Goal: Task Accomplishment & Management: Use online tool/utility

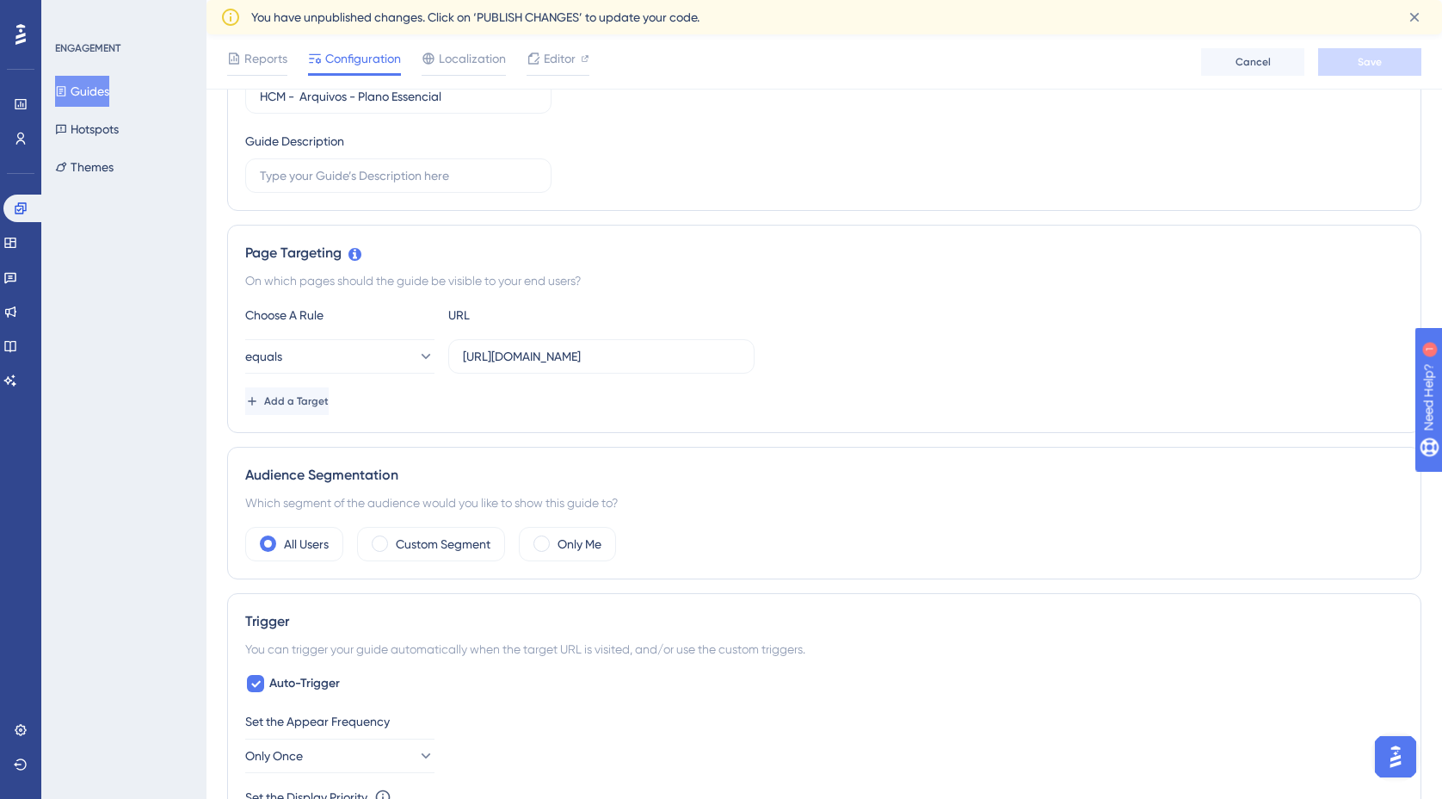
scroll to position [224, 0]
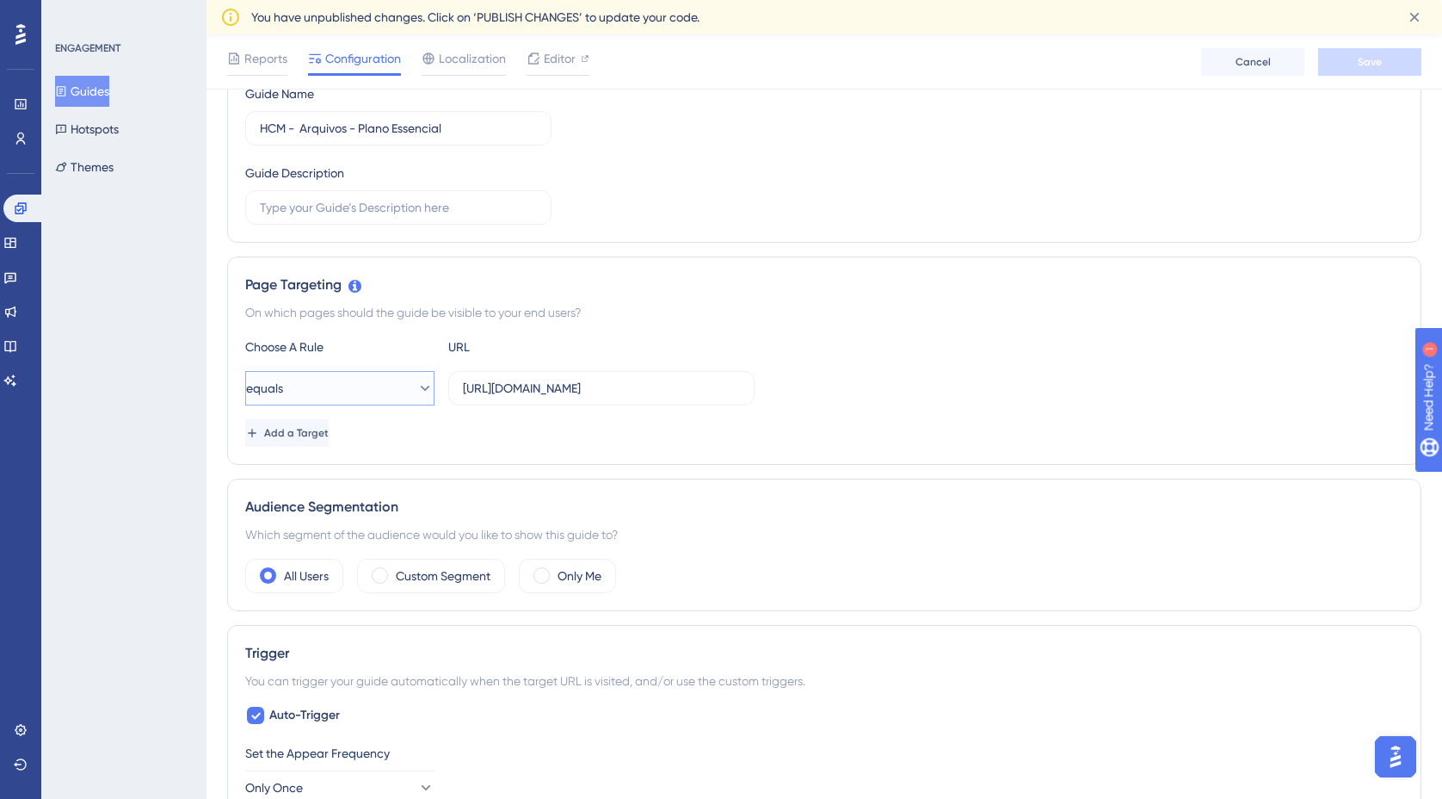
click at [421, 387] on icon at bounding box center [425, 388] width 9 height 5
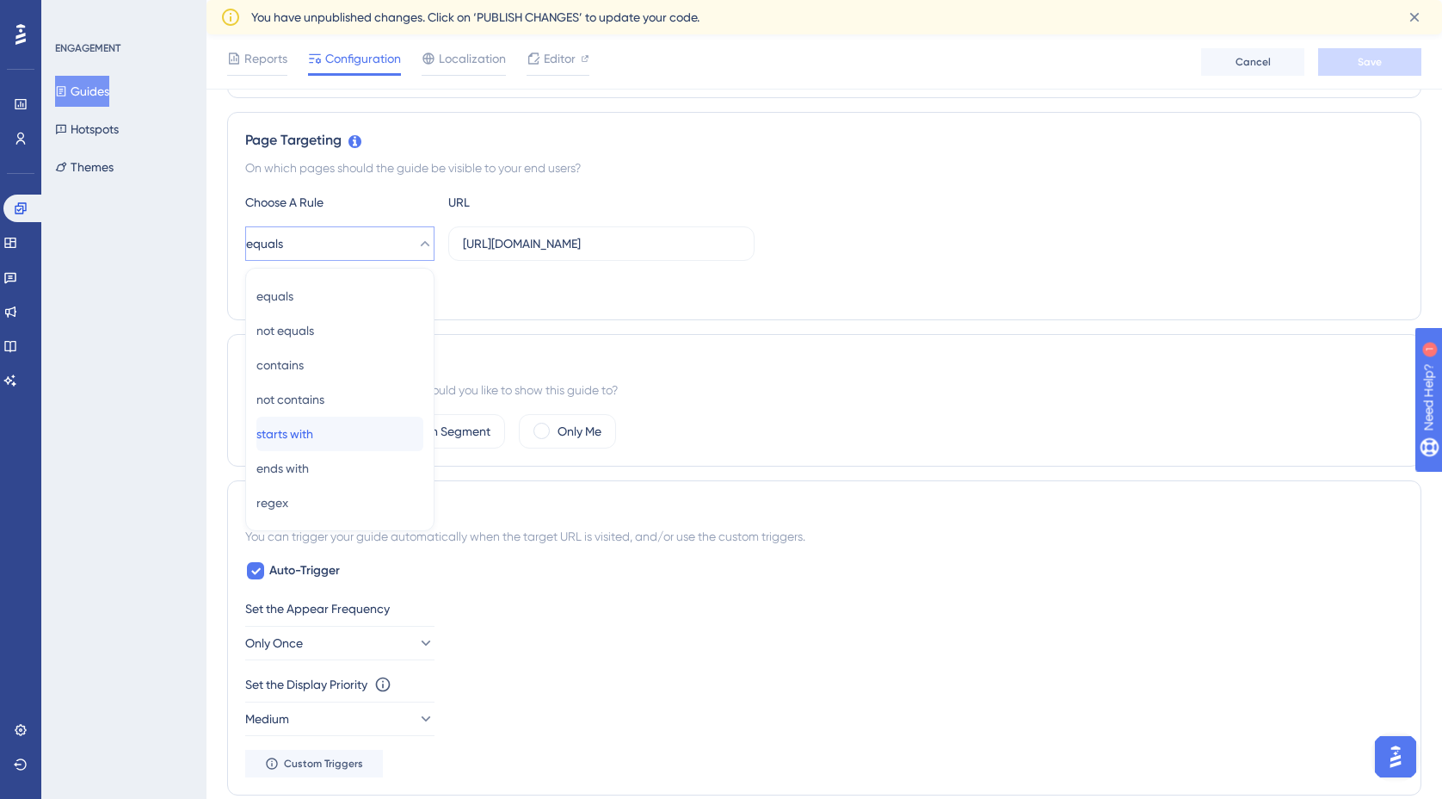
click at [361, 426] on div "starts with starts with" at bounding box center [339, 434] width 167 height 34
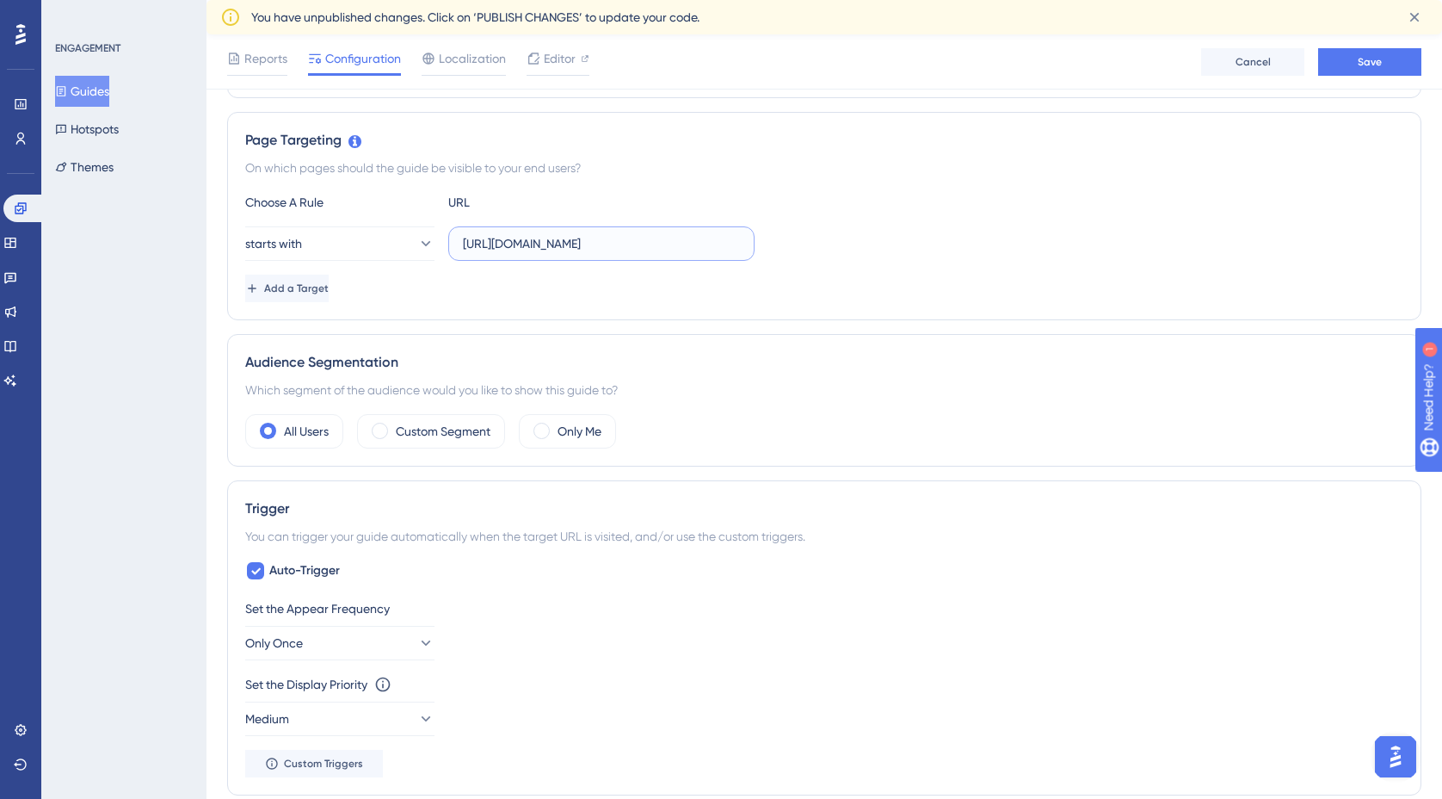
click at [514, 246] on input "https://empresa.caju.com.br/onboarding/#/directory/employee/4a93f58b-4f07-4367-…" at bounding box center [601, 243] width 277 height 19
paste input "text"
type input "https://empresa.caju.com.br/onboarding/#/directory/employee/"
click at [332, 282] on button "Add a Target" at bounding box center [288, 289] width 87 height 28
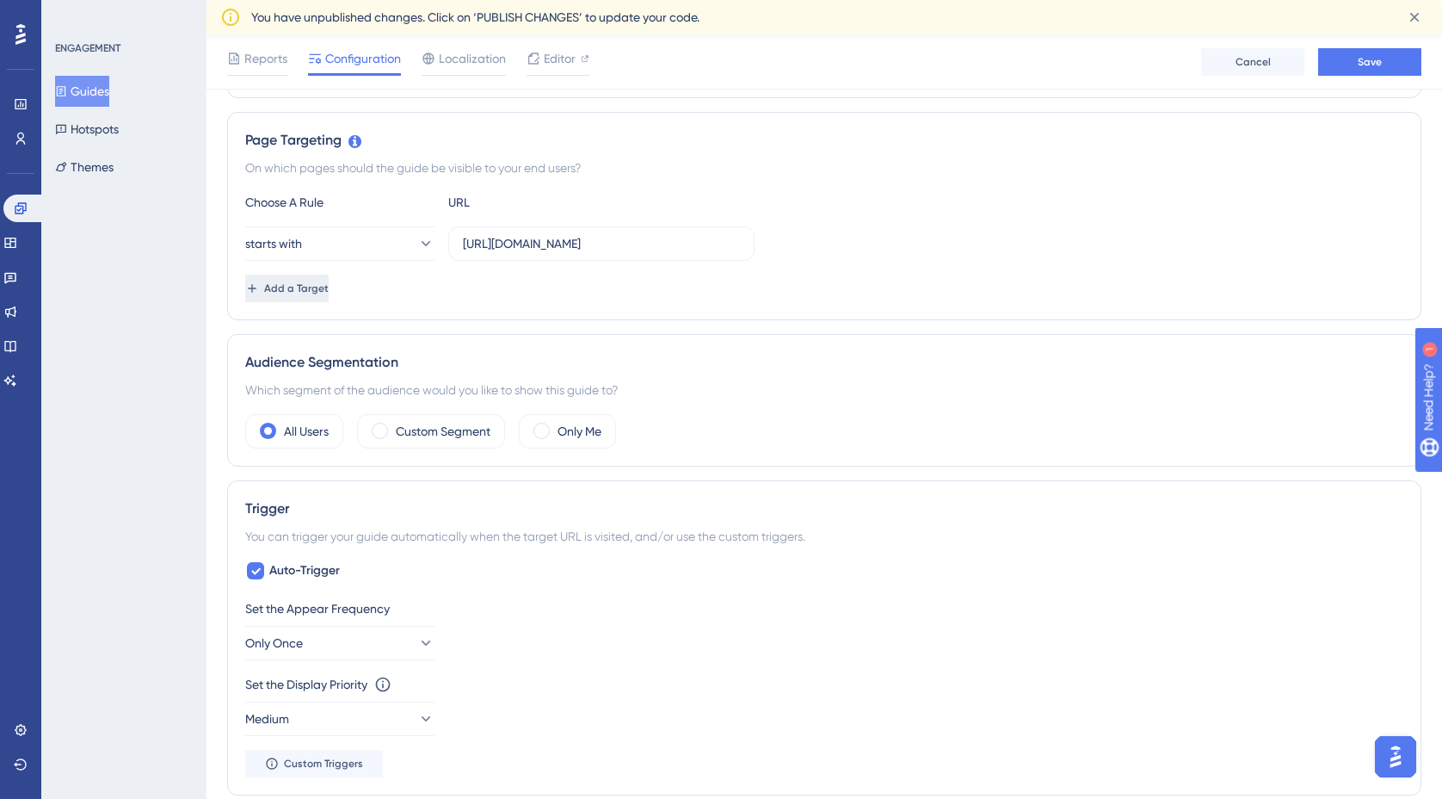
scroll to position [0, 0]
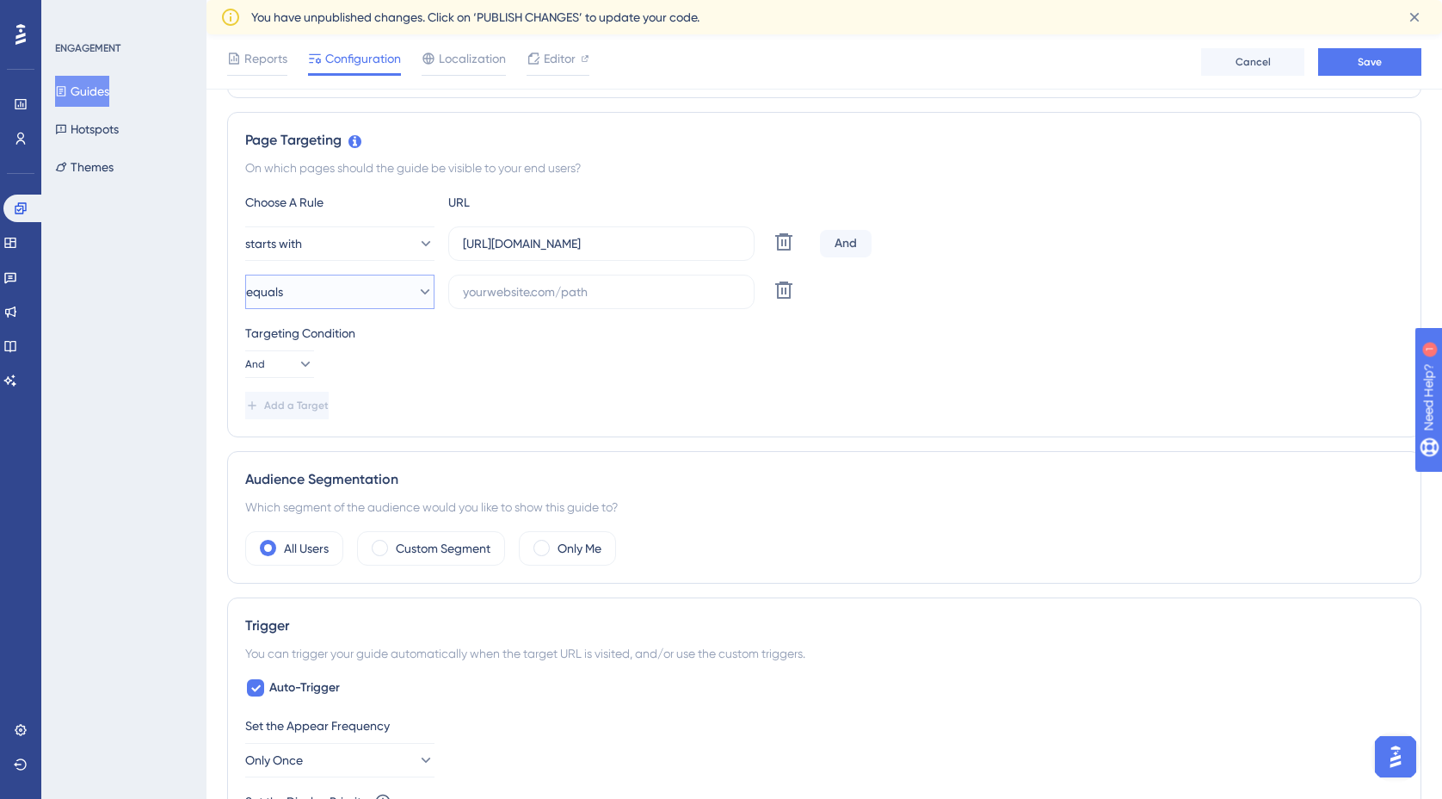
click at [417, 293] on icon at bounding box center [425, 291] width 17 height 17
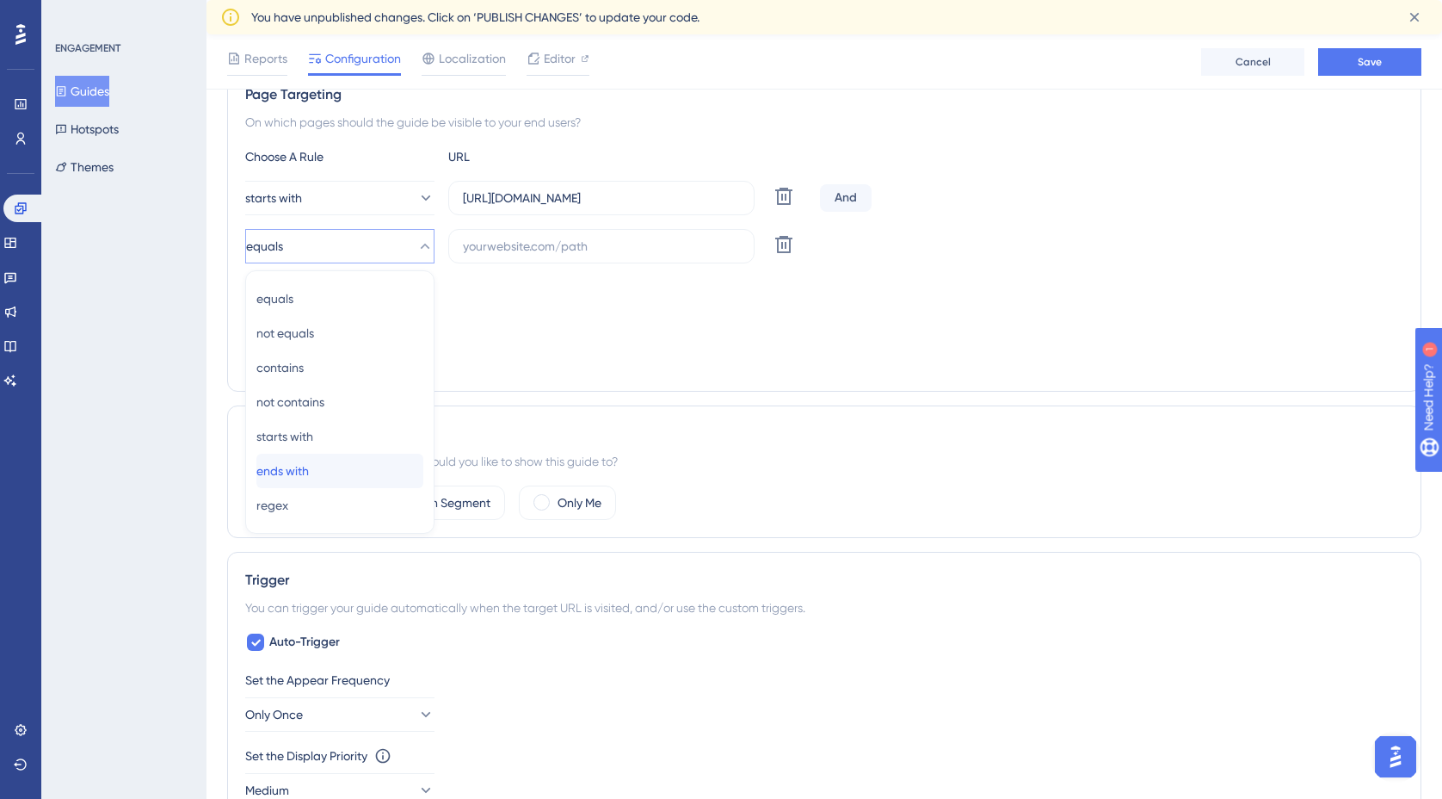
click at [335, 464] on div "ends with ends with" at bounding box center [339, 471] width 167 height 34
click at [514, 252] on input "text" at bounding box center [601, 246] width 277 height 19
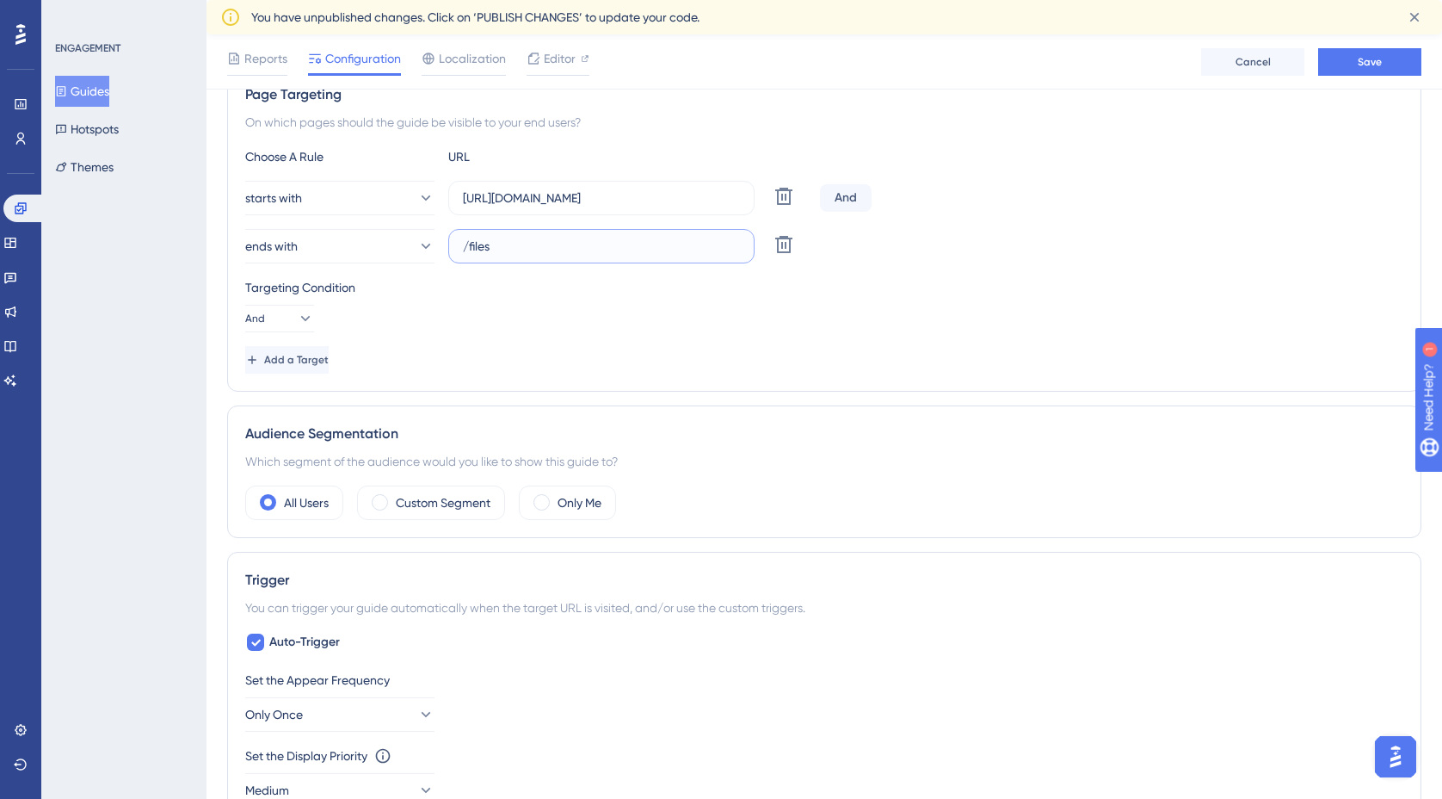
type input "/files"
click at [684, 304] on div "Targeting Condition And" at bounding box center [824, 304] width 1158 height 55
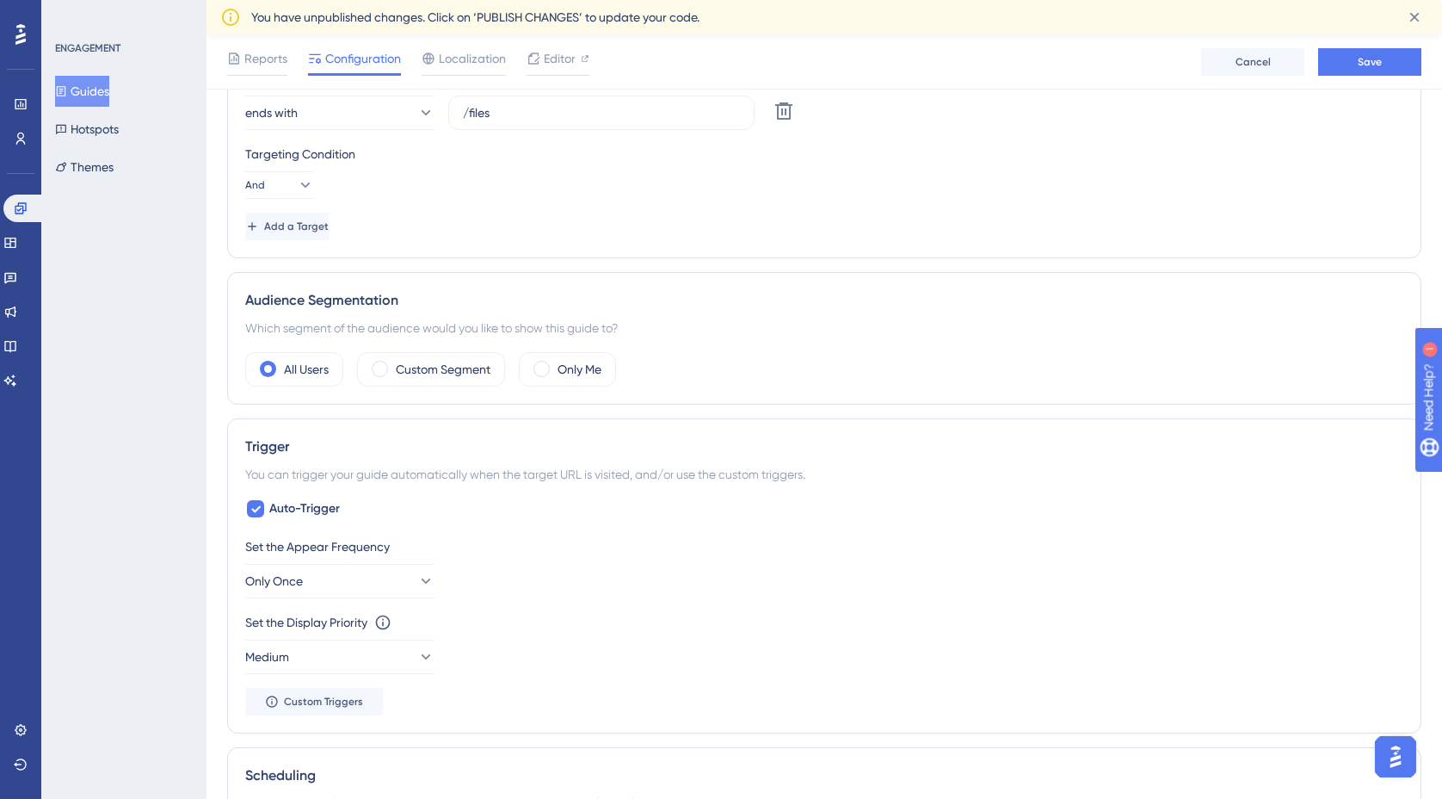
scroll to position [556, 0]
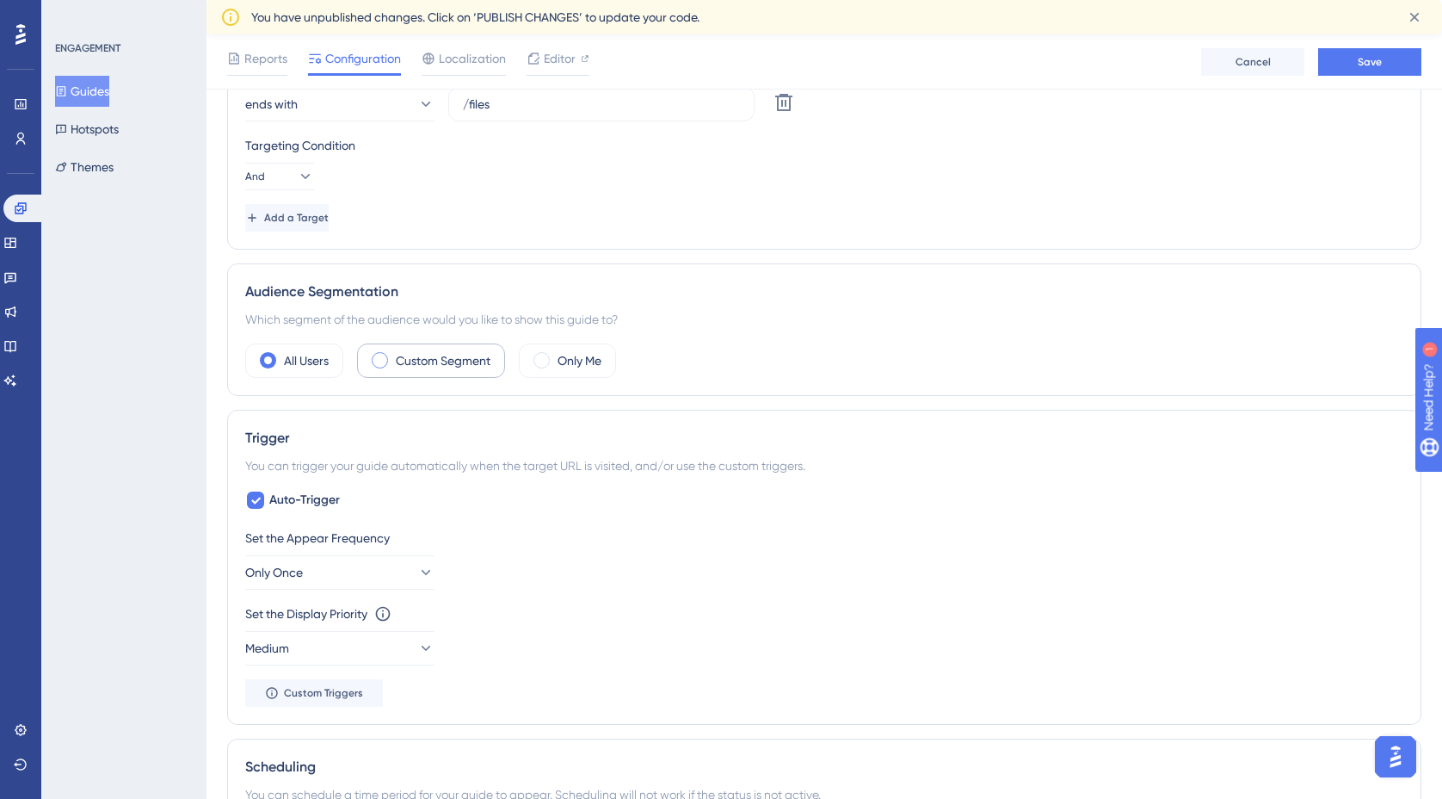
click at [380, 357] on span at bounding box center [380, 360] width 16 height 16
click at [393, 355] on input "radio" at bounding box center [393, 355] width 0 height 0
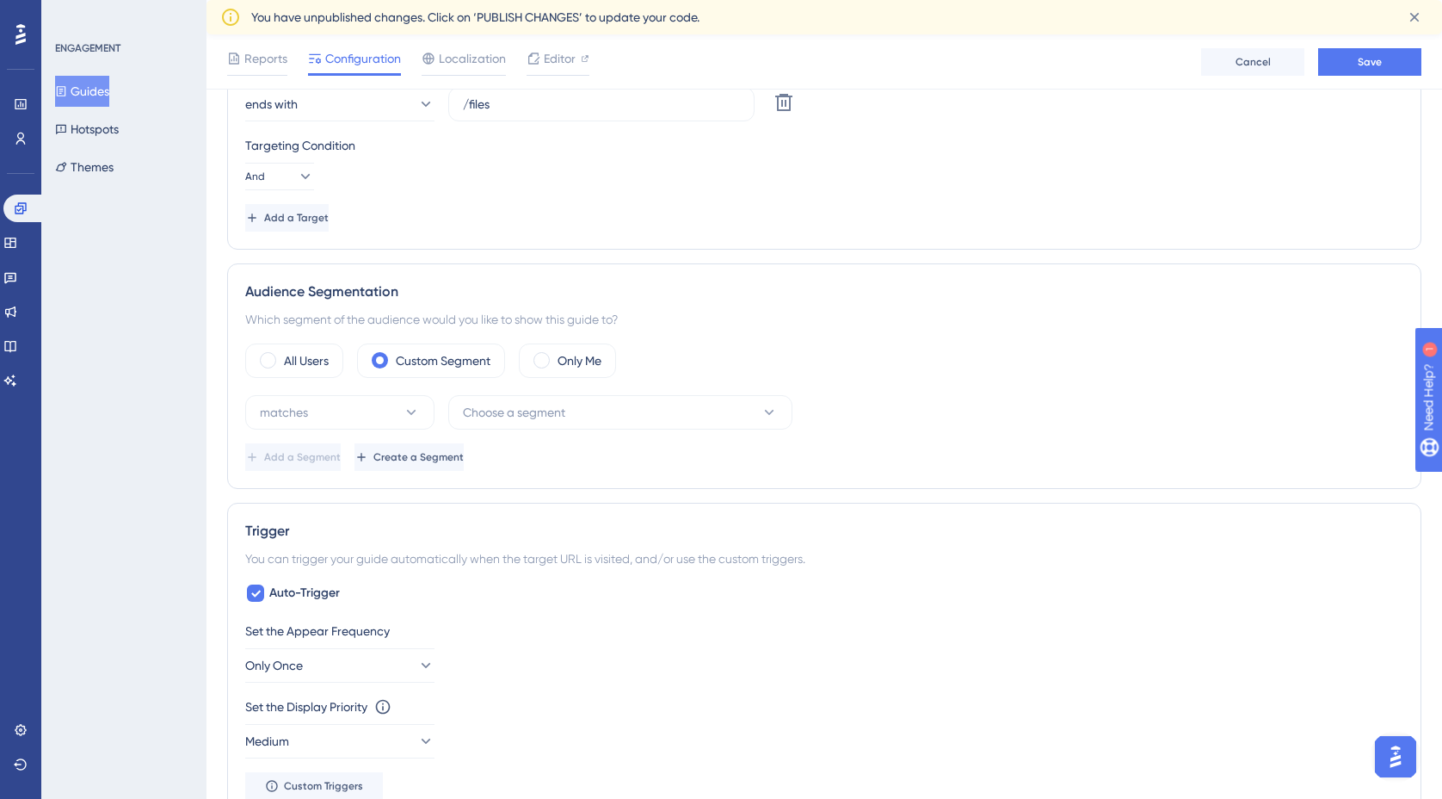
scroll to position [554, 0]
click at [412, 413] on icon at bounding box center [411, 413] width 9 height 5
click at [548, 414] on span "Choose a segment" at bounding box center [514, 414] width 102 height 21
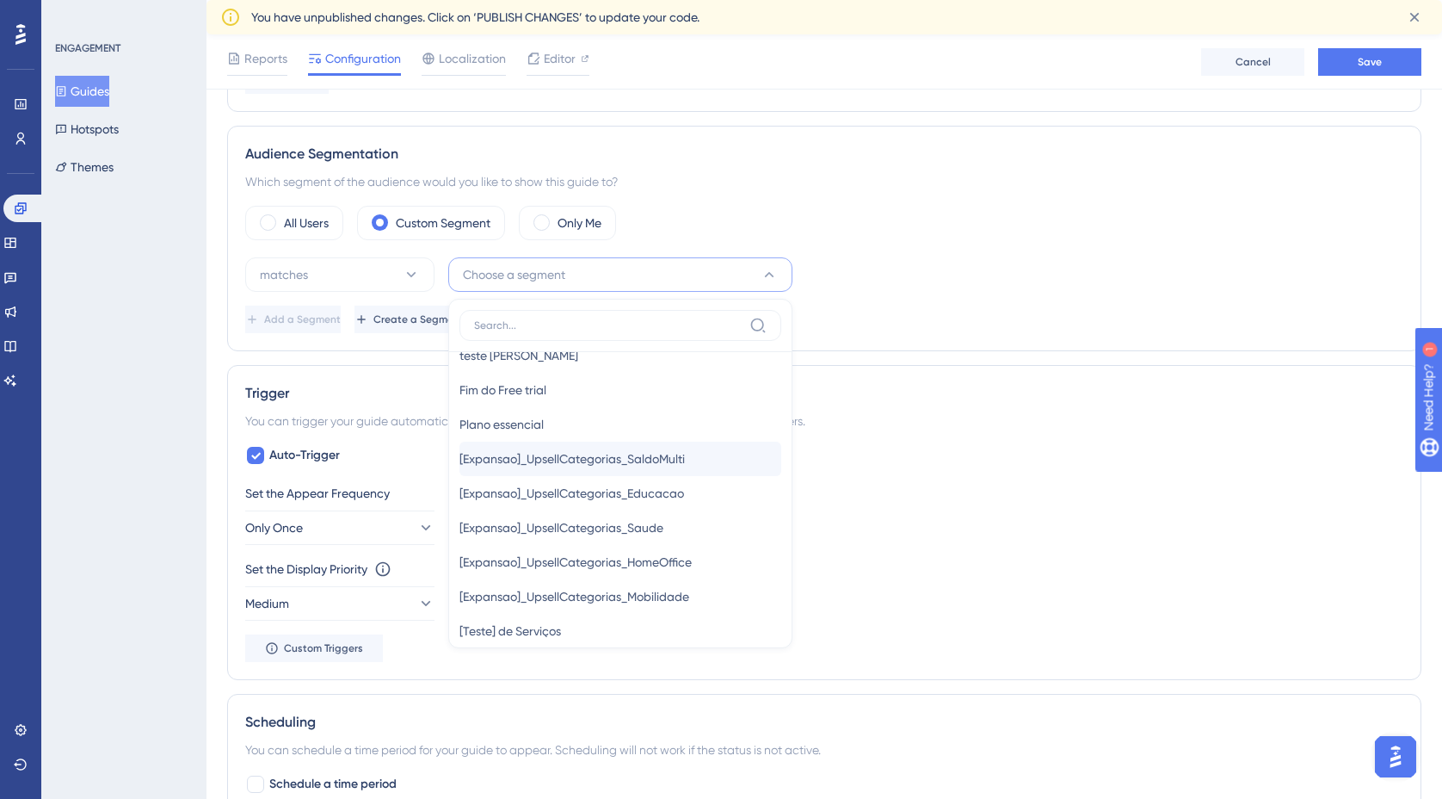
scroll to position [164, 0]
click at [571, 427] on div "Plano essencial Plano essencial" at bounding box center [621, 422] width 322 height 34
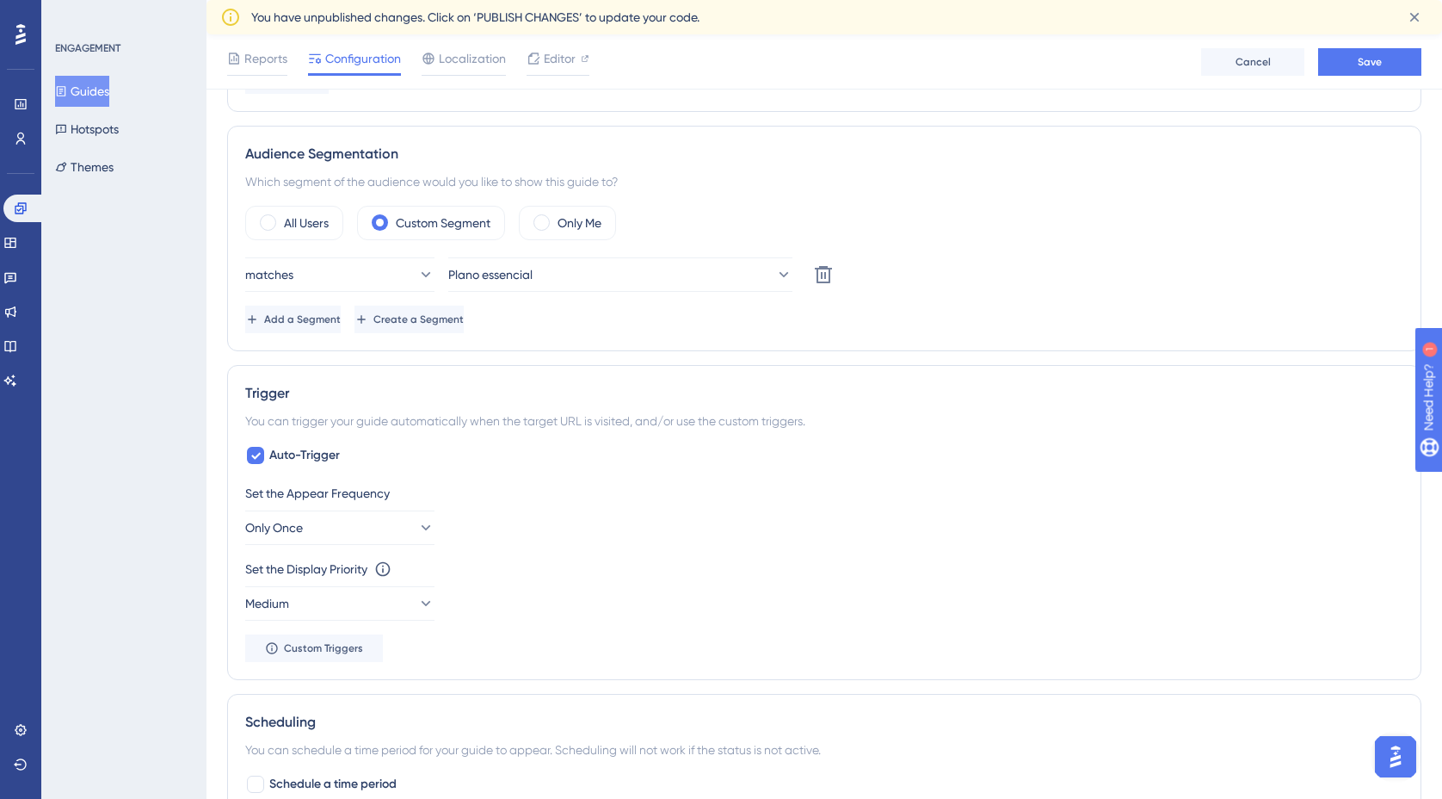
click at [930, 260] on div "matches Plano essencial Delete" at bounding box center [824, 274] width 1158 height 34
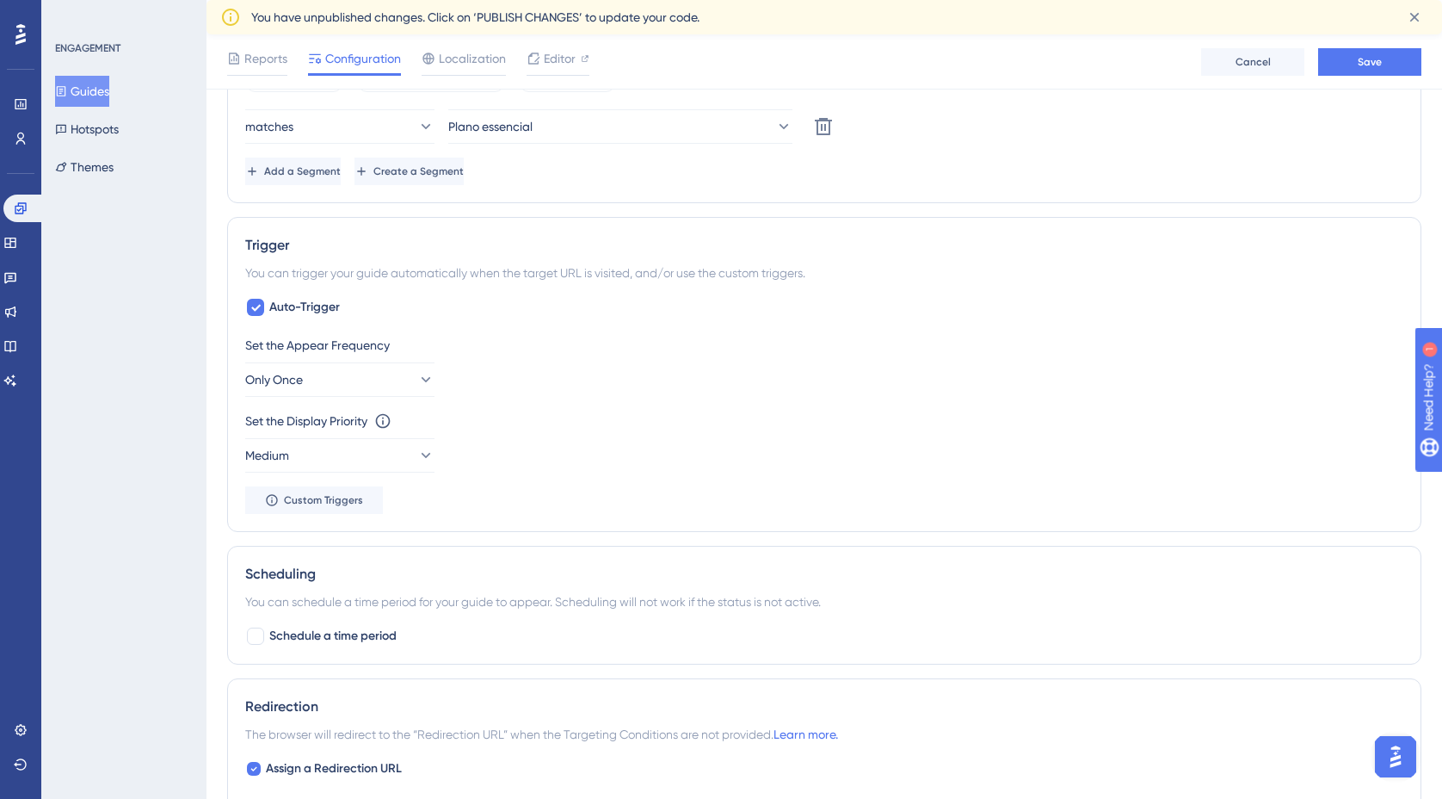
scroll to position [806, 0]
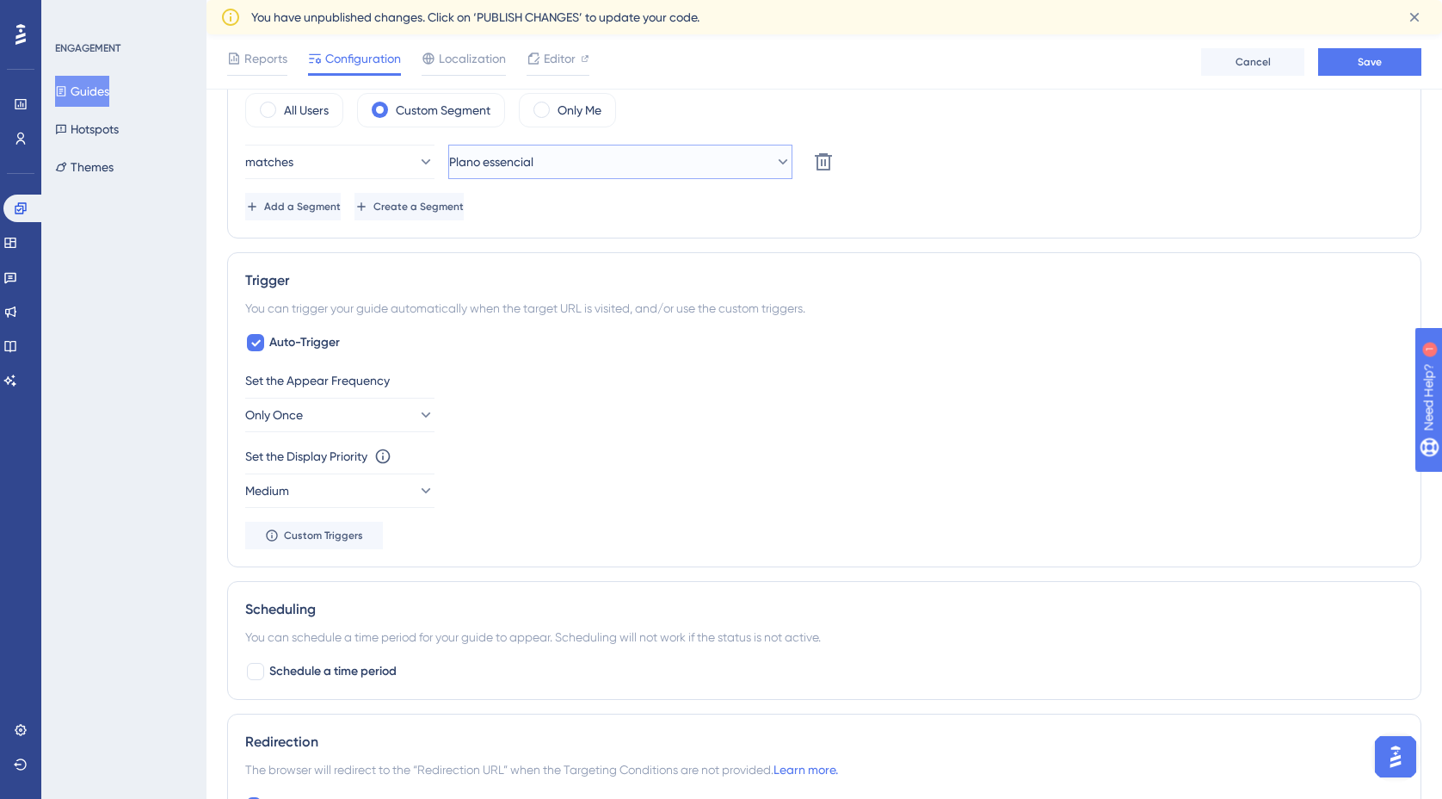
click at [775, 162] on icon at bounding box center [783, 161] width 17 height 17
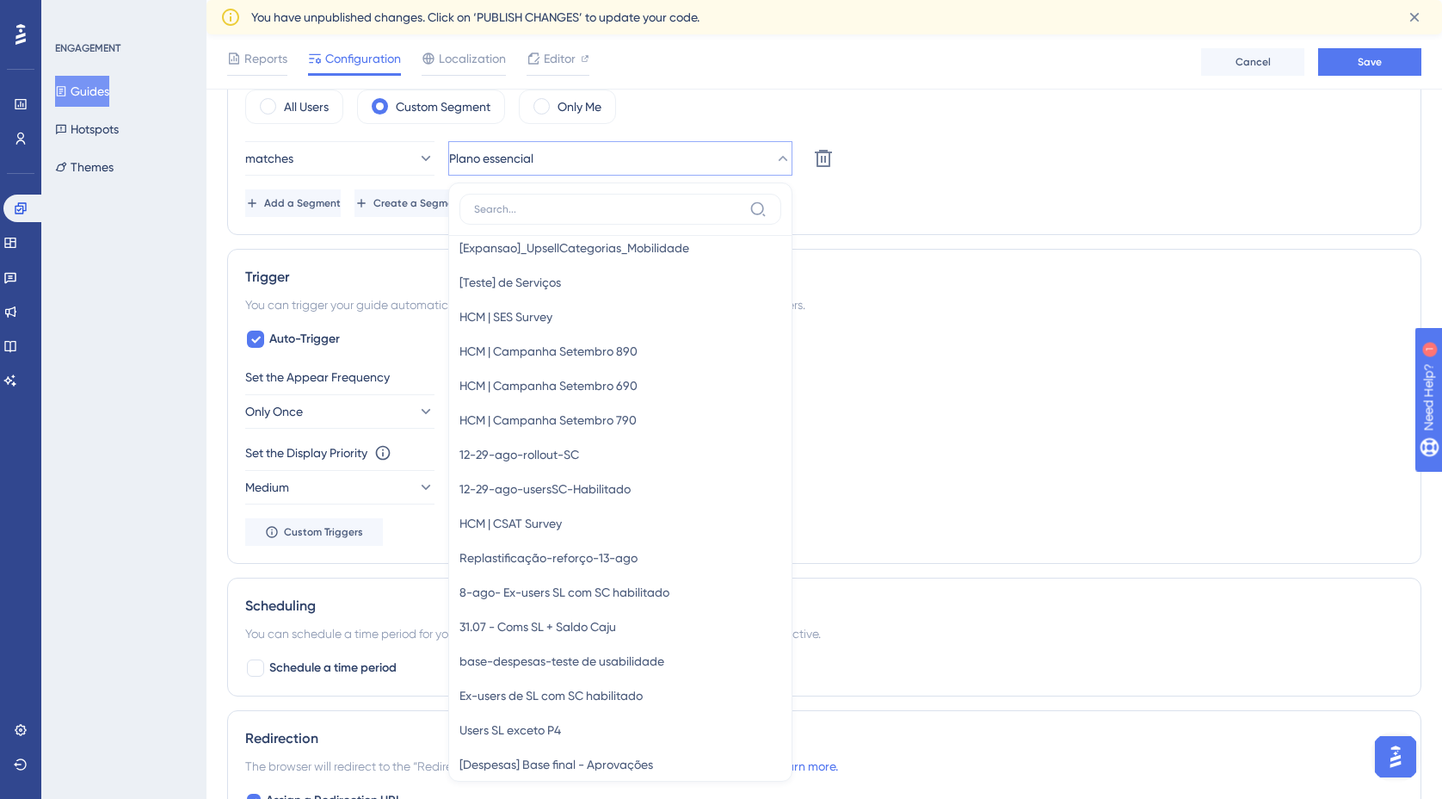
scroll to position [395, 0]
click at [965, 201] on div "Add a Segment Create a Segment" at bounding box center [824, 203] width 1158 height 28
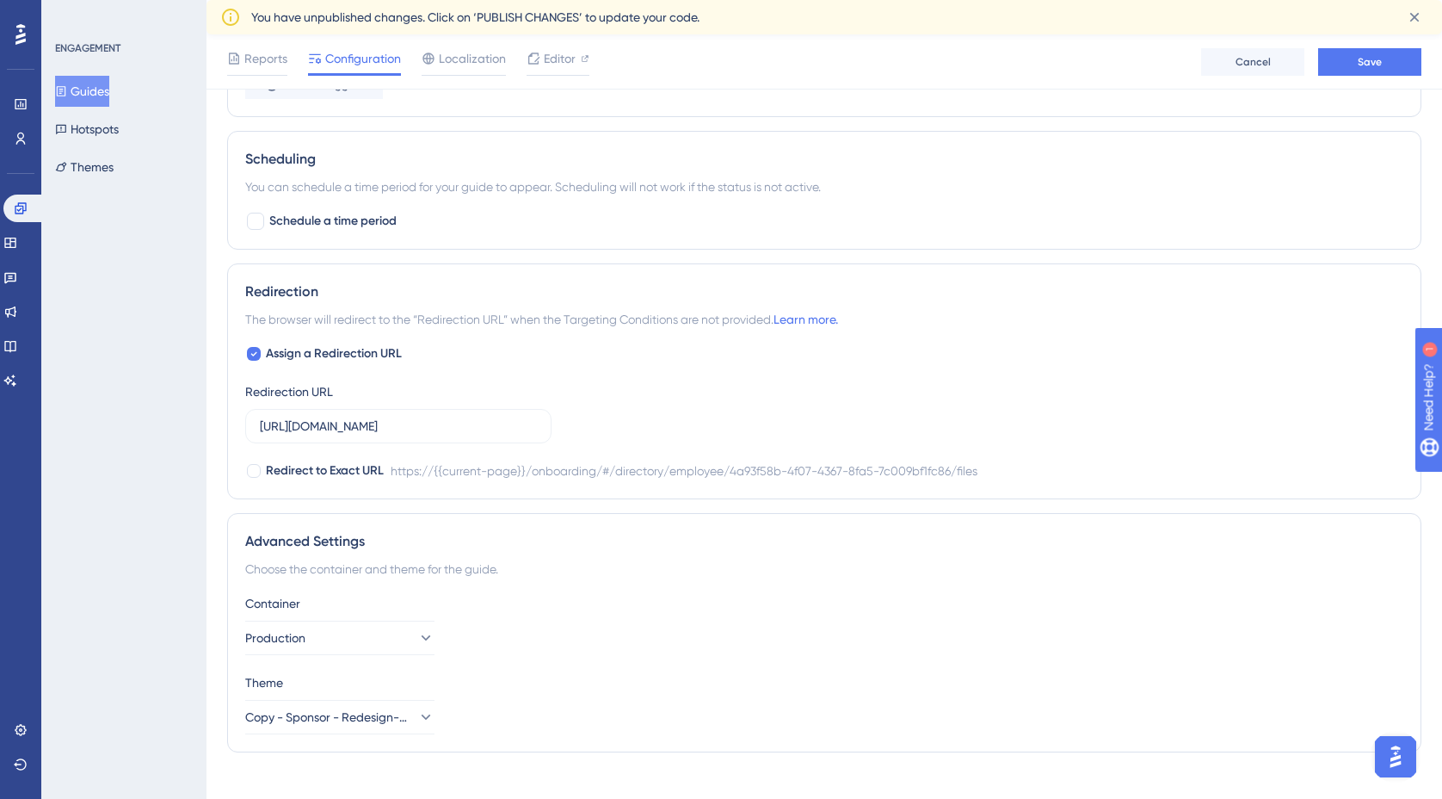
scroll to position [1279, 0]
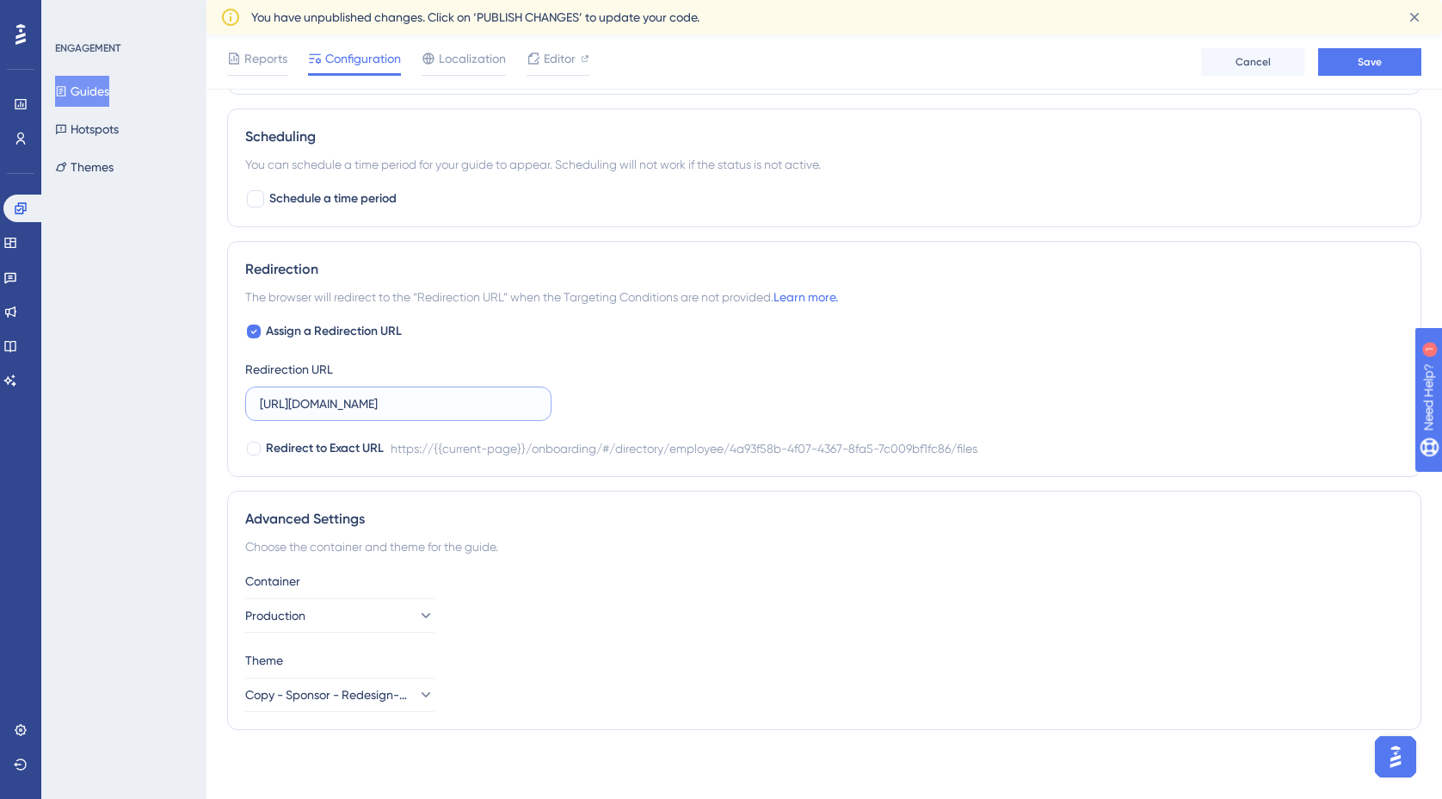
click at [502, 404] on input "https://empresa.caju.com.br/onboarding/#/directory/employee/4a93f58b-4f07-4367-…" at bounding box center [398, 403] width 277 height 19
drag, startPoint x: 493, startPoint y: 404, endPoint x: 602, endPoint y: 407, distance: 108.5
click at [602, 407] on div "Assign a Redirection URL Redirection URL https://empresa.caju.com.br/onboarding…" at bounding box center [824, 390] width 1158 height 138
click at [479, 398] on input "https://empresa.caju.com.br/onboarding/#/directory/employee/4a93f58b-4f07-4367-…" at bounding box center [398, 403] width 277 height 19
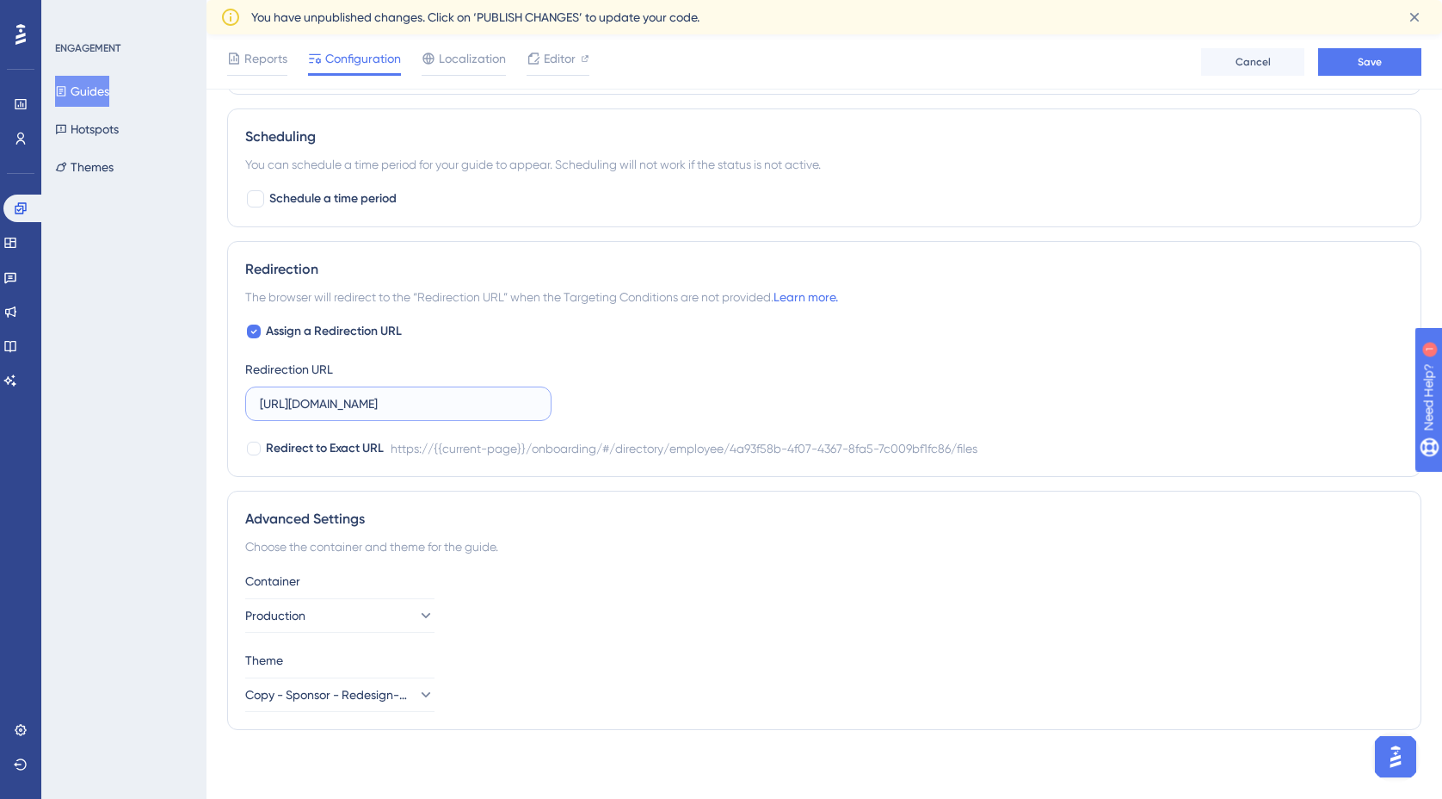
drag, startPoint x: 363, startPoint y: 404, endPoint x: 510, endPoint y: 404, distance: 147.2
click at [510, 404] on input "https://empresa.caju.com.br/onboarding/#/directory/employee/4a93f58b-4f07-4367-…" at bounding box center [398, 403] width 277 height 19
type input "https://empresa.caju.com.br/onboarding/#/directory/employee/{{current-page}}/fi…"
click at [627, 404] on div "Assign a Redirection URL Redirection URL https://empresa.caju.com.br/onboarding…" at bounding box center [824, 390] width 1158 height 138
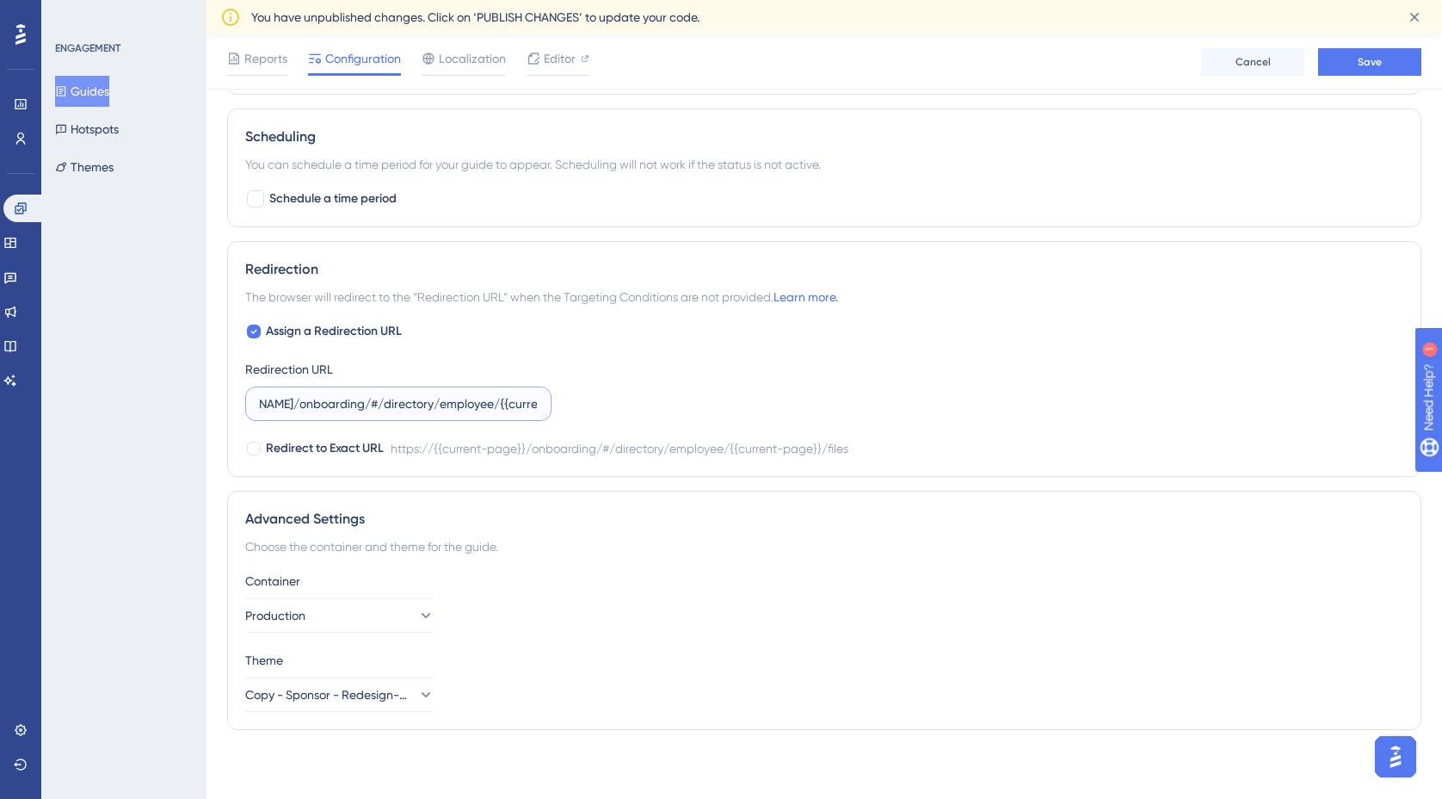
scroll to position [0, 210]
drag, startPoint x: 487, startPoint y: 404, endPoint x: 575, endPoint y: 402, distance: 87.8
click at [575, 402] on div "Assign a Redirection URL Redirection URL https://empresa.caju.com.br/onboarding…" at bounding box center [824, 390] width 1158 height 138
click at [631, 389] on div "Assign a Redirection URL Redirection URL https://empresa.caju.com.br/onboarding…" at bounding box center [824, 390] width 1158 height 138
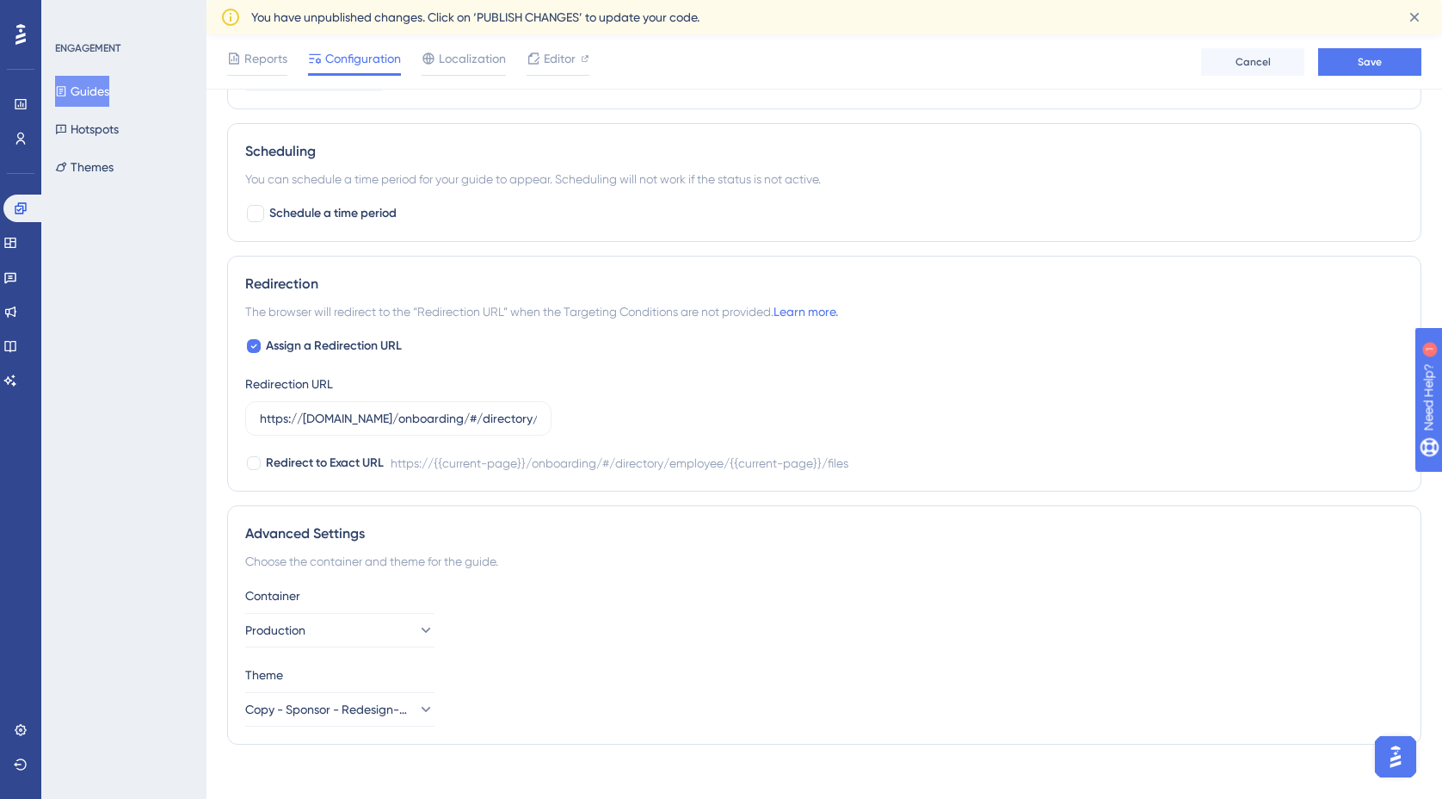
scroll to position [1279, 0]
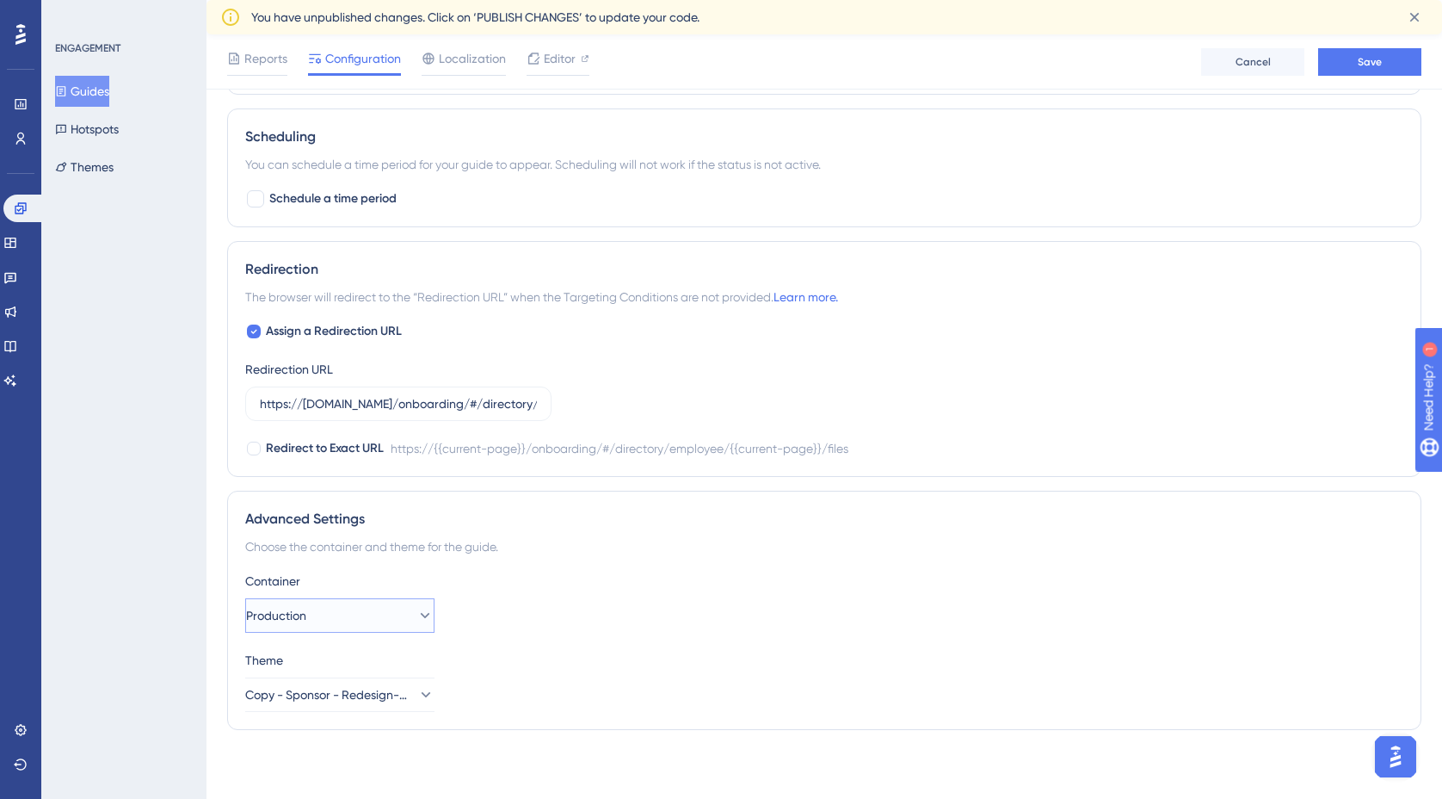
click at [417, 618] on icon at bounding box center [425, 615] width 17 height 17
click at [487, 584] on div "Container" at bounding box center [824, 581] width 1158 height 21
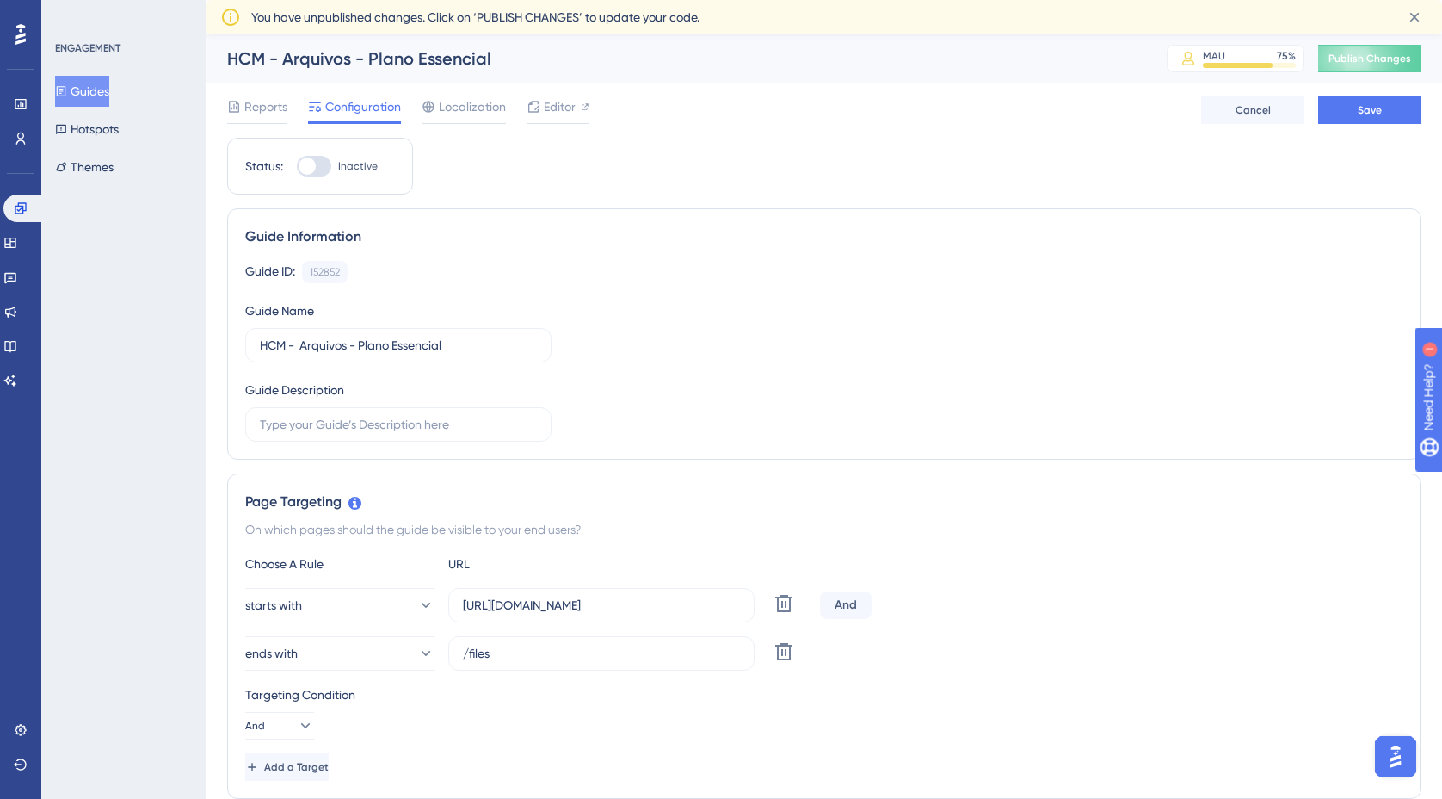
scroll to position [14, 0]
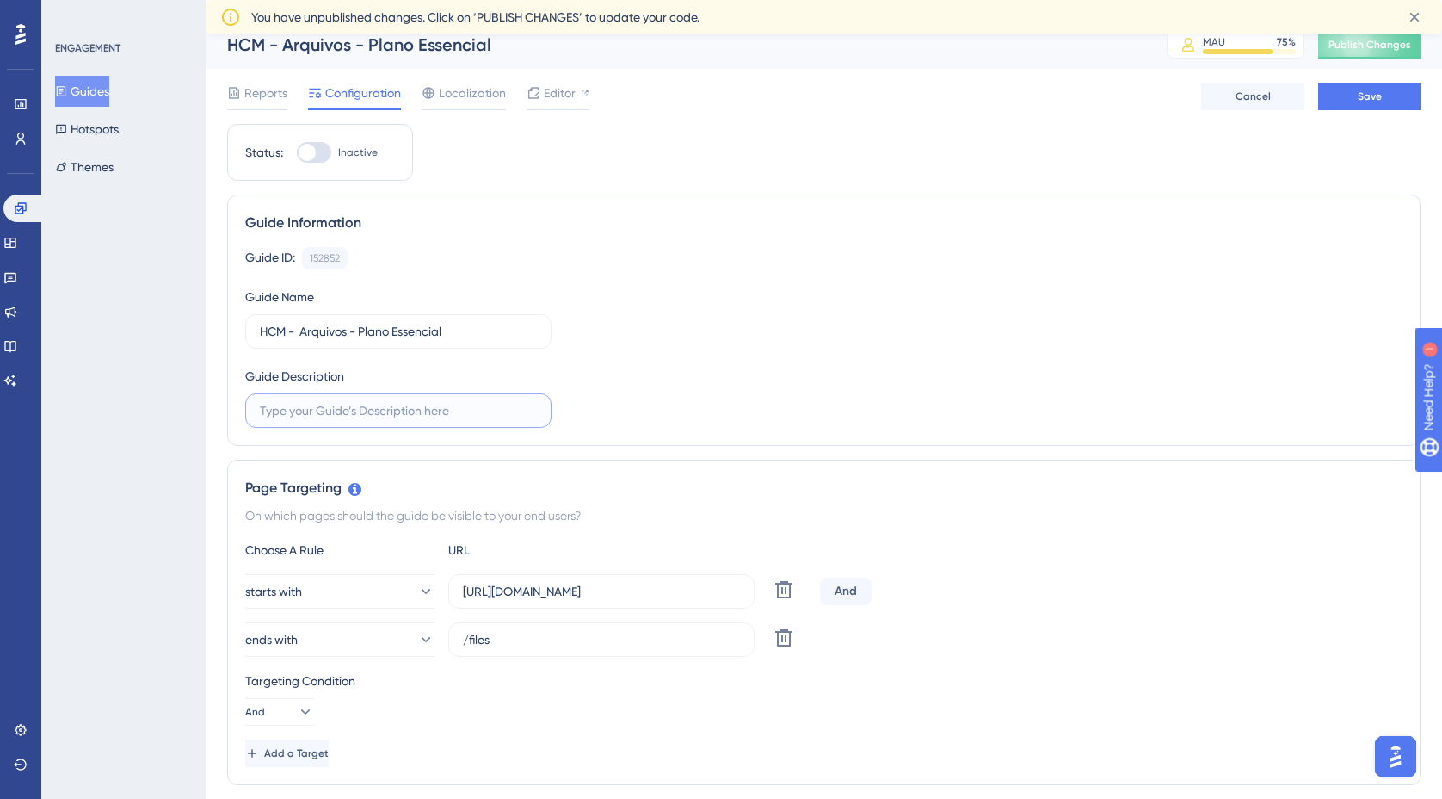
click at [357, 408] on input "text" at bounding box center [398, 410] width 277 height 19
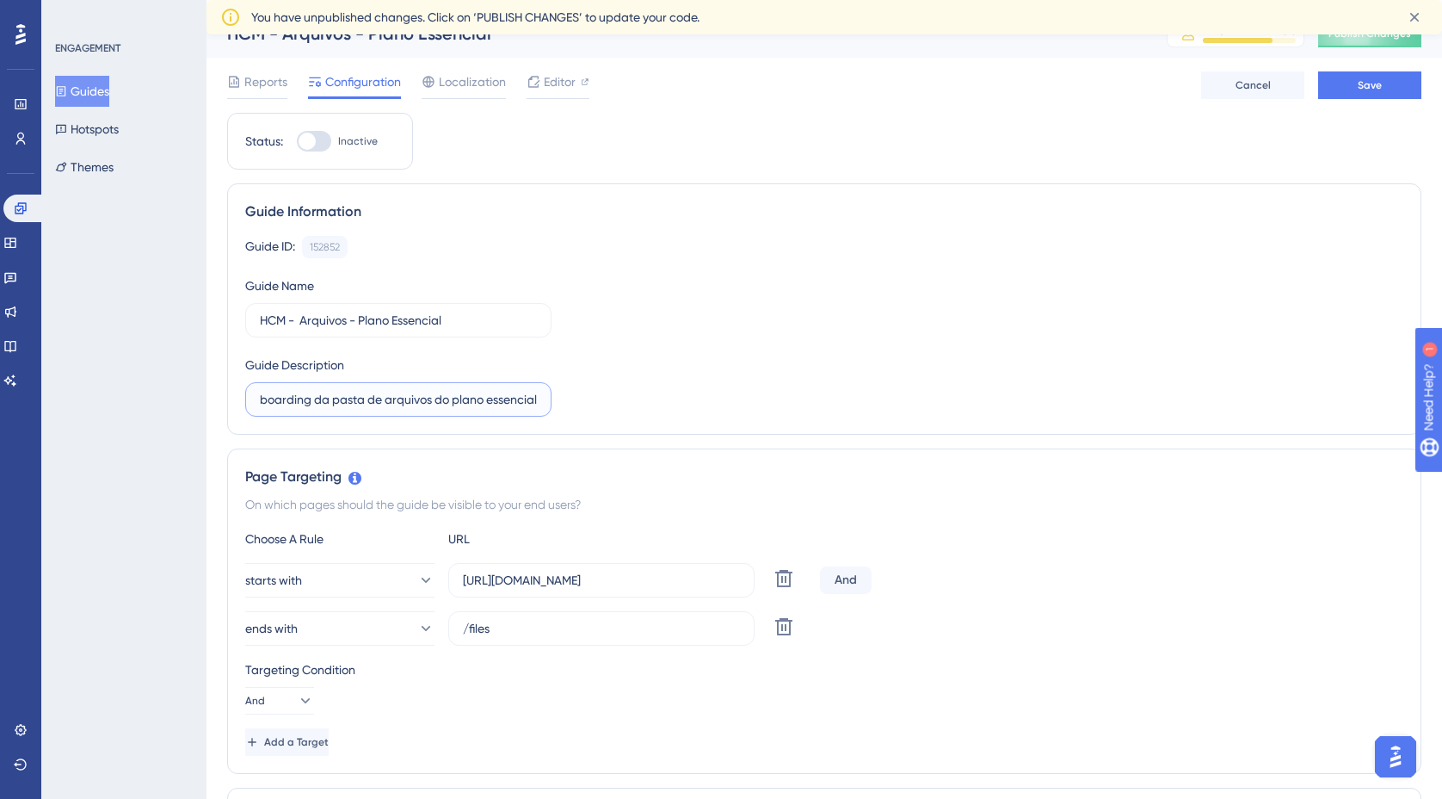
scroll to position [0, 0]
type input "Onboarding da pasta de arquivos do plano essencial"
click at [614, 393] on div "Guide ID: 152852 Copy Guide Name HCM - Arquivos - Plano Essencial Guide Descrip…" at bounding box center [824, 326] width 1158 height 181
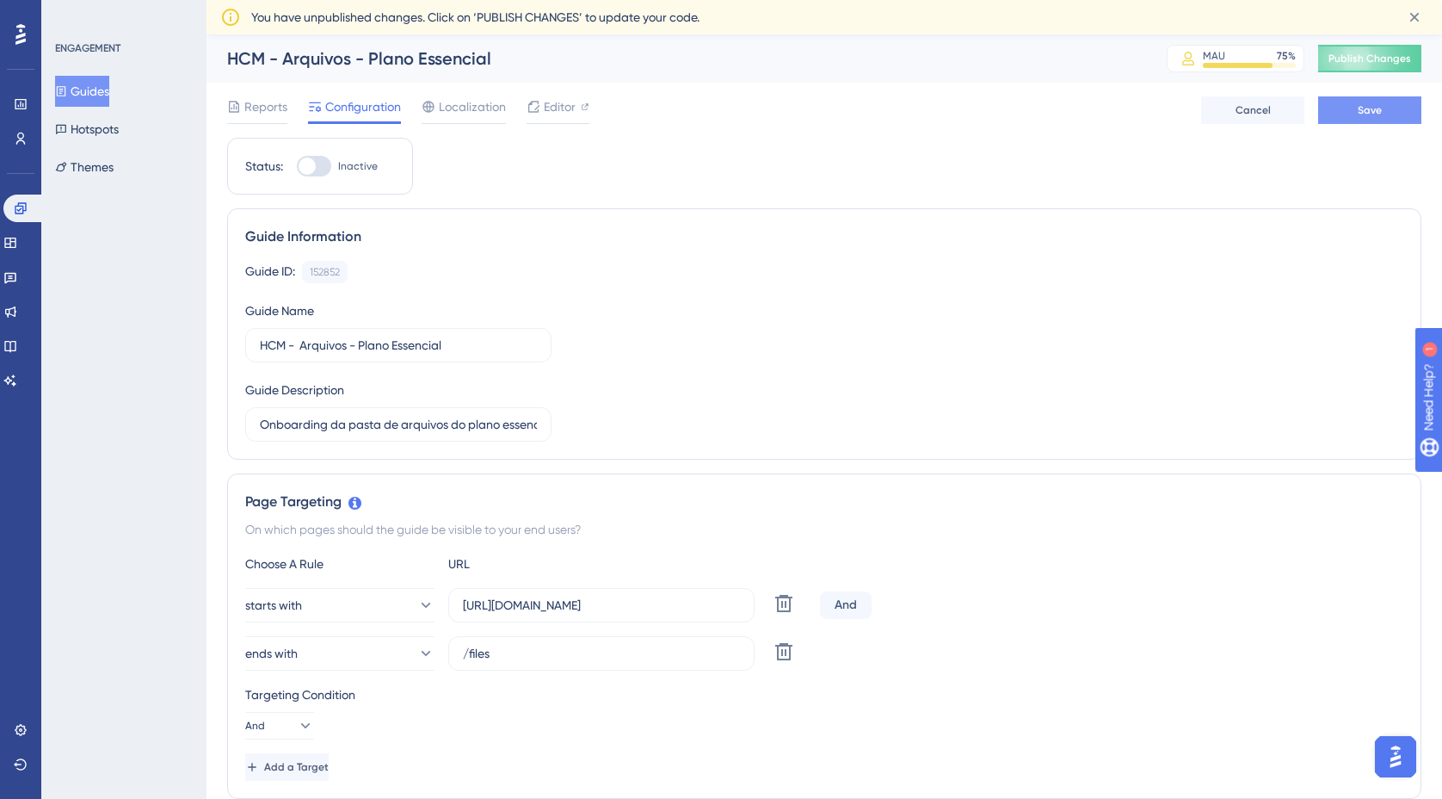
click at [1393, 107] on button "Save" at bounding box center [1369, 110] width 103 height 28
click at [99, 93] on button "Guides" at bounding box center [82, 91] width 54 height 31
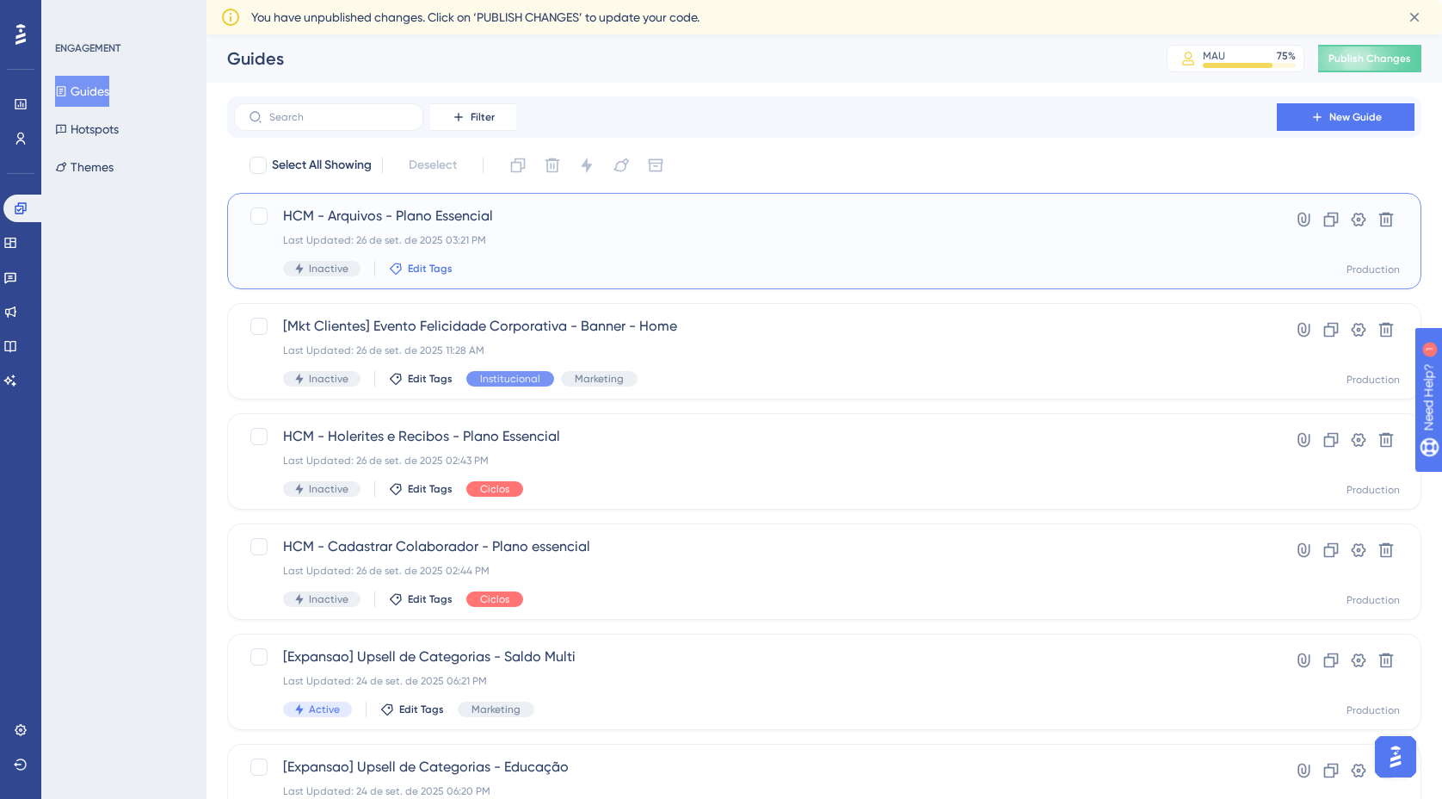
click at [415, 269] on span "Edit Tags" at bounding box center [430, 269] width 45 height 14
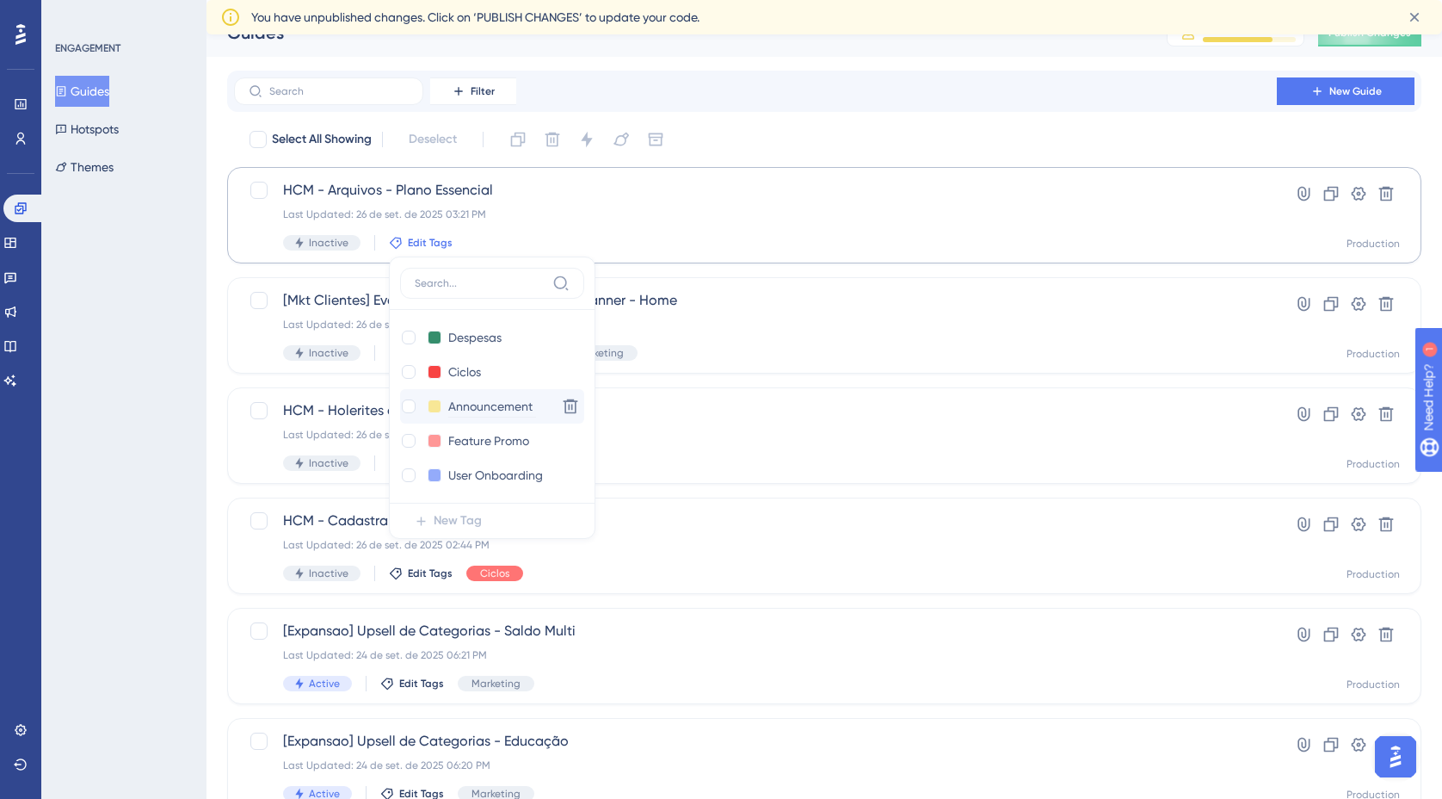
scroll to position [466, 0]
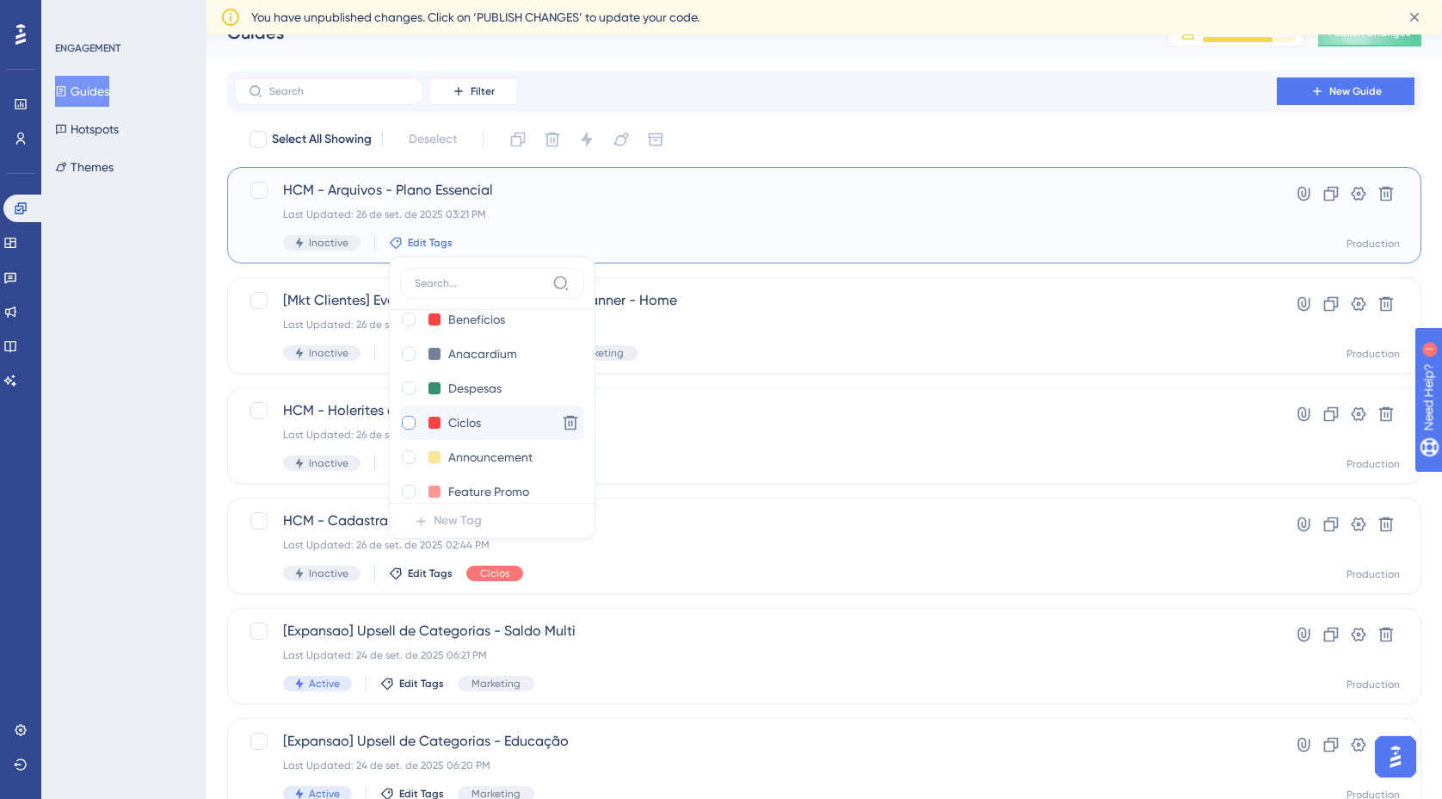
click at [405, 422] on div at bounding box center [409, 423] width 14 height 14
click at [405, 424] on div at bounding box center [409, 423] width 14 height 14
click at [571, 228] on div "HCM - Arquivos - Plano Essencial Last Updated: 26 de set. de 2025 03:21 PM Inac…" at bounding box center [755, 215] width 945 height 71
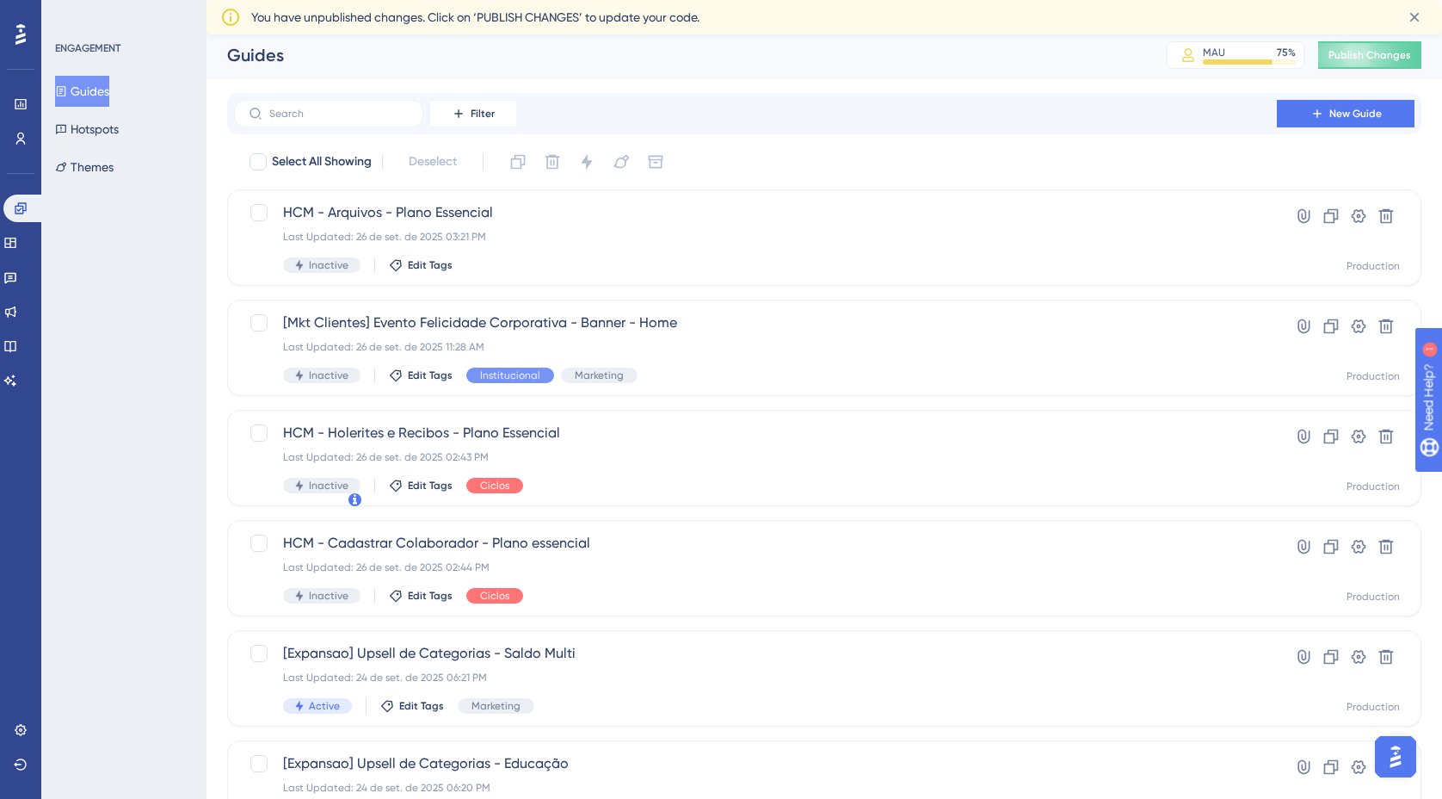
scroll to position [26, 0]
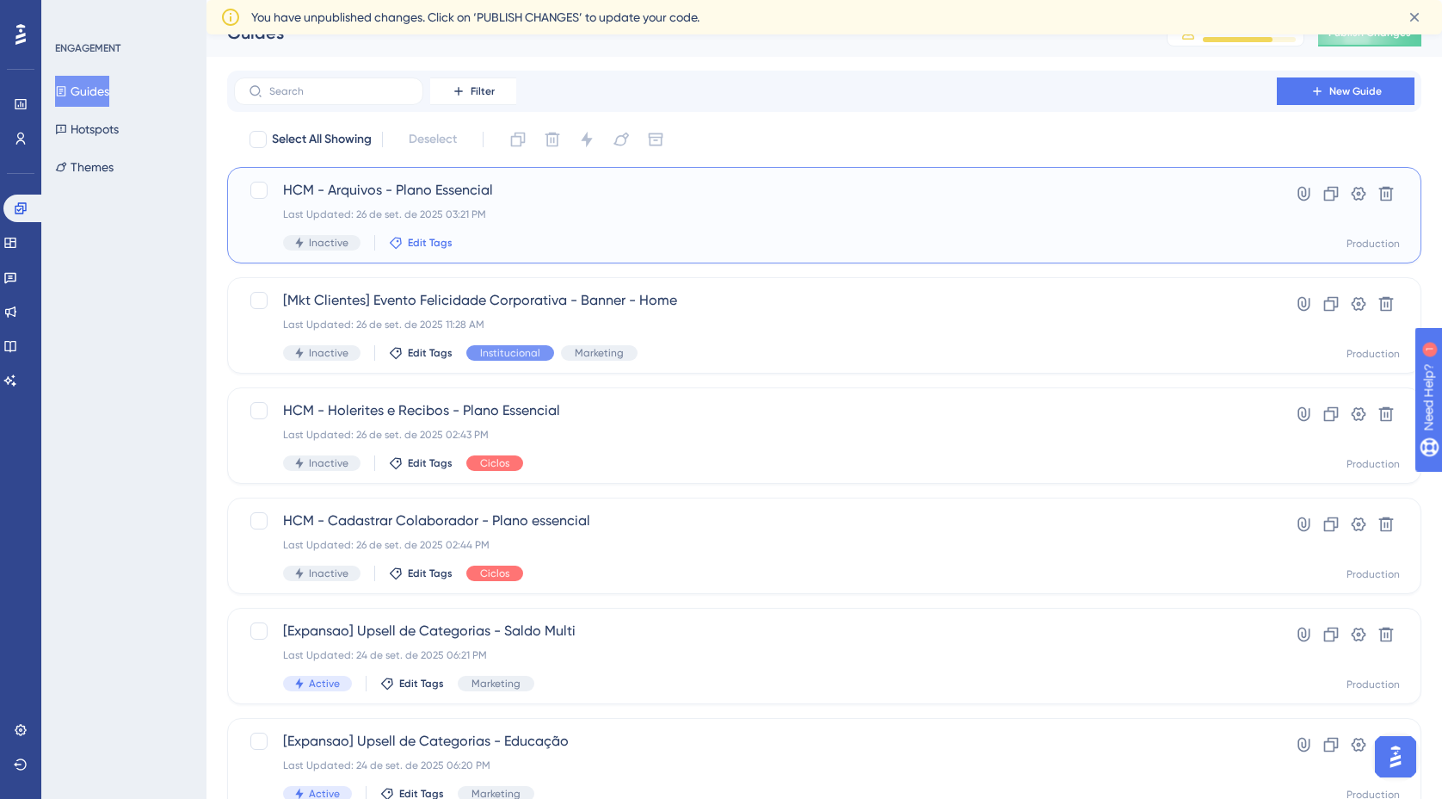
click at [392, 242] on icon at bounding box center [396, 243] width 14 height 14
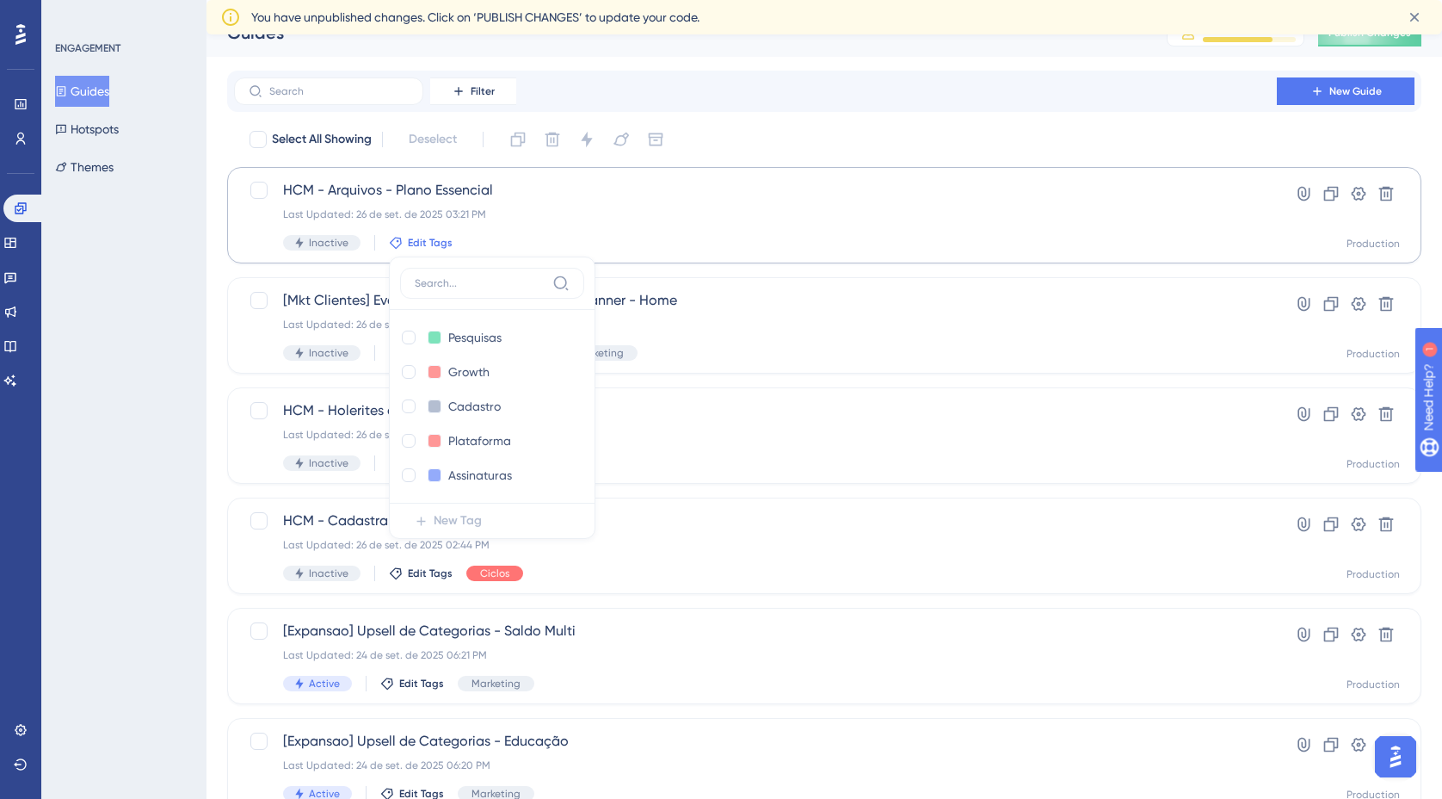
scroll to position [24, 0]
checkbox input "true"
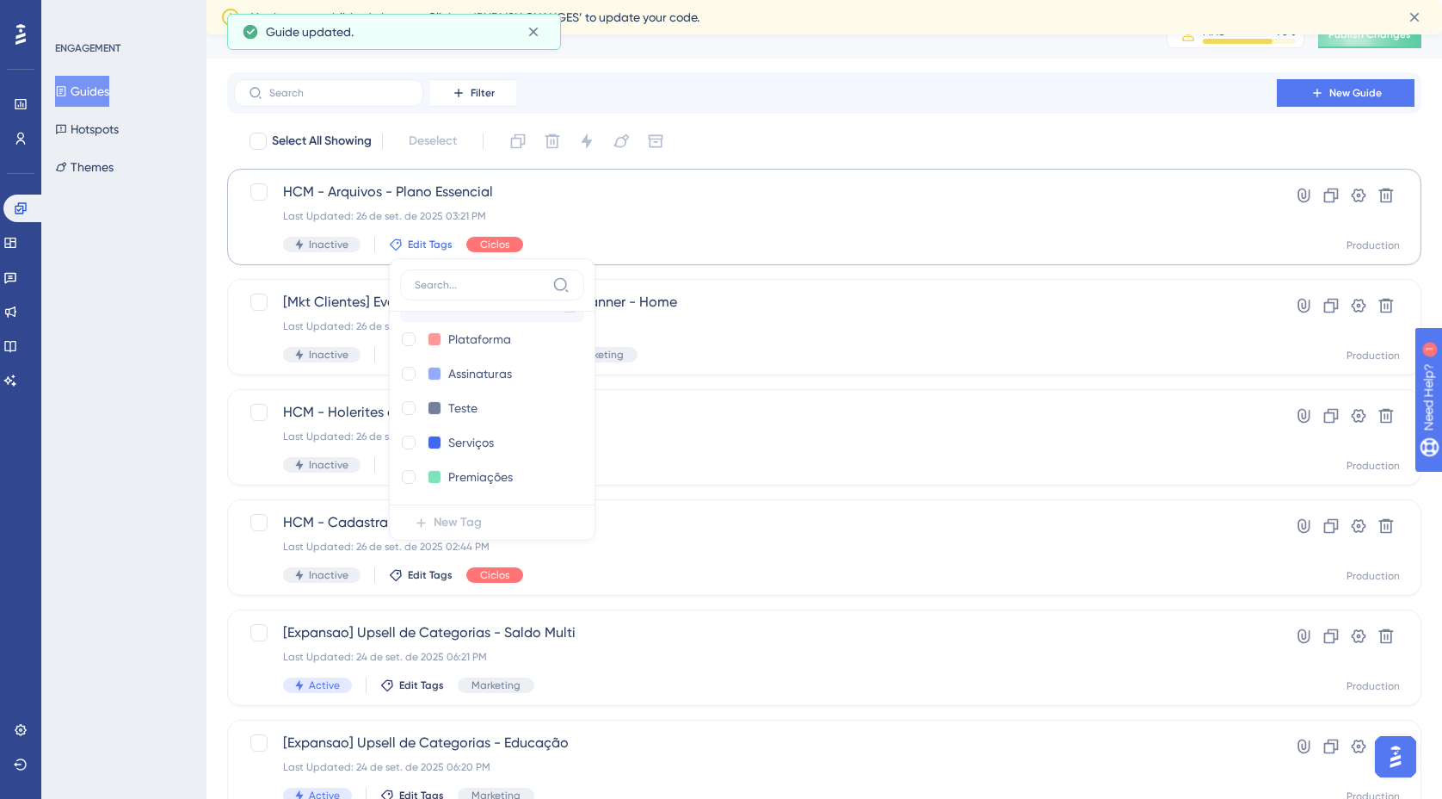
scroll to position [105, 0]
click at [620, 242] on div "Inactive Edit Tags Pesquisas Pesquisas Delete Growth Growth Delete Cadastro Cad…" at bounding box center [755, 244] width 945 height 15
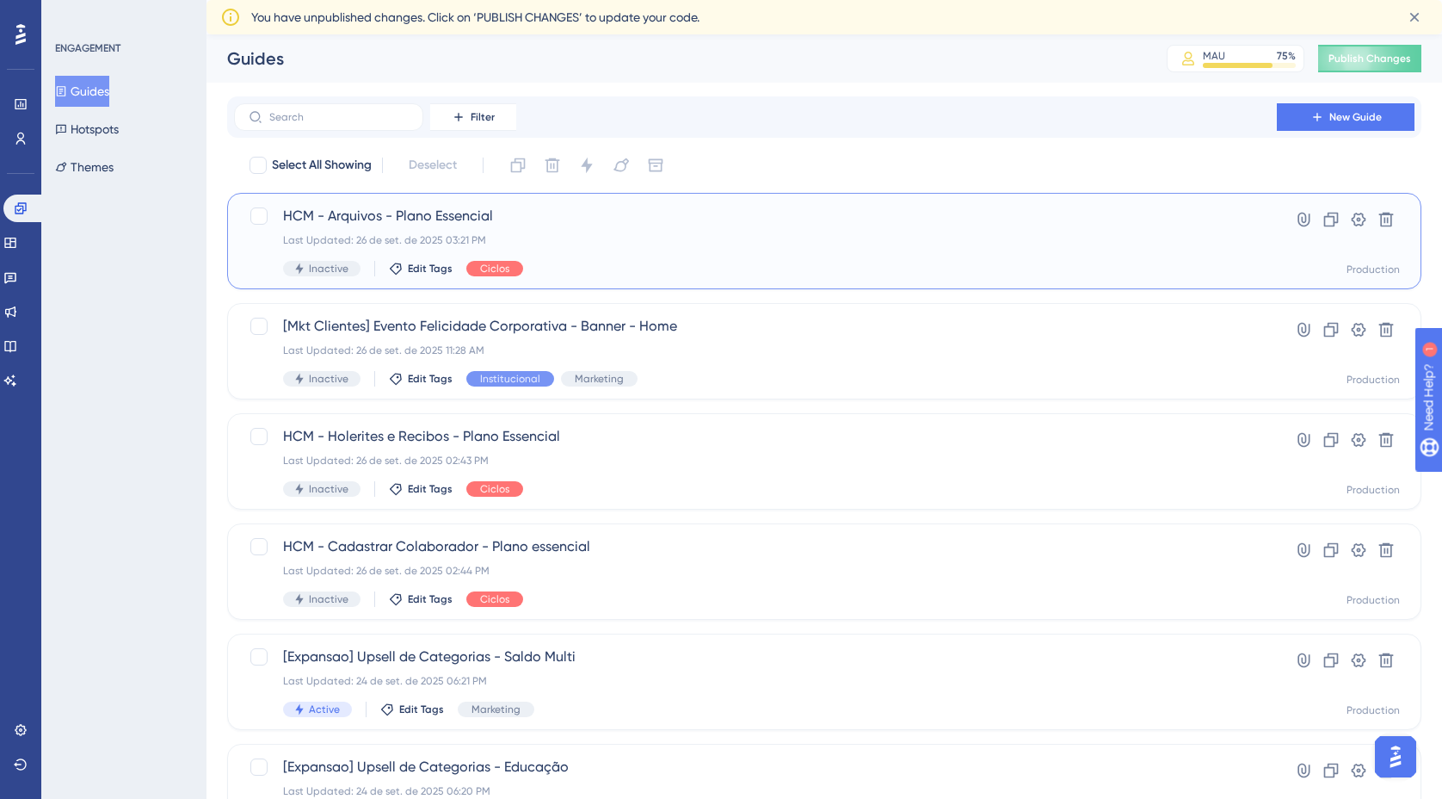
click at [665, 219] on span "HCM - Arquivos - Plano Essencial" at bounding box center [755, 216] width 945 height 21
click at [256, 213] on div at bounding box center [258, 215] width 17 height 17
click at [260, 219] on icon at bounding box center [259, 216] width 10 height 14
checkbox input "false"
click at [638, 237] on div "Last Updated: 26 de set. de 2025 03:21 PM" at bounding box center [755, 240] width 945 height 14
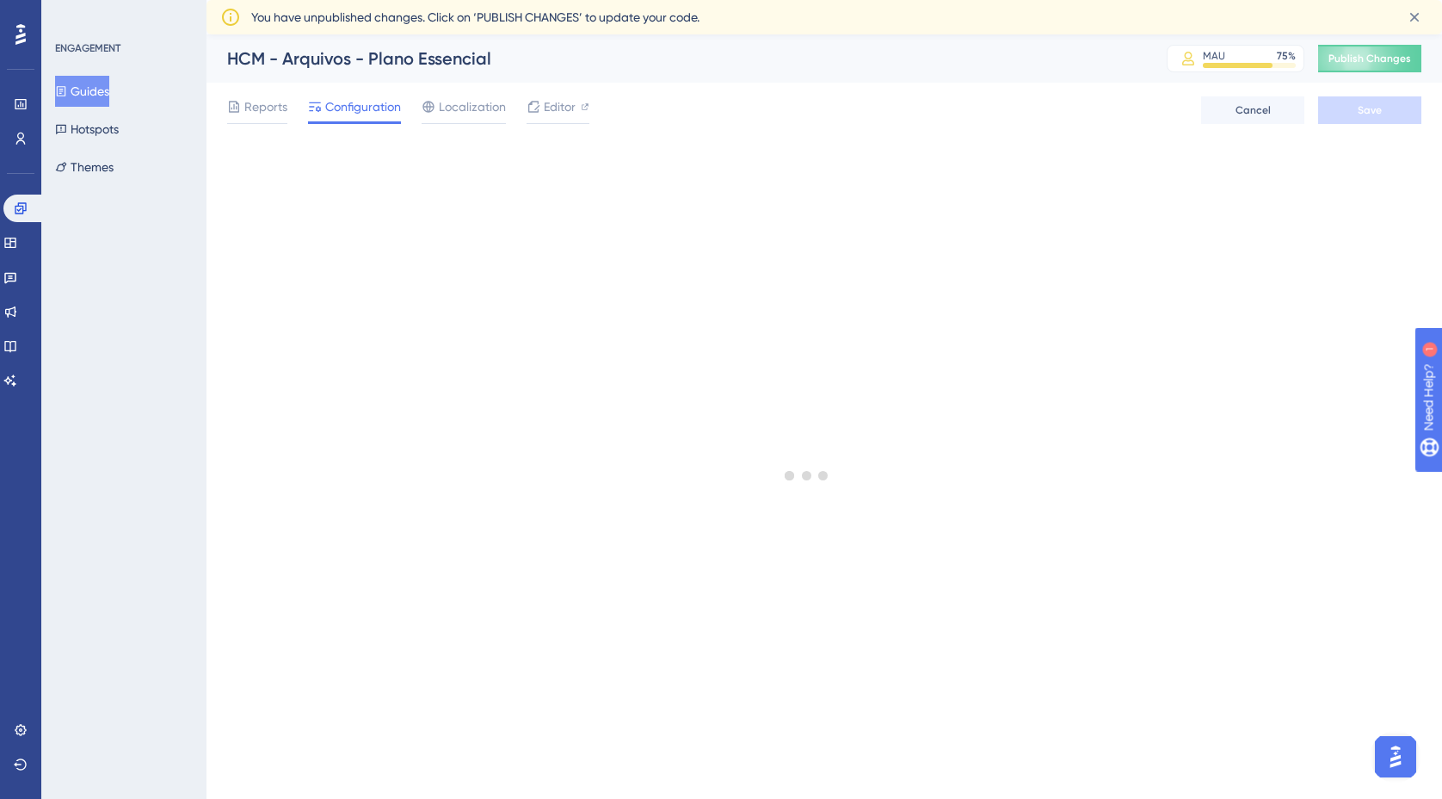
click at [89, 95] on button "Guides" at bounding box center [82, 91] width 54 height 31
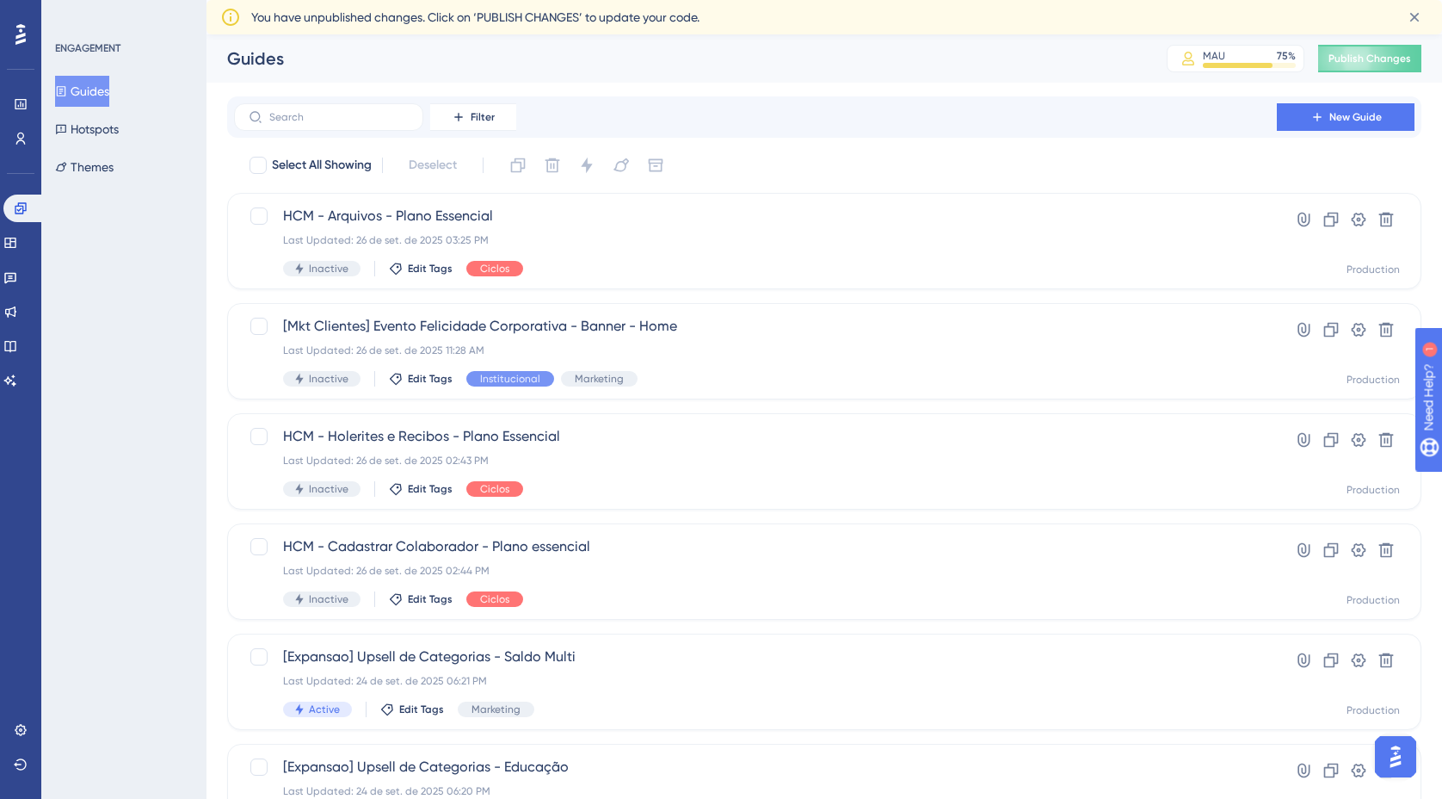
scroll to position [1, 0]
click at [1377, 119] on span "New Guide" at bounding box center [1356, 116] width 52 height 14
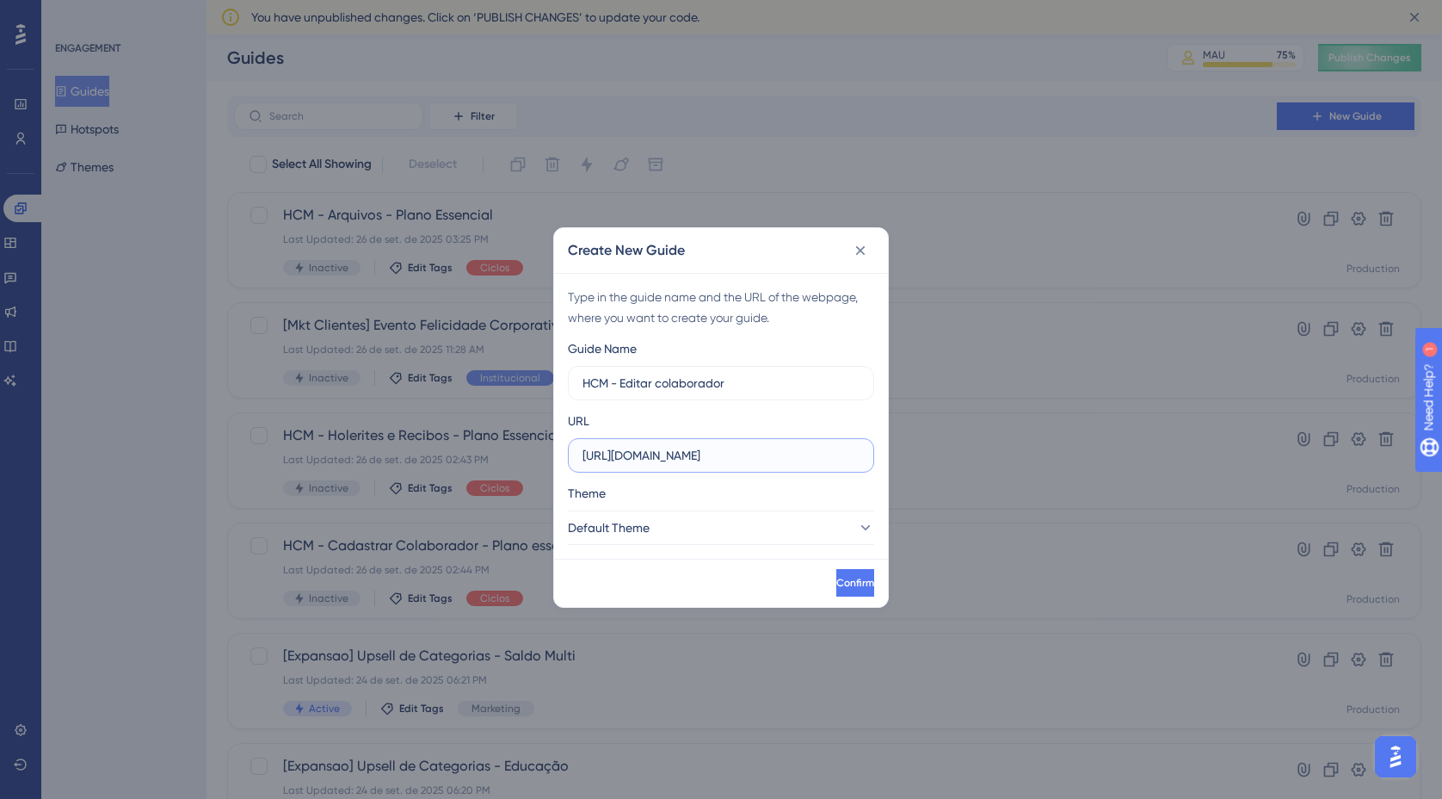
click at [775, 455] on input "https://empresa.caju.com.br" at bounding box center [721, 455] width 277 height 19
click at [856, 527] on icon at bounding box center [864, 527] width 17 height 17
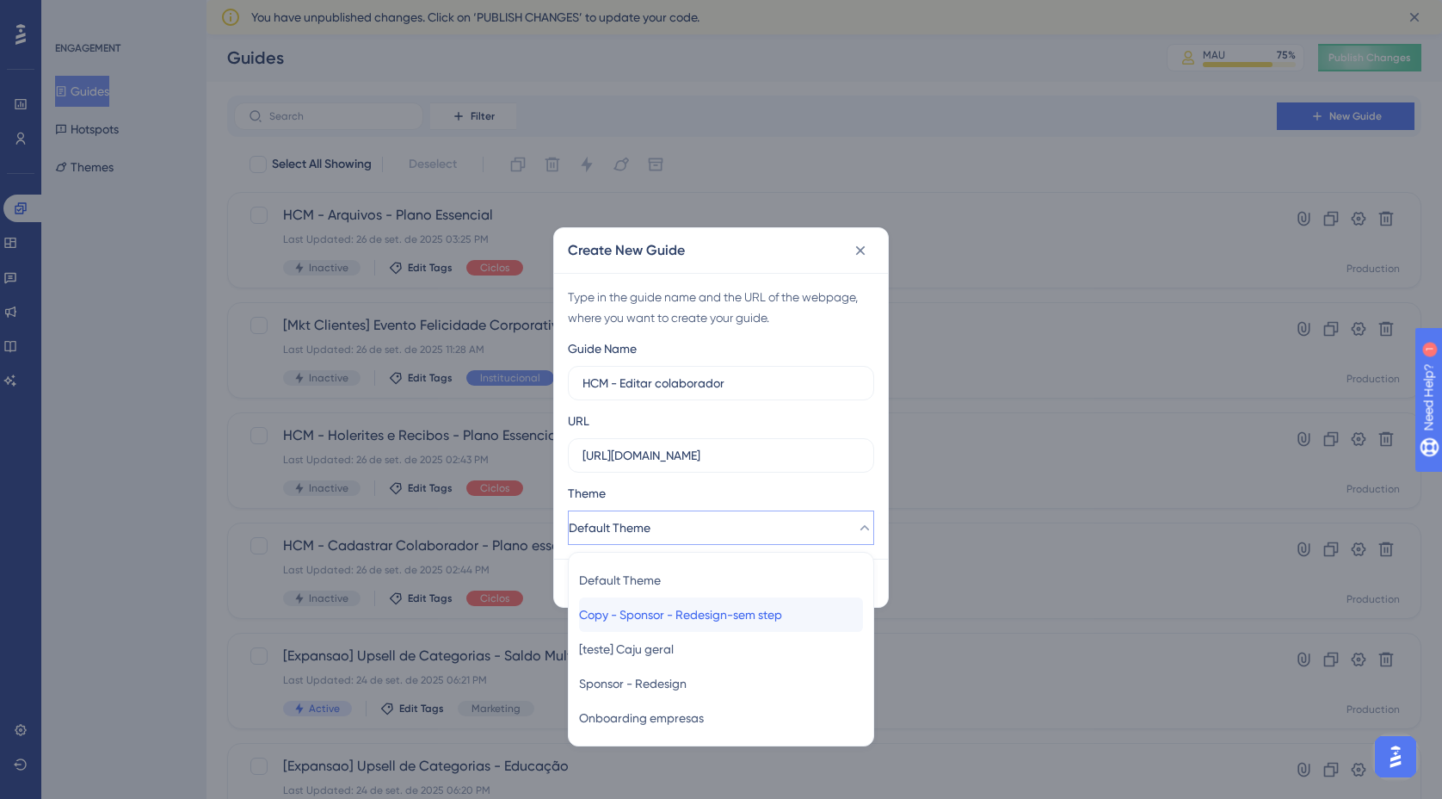
click at [723, 627] on div "Copy - Sponsor - Redesign-sem step Copy - Sponsor - Redesign-sem step" at bounding box center [721, 614] width 284 height 34
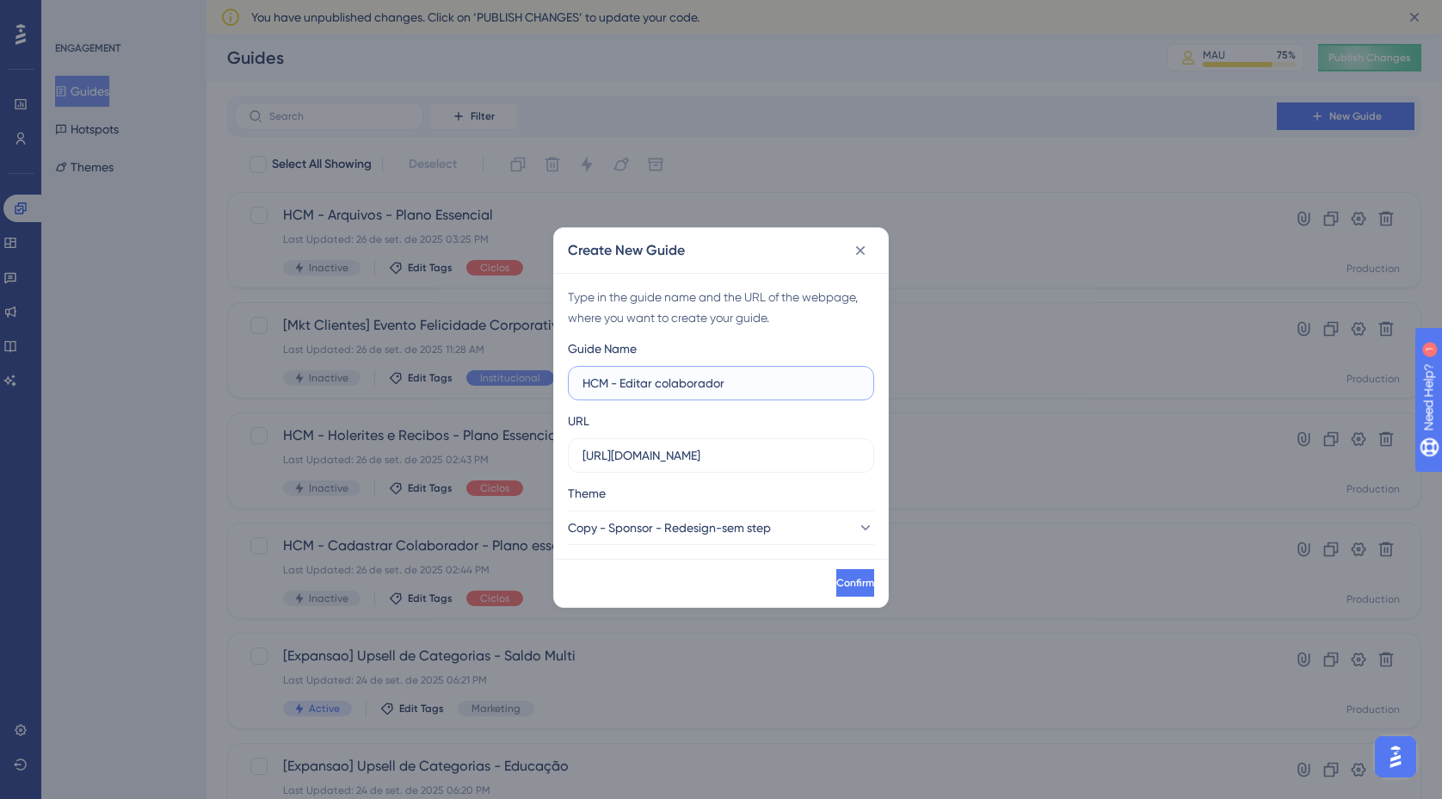
click at [776, 386] on input "HCM - Editar colaborador" at bounding box center [721, 383] width 277 height 19
type input "HCM - Editar colaborador - Plano essencial"
drag, startPoint x: 760, startPoint y: 446, endPoint x: 762, endPoint y: 455, distance: 9.6
click at [760, 446] on input "https://empresa.caju.com.br" at bounding box center [721, 455] width 277 height 19
click at [766, 454] on input "https://empresa.caju.com.br" at bounding box center [721, 455] width 277 height 19
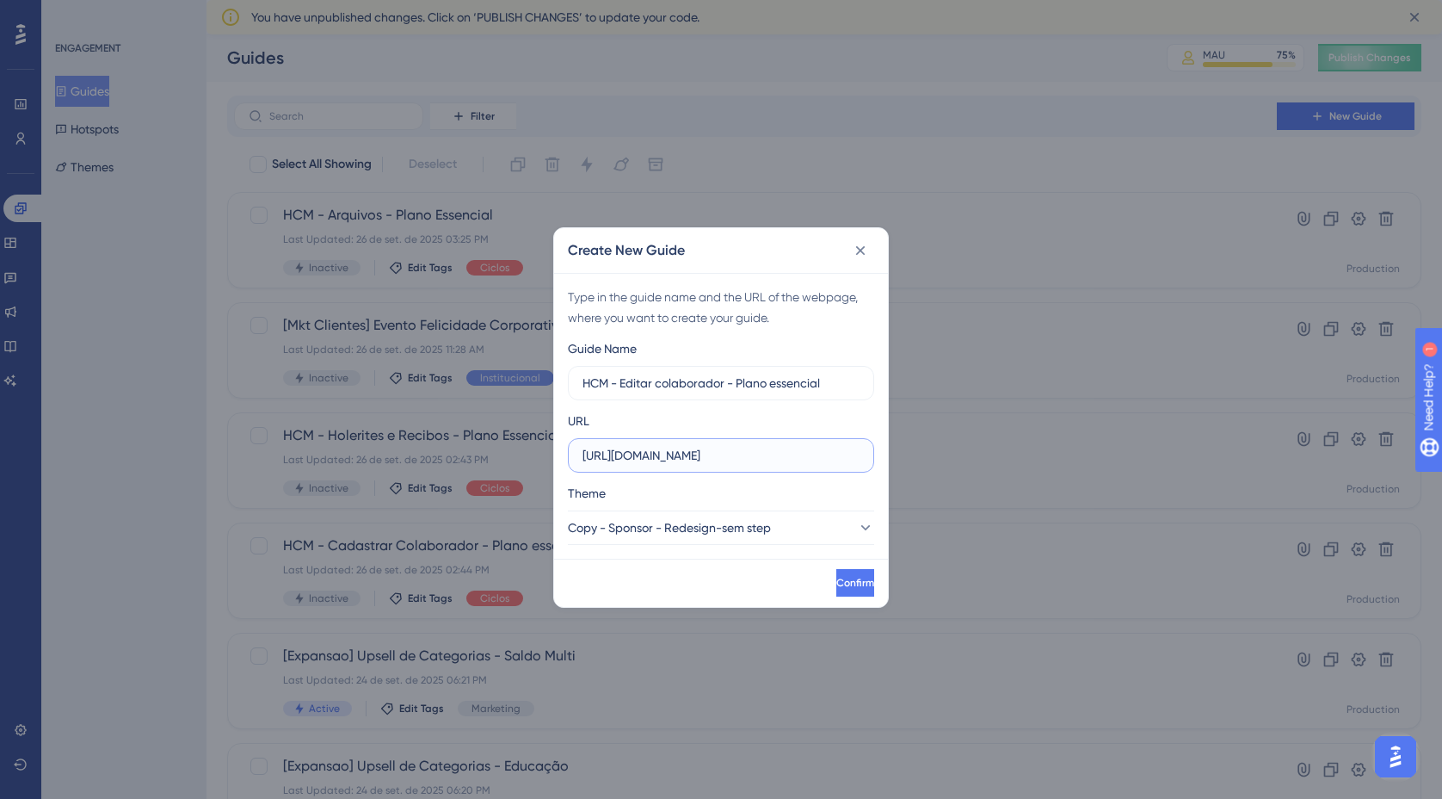
drag, startPoint x: 755, startPoint y: 455, endPoint x: 529, endPoint y: 452, distance: 225.5
click at [529, 452] on div "Create New Guide Type in the guide name and the URL of the webpage, where you w…" at bounding box center [721, 399] width 1442 height 799
paste input "/onboarding/#/directory/active"
drag, startPoint x: 858, startPoint y: 457, endPoint x: 900, endPoint y: 457, distance: 42.2
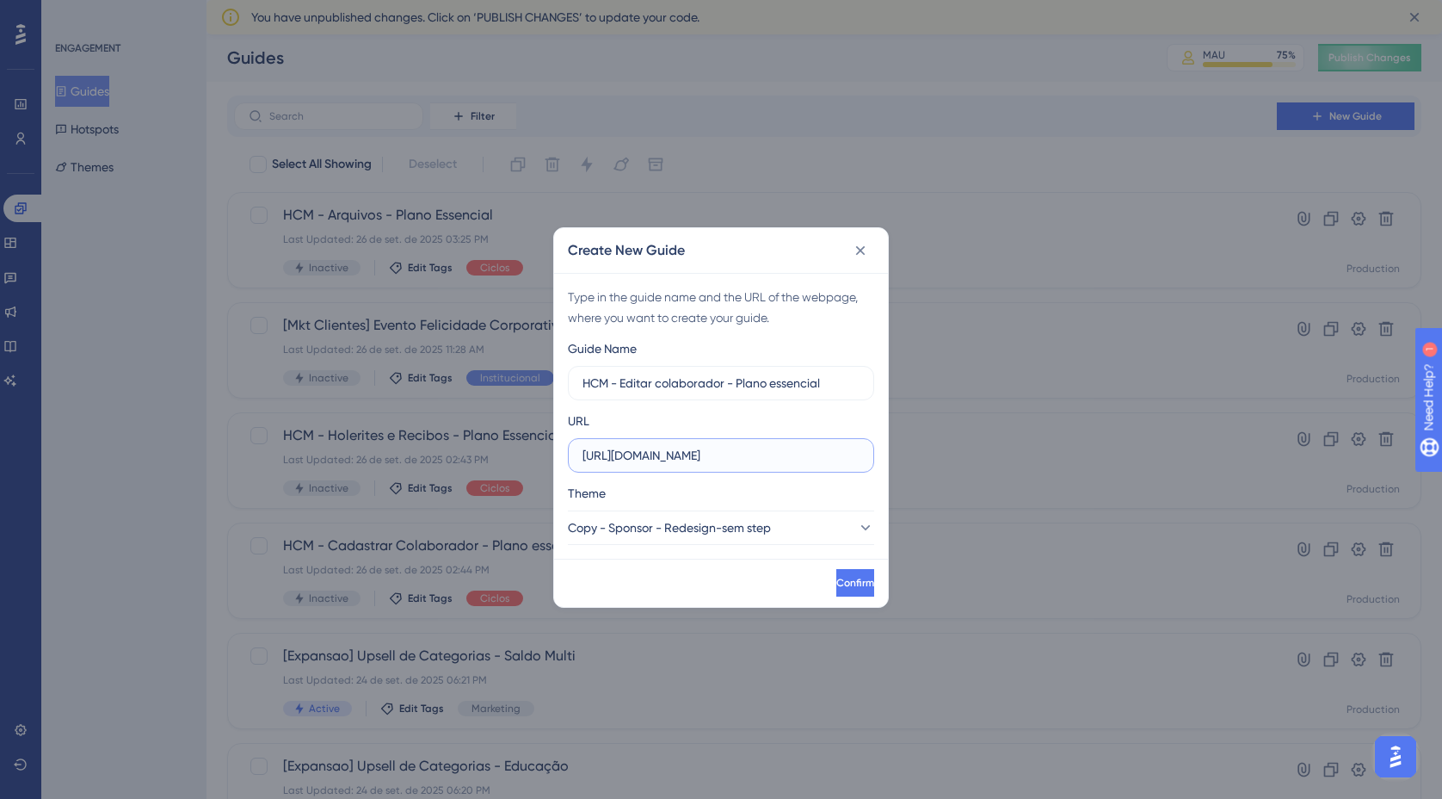
click at [900, 457] on div "Create New Guide Type in the guide name and the URL of the webpage, where you w…" at bounding box center [721, 399] width 1442 height 799
type input "https://empresa.caju.com.br/onboarding/#/directory/active"
click at [835, 583] on span "Confirm" at bounding box center [854, 583] width 38 height 14
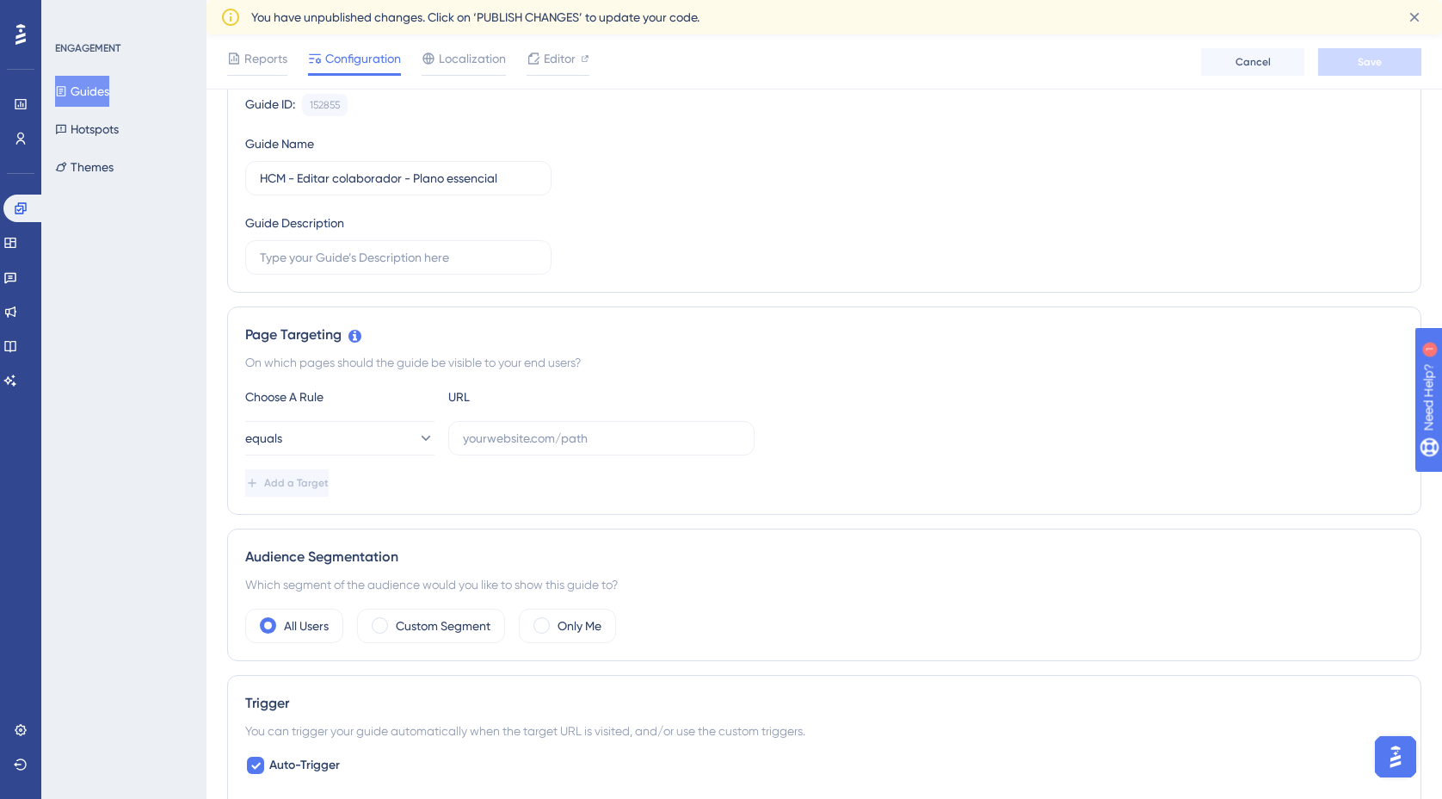
scroll to position [178, 0]
click at [417, 433] on icon at bounding box center [425, 433] width 17 height 17
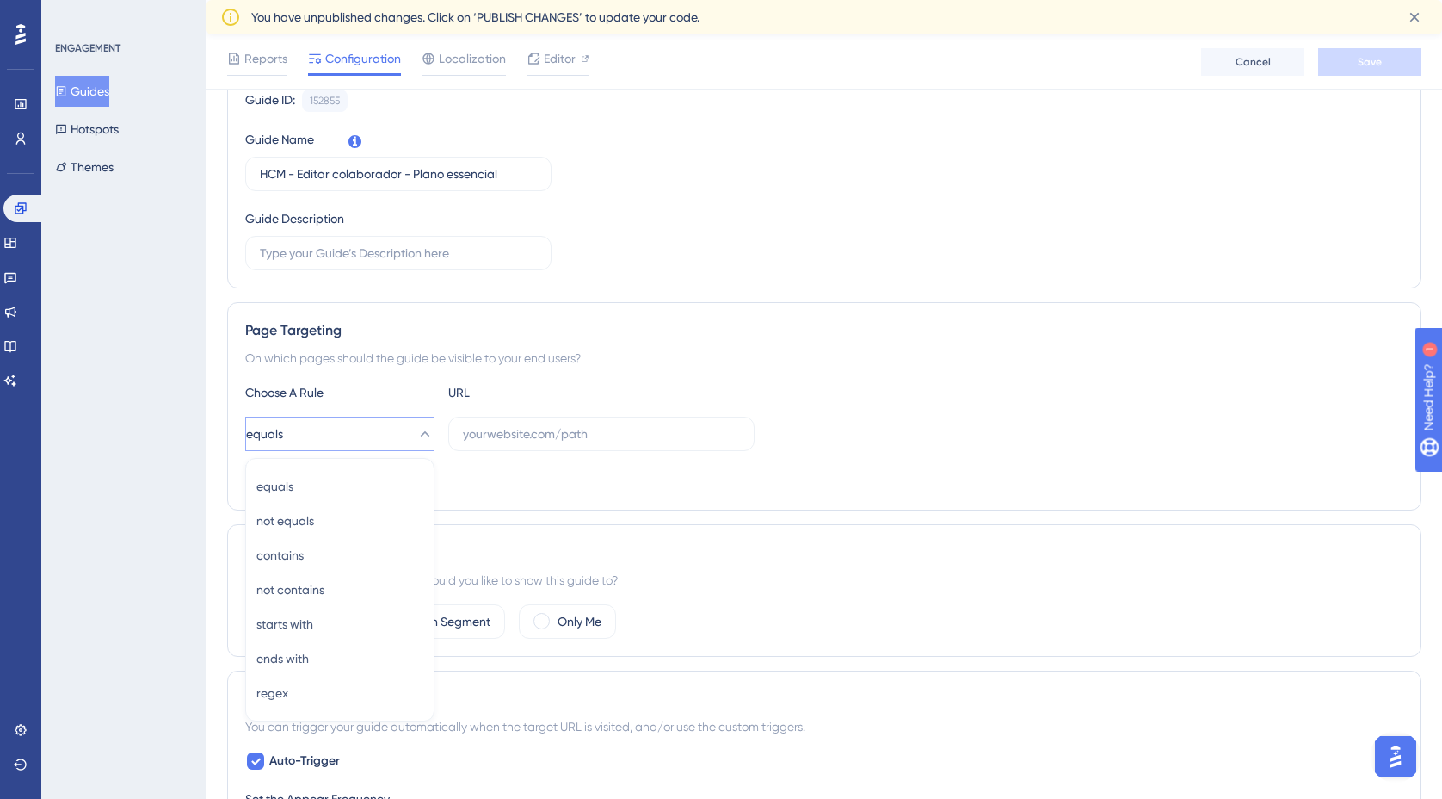
scroll to position [368, 0]
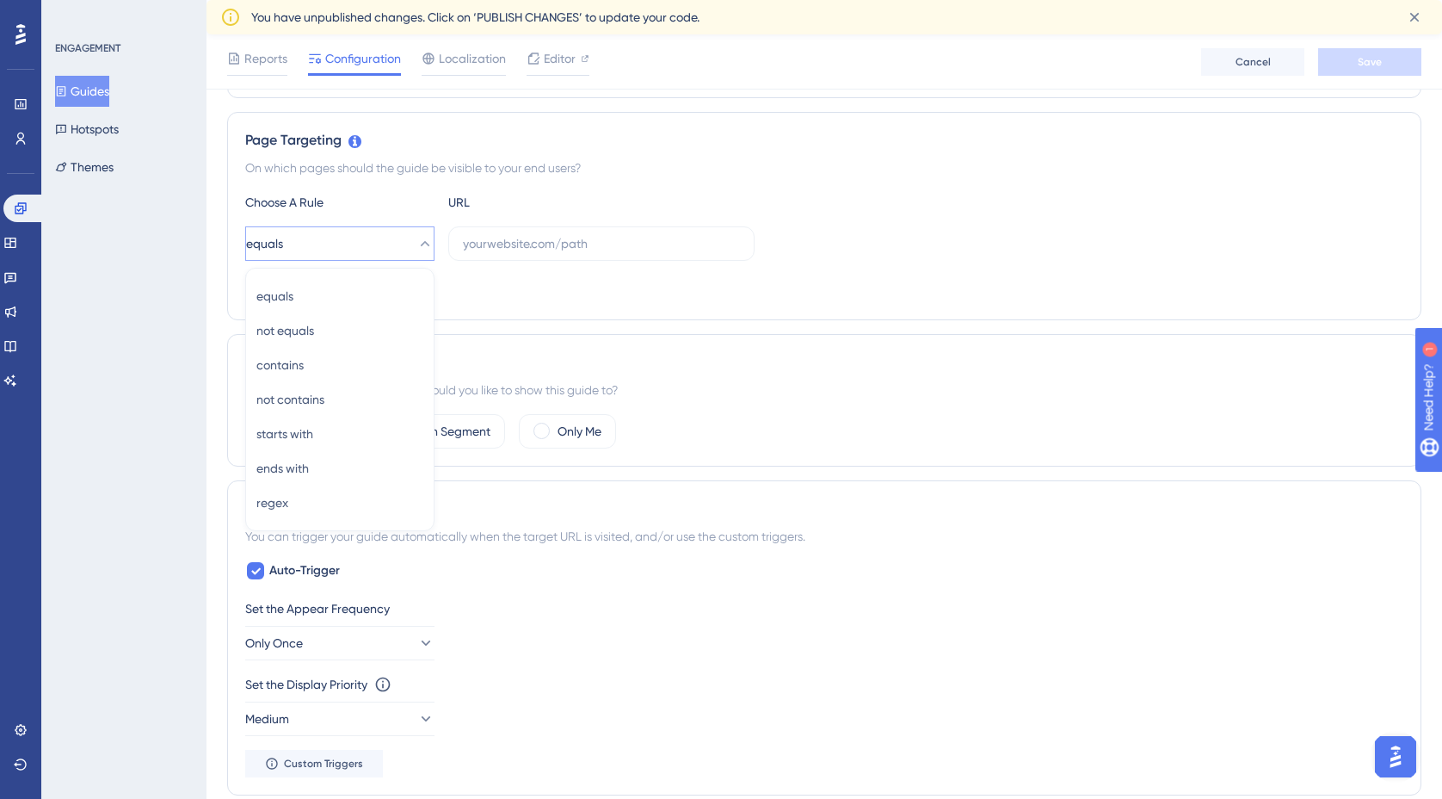
click at [676, 285] on div "Add a Target" at bounding box center [824, 289] width 1158 height 28
click at [382, 432] on span at bounding box center [380, 431] width 16 height 16
click at [393, 425] on input "radio" at bounding box center [393, 425] width 0 height 0
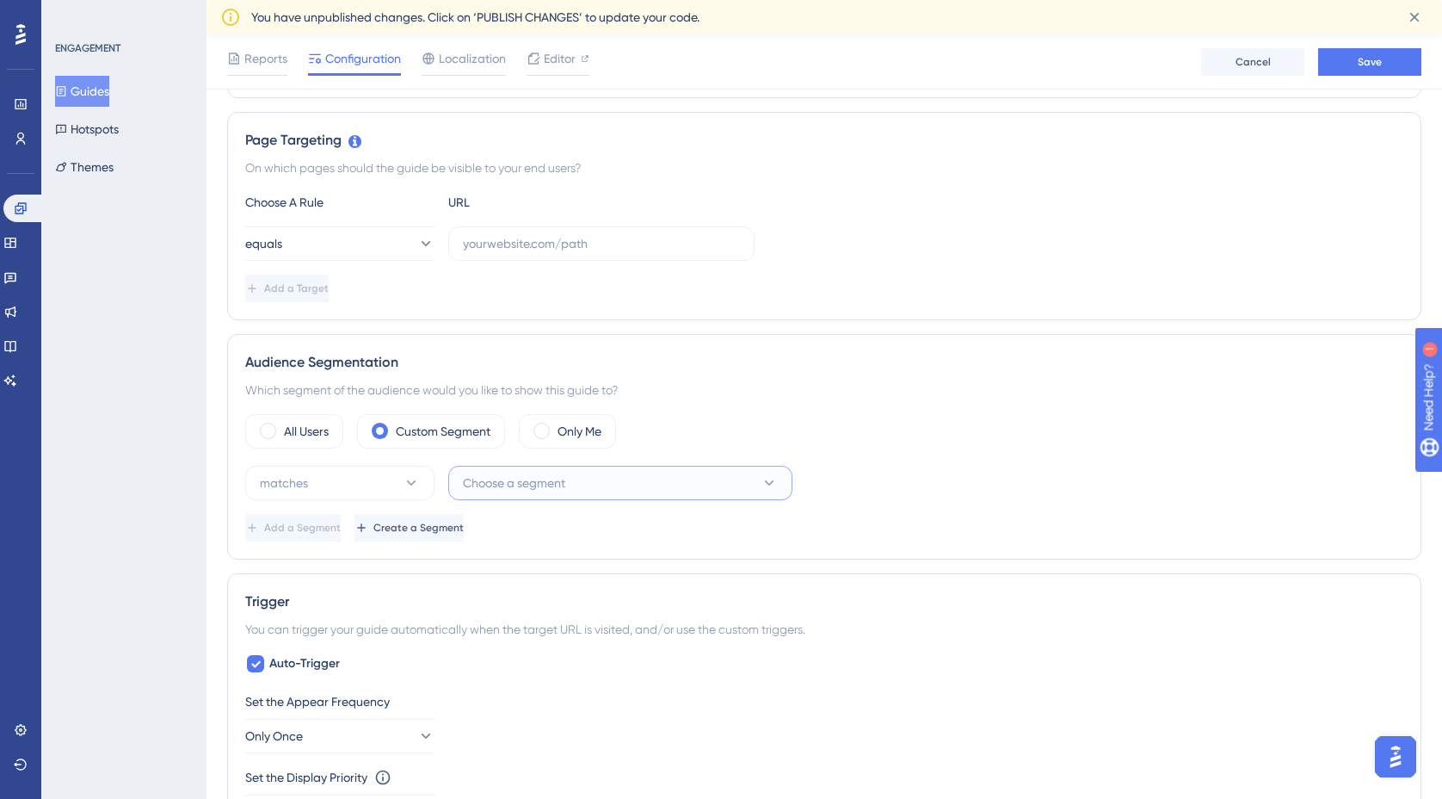
click at [680, 487] on button "Choose a segment" at bounding box center [620, 483] width 344 height 34
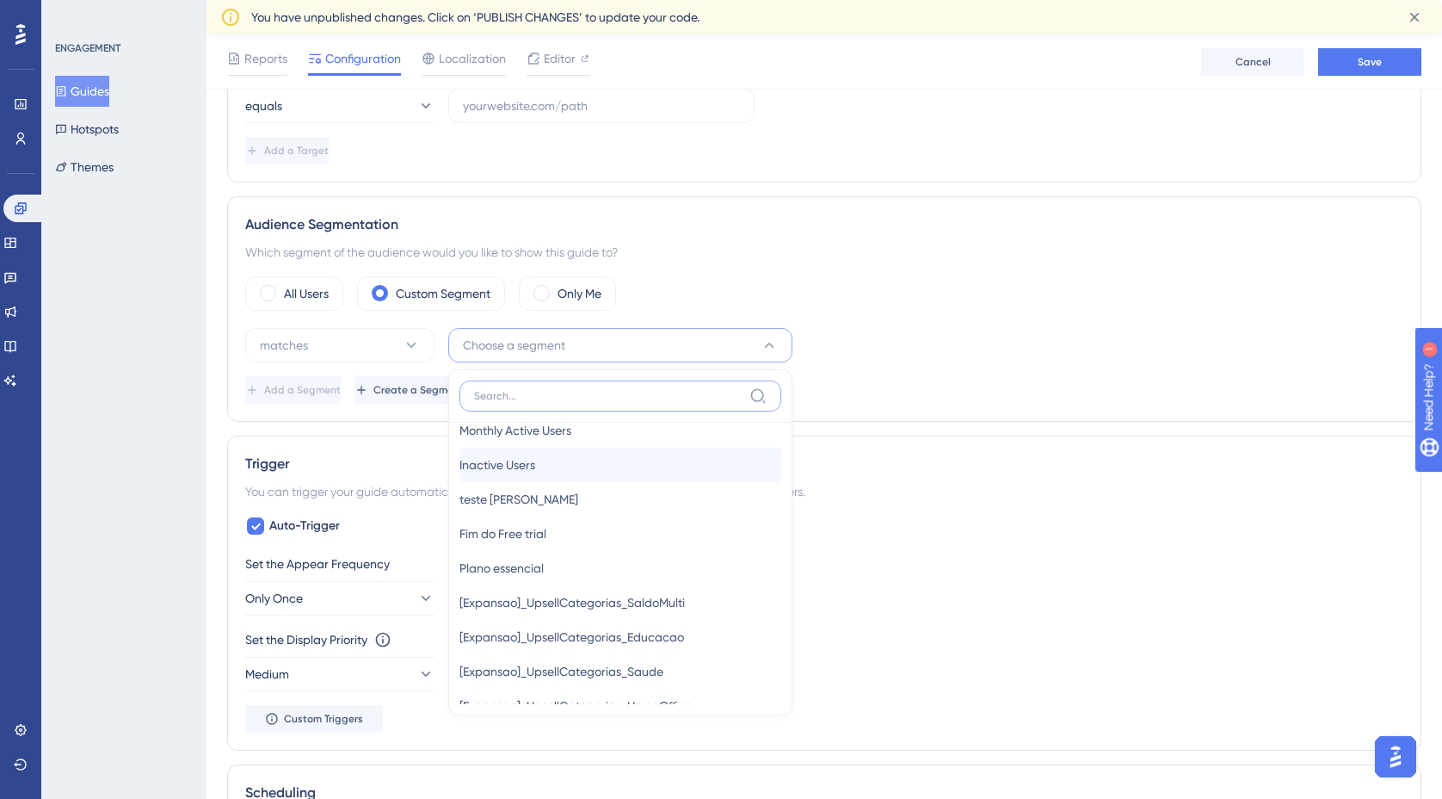
scroll to position [107, 0]
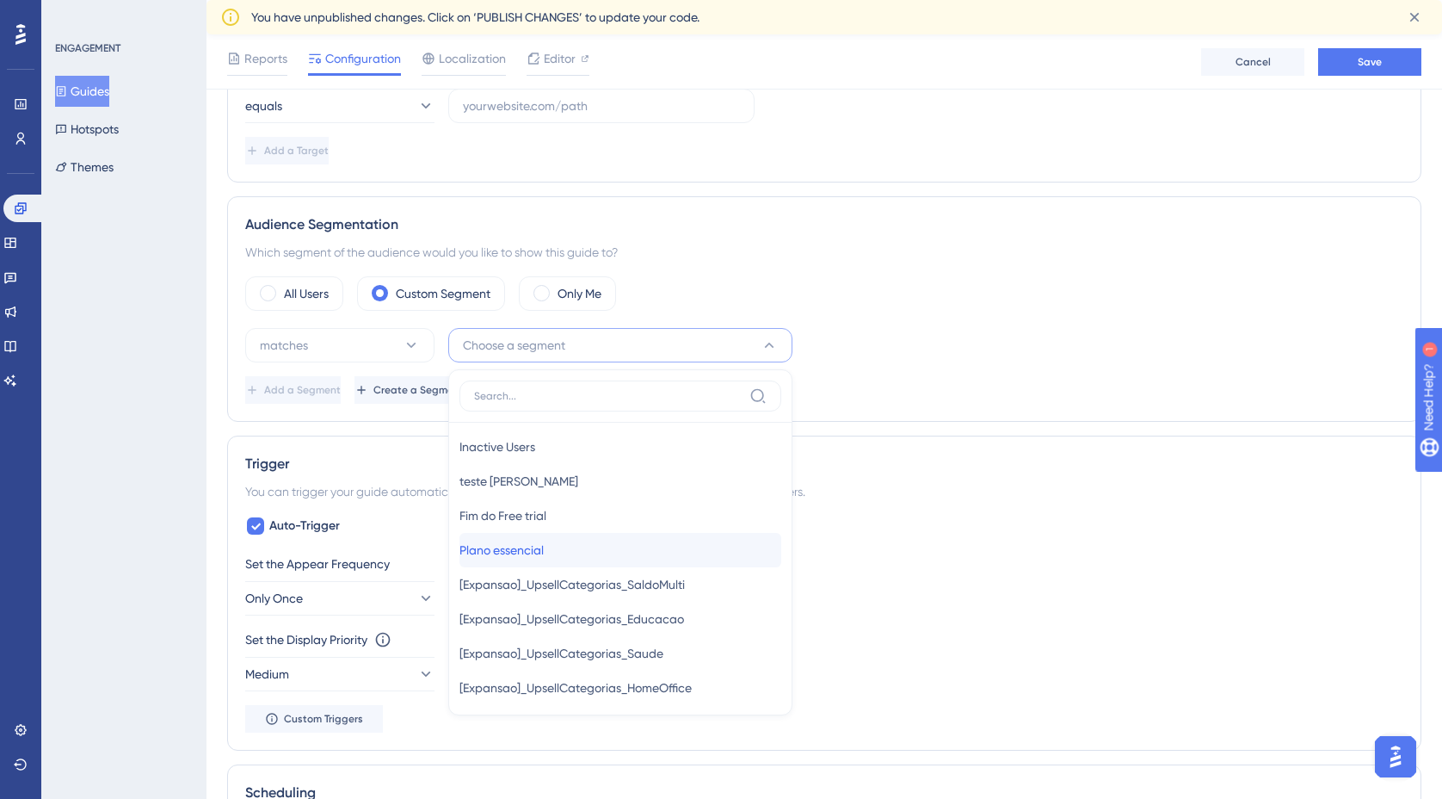
click at [597, 549] on div "Plano essencial Plano essencial" at bounding box center [621, 550] width 322 height 34
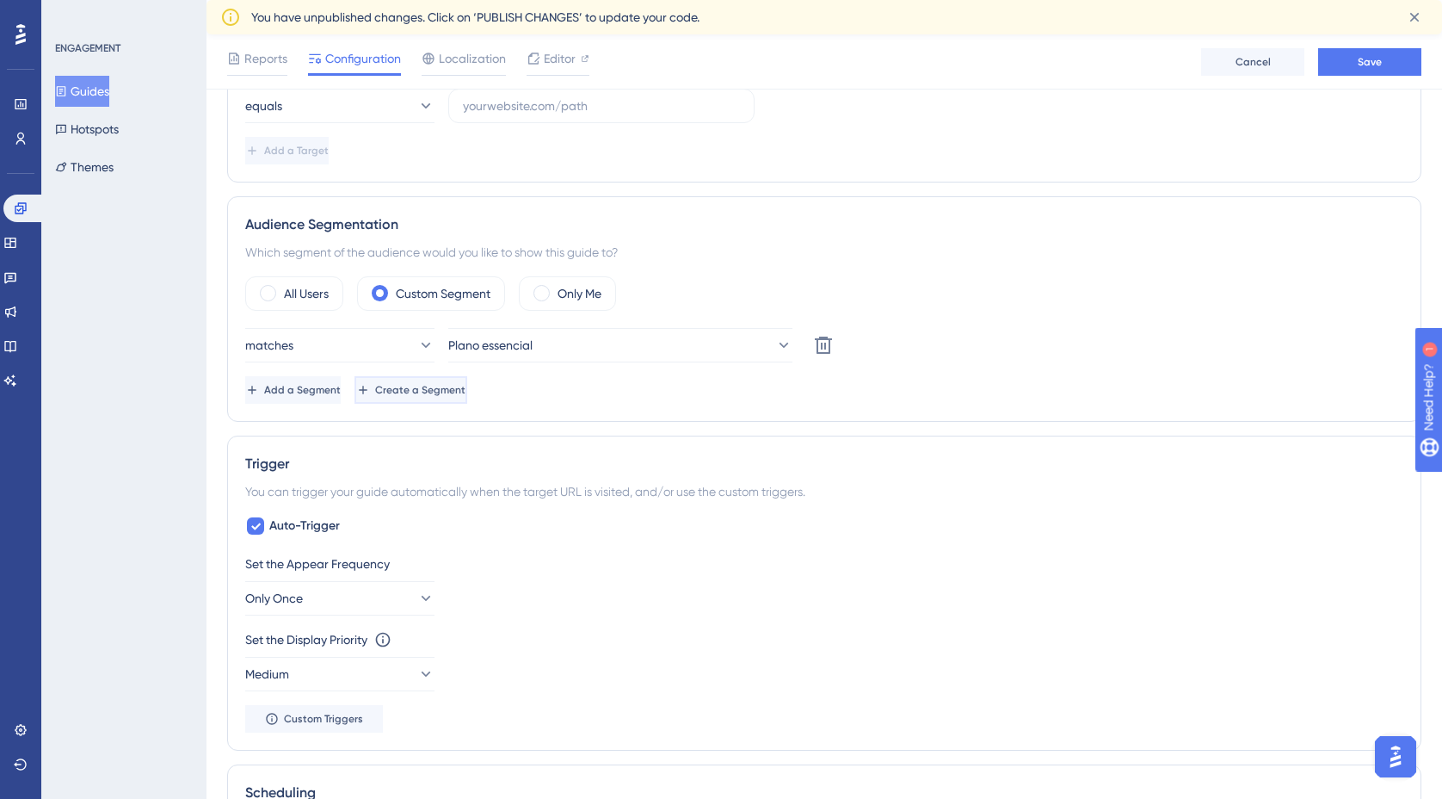
click at [466, 396] on span "Create a Segment" at bounding box center [420, 390] width 90 height 14
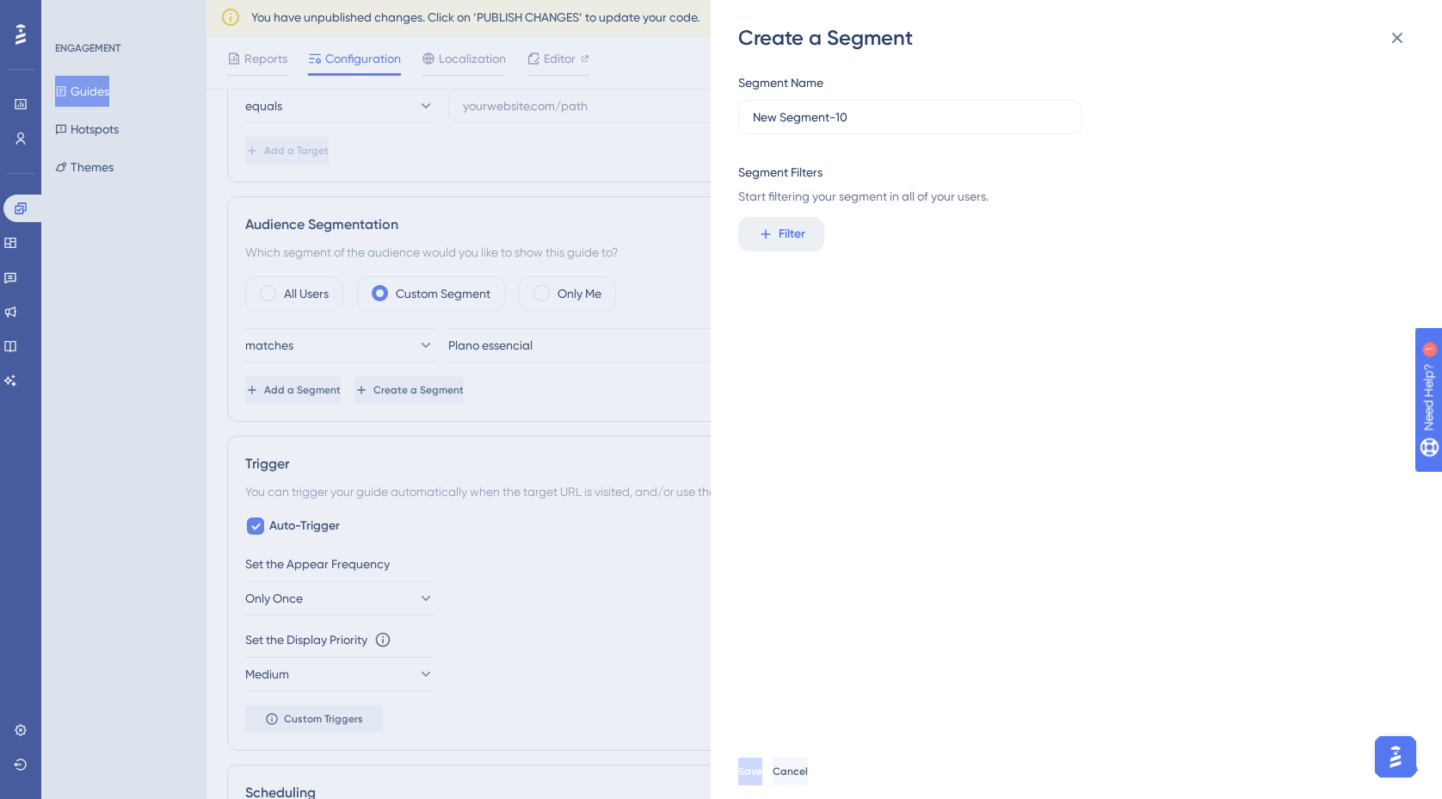
scroll to position [516, 0]
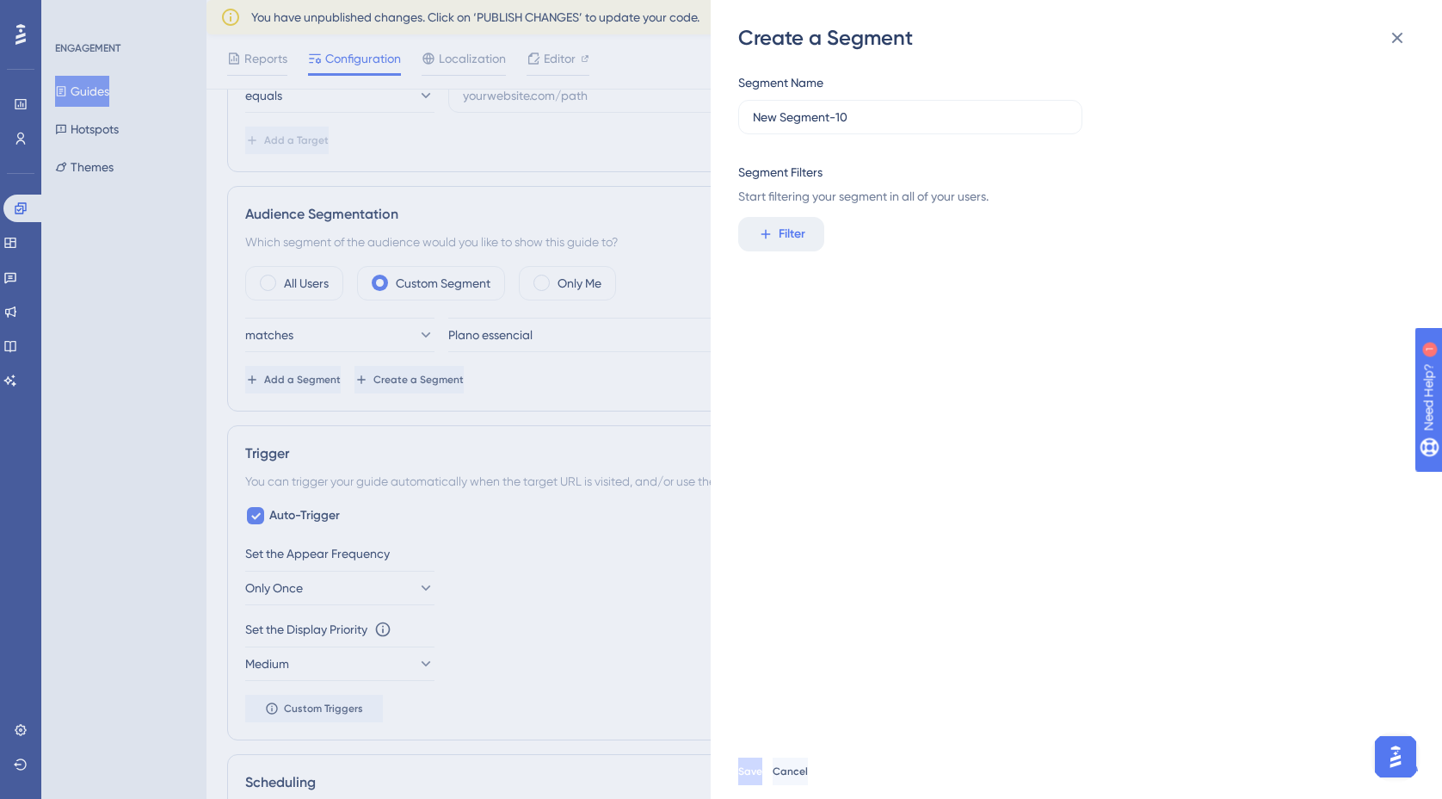
click at [497, 374] on div "Create a Segment Segment Name New Segment-10 Segment Filters Start filtering yo…" at bounding box center [721, 399] width 1442 height 799
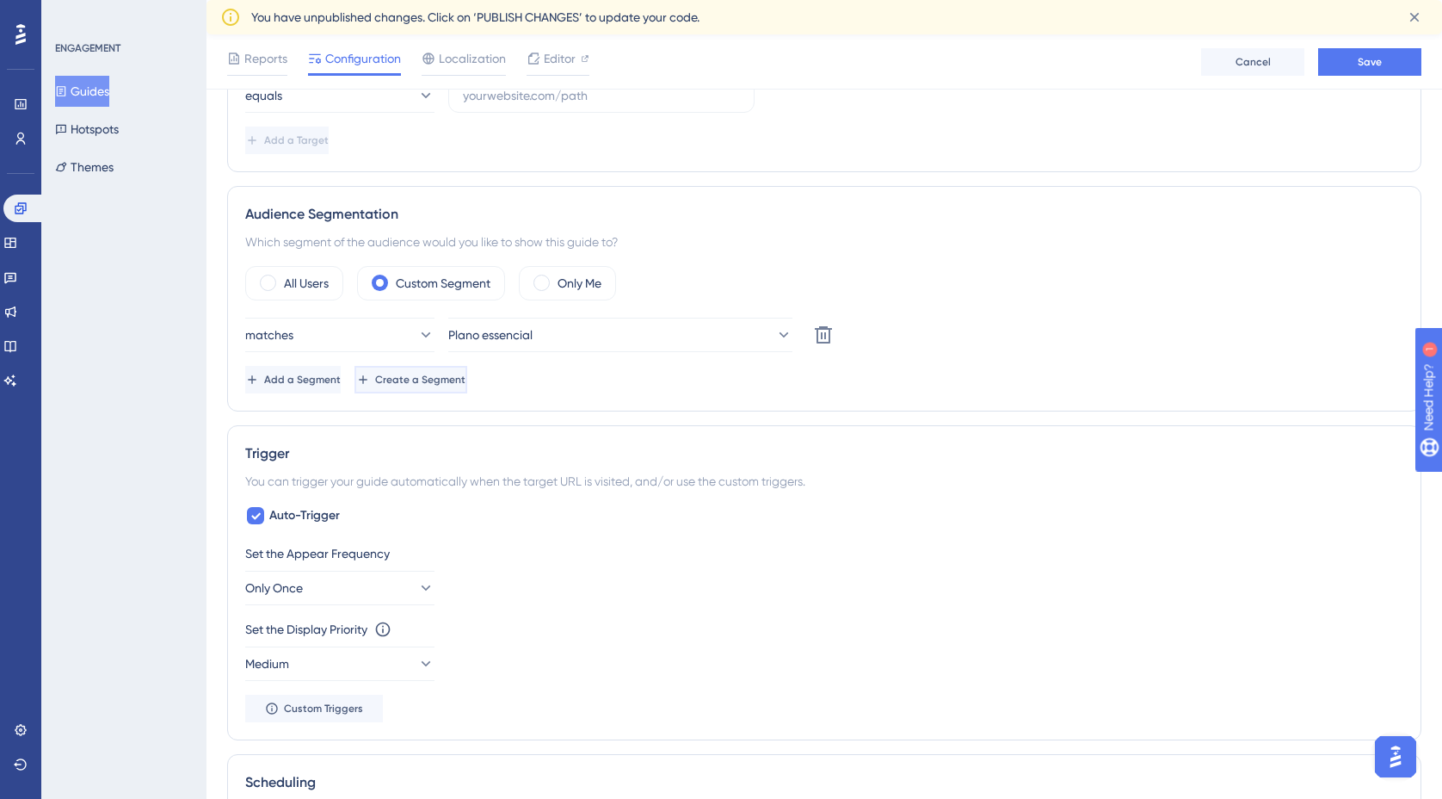
click at [466, 374] on span "Create a Segment" at bounding box center [420, 380] width 90 height 14
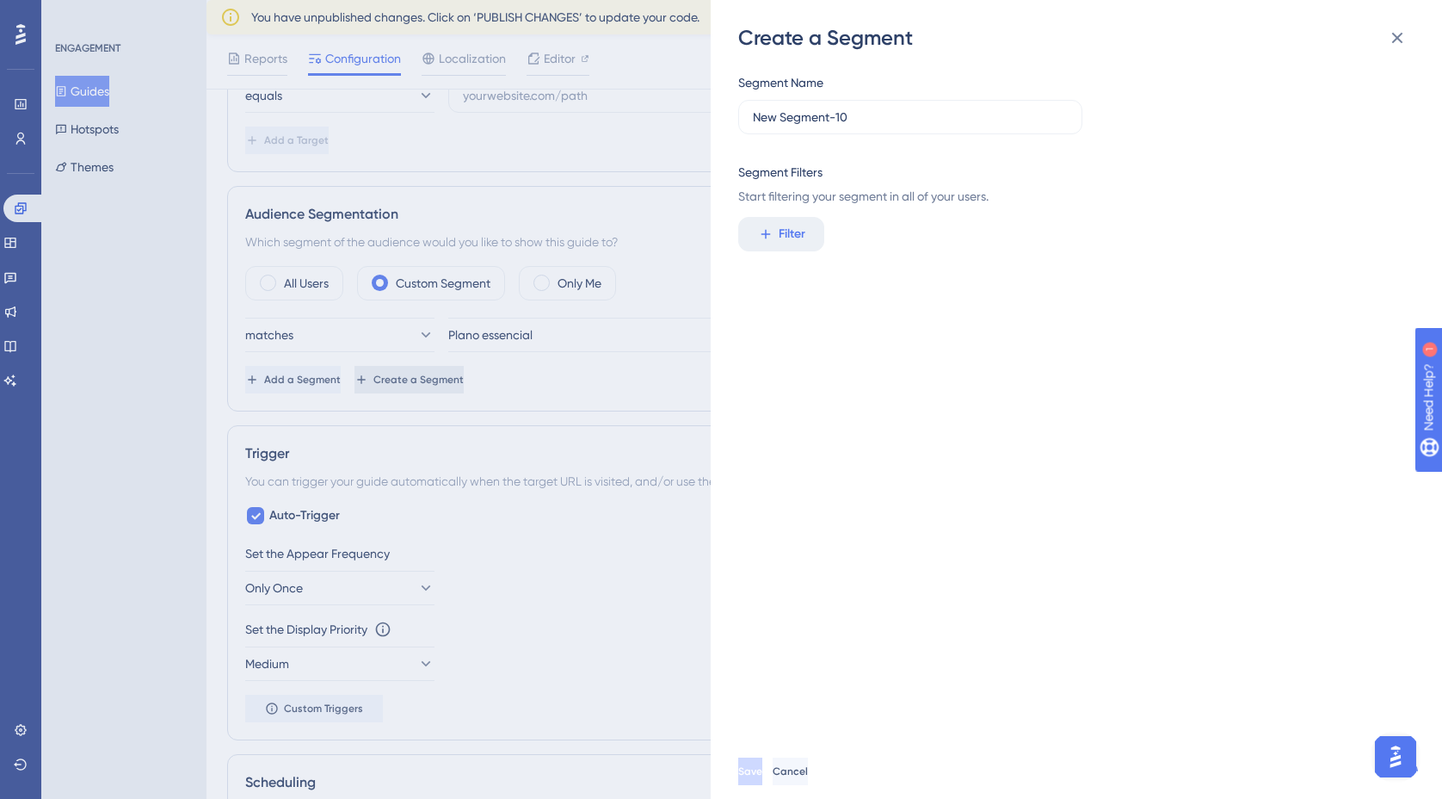
scroll to position [519, 0]
click at [940, 122] on input "New Segment-10" at bounding box center [910, 117] width 315 height 19
click at [789, 247] on button "Filter" at bounding box center [781, 234] width 86 height 34
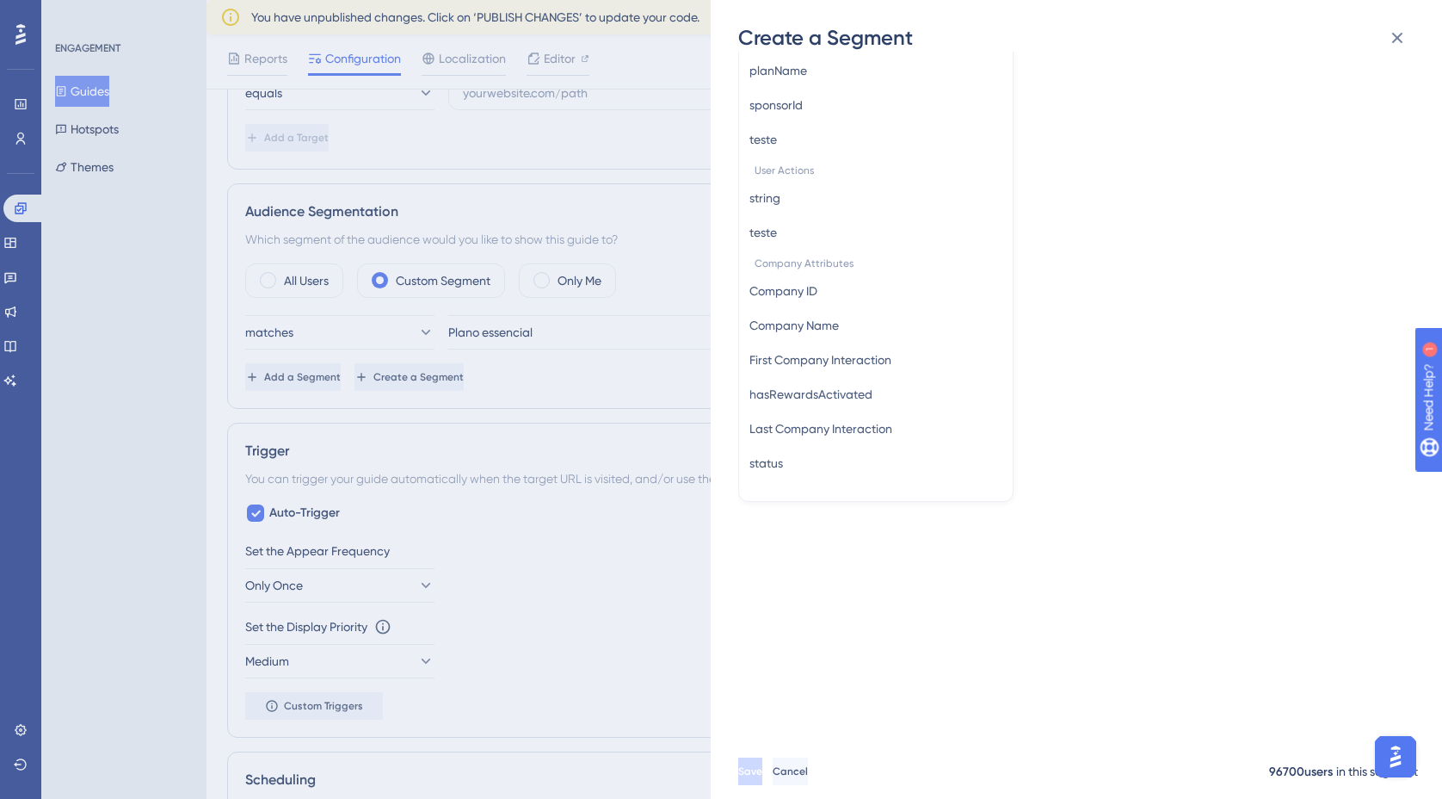
scroll to position [289, 0]
click at [1141, 601] on div "Segment Name New Segment-10 Segment Filters Start filtering your segment in all…" at bounding box center [1085, 398] width 694 height 692
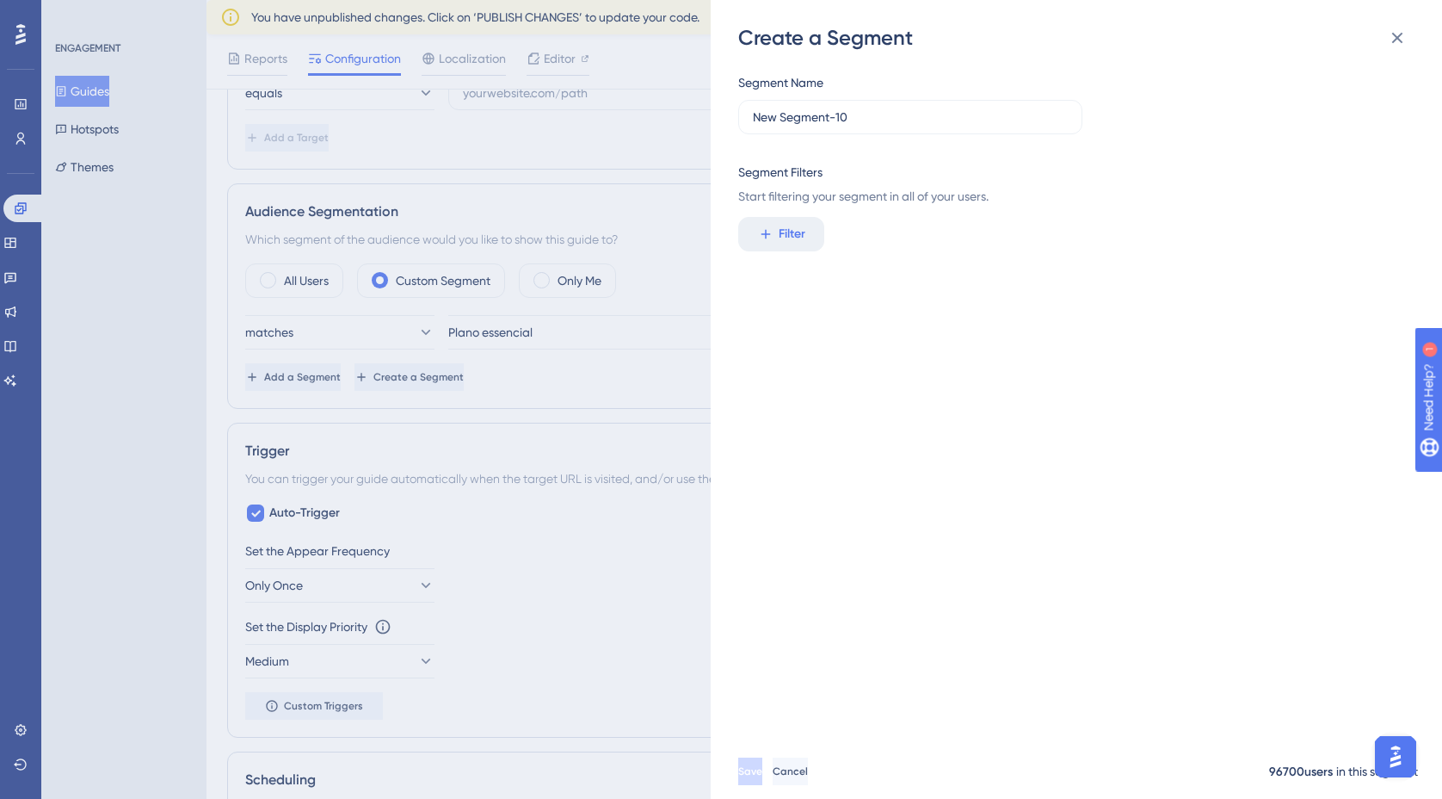
scroll to position [0, 0]
click at [812, 764] on button "Cancel" at bounding box center [792, 771] width 39 height 28
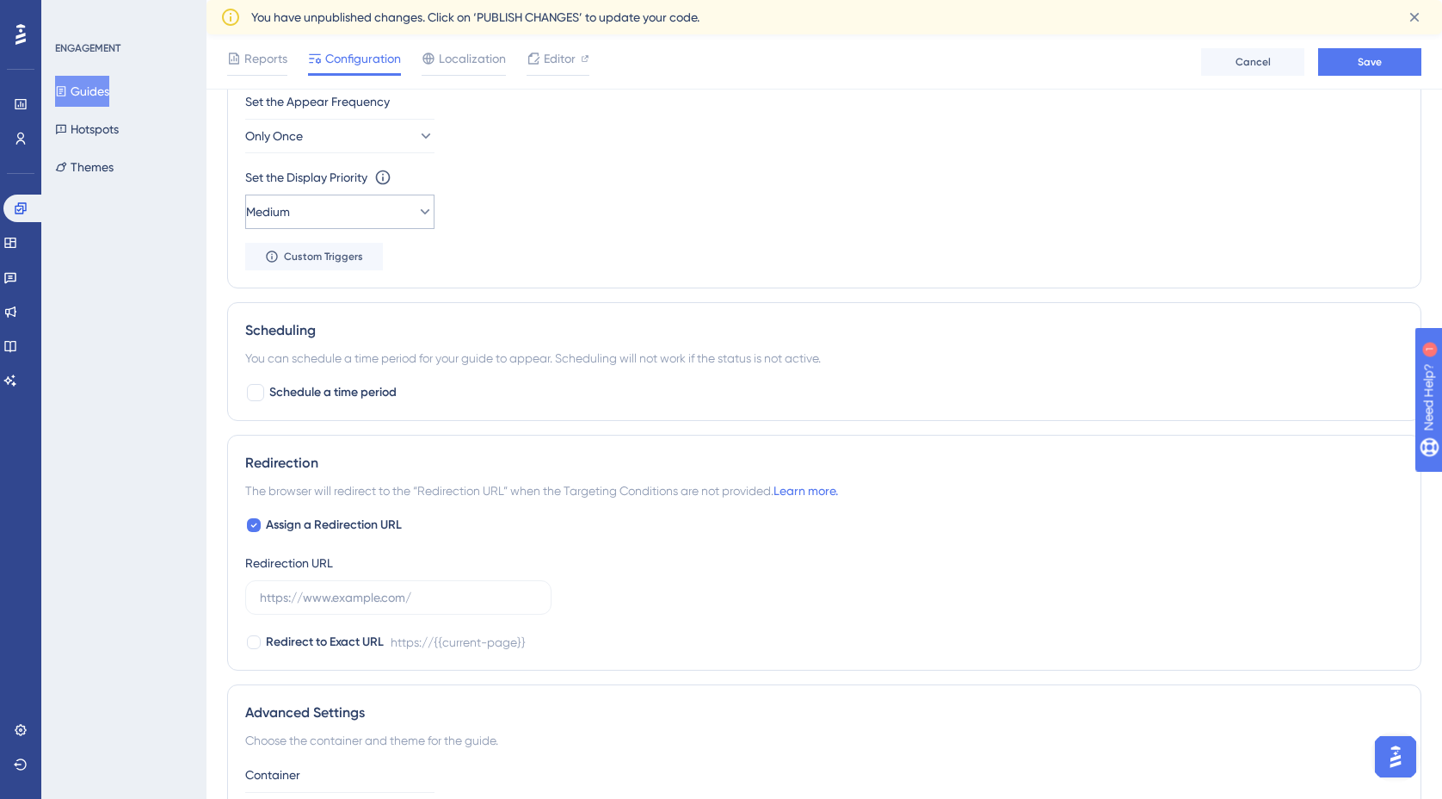
scroll to position [972, 0]
click at [417, 205] on icon at bounding box center [425, 208] width 17 height 17
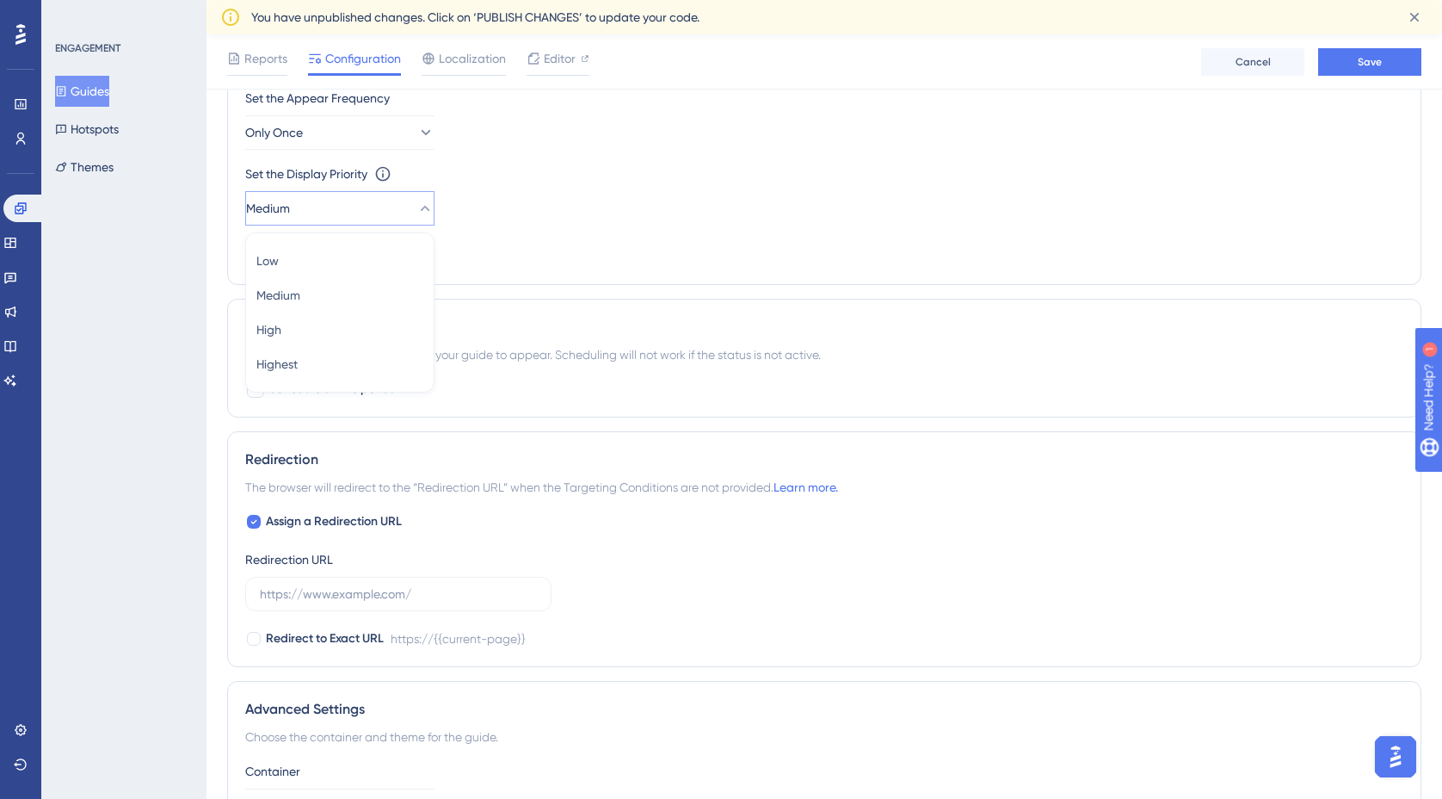
click at [535, 192] on div "Set the Display Priority This option will set the display priority between auto…" at bounding box center [824, 195] width 1158 height 62
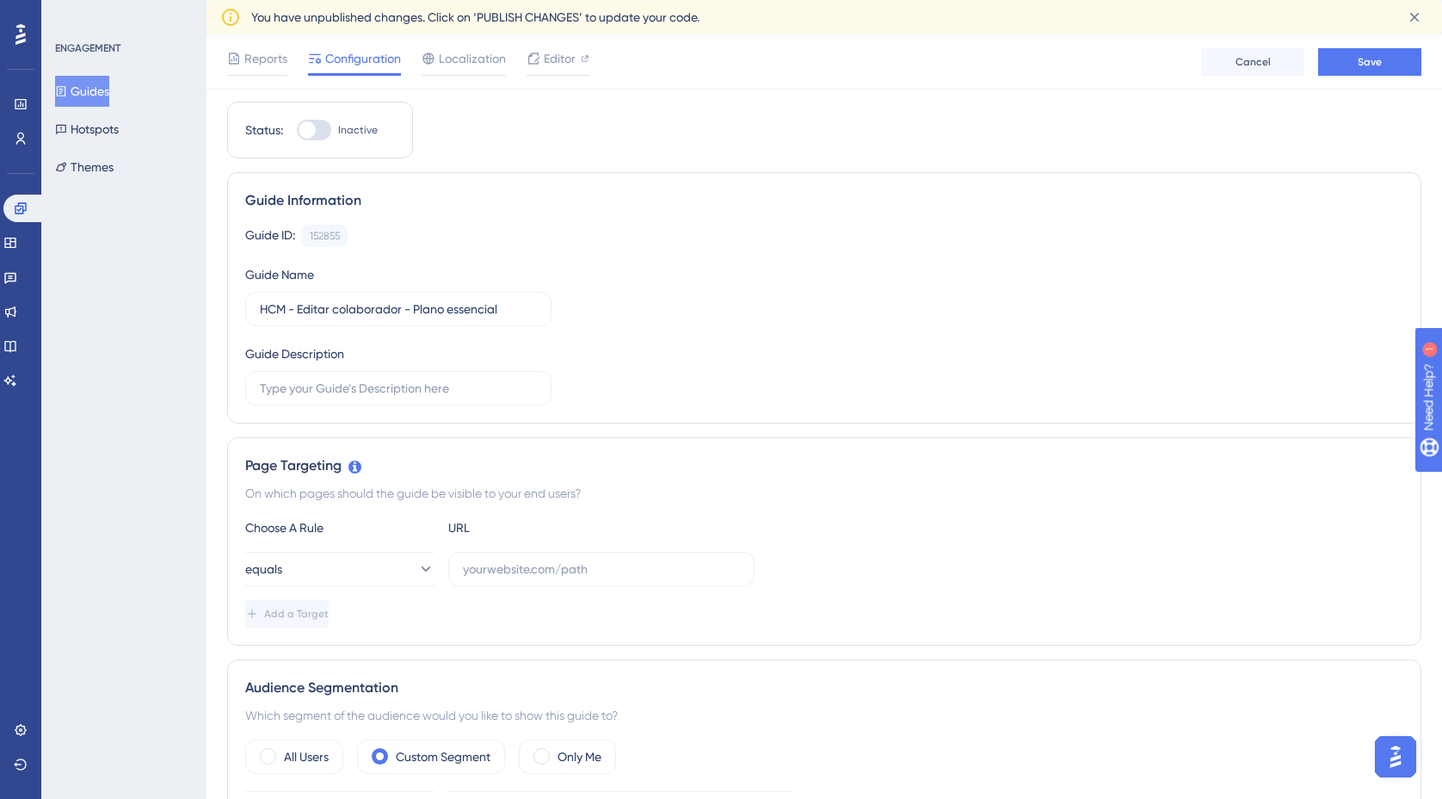
scroll to position [0, 0]
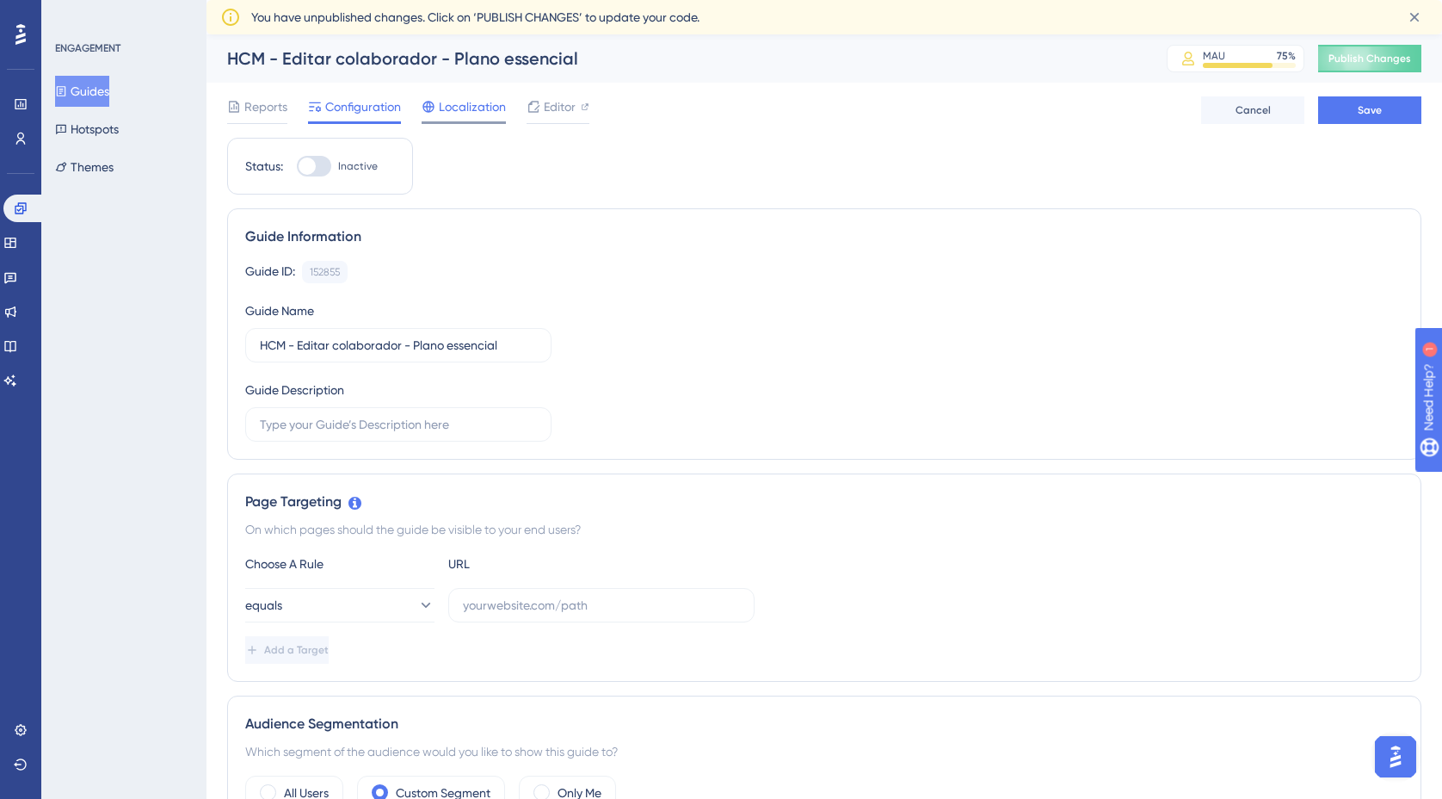
click at [463, 109] on span "Localization" at bounding box center [472, 106] width 67 height 21
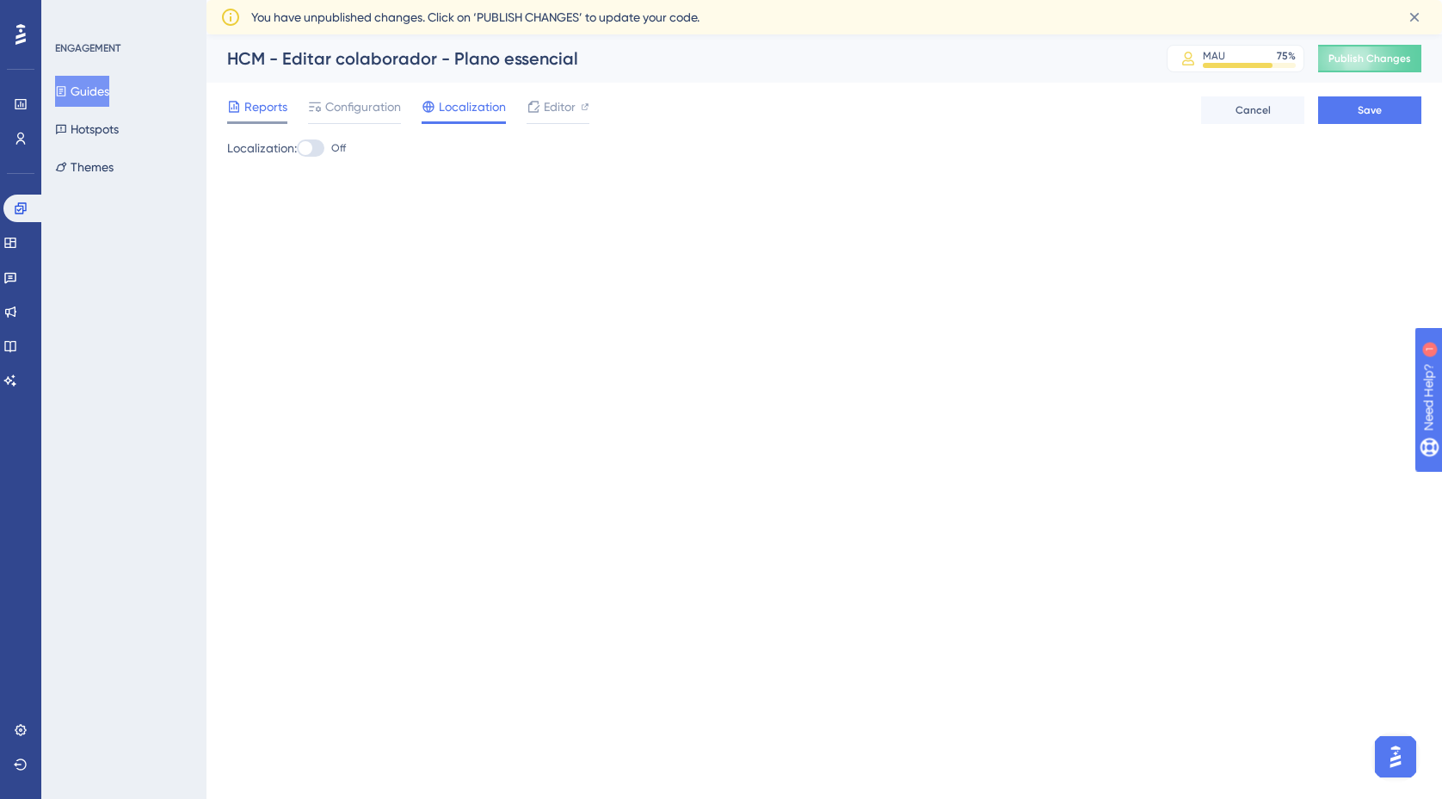
click at [267, 110] on span "Reports" at bounding box center [265, 106] width 43 height 21
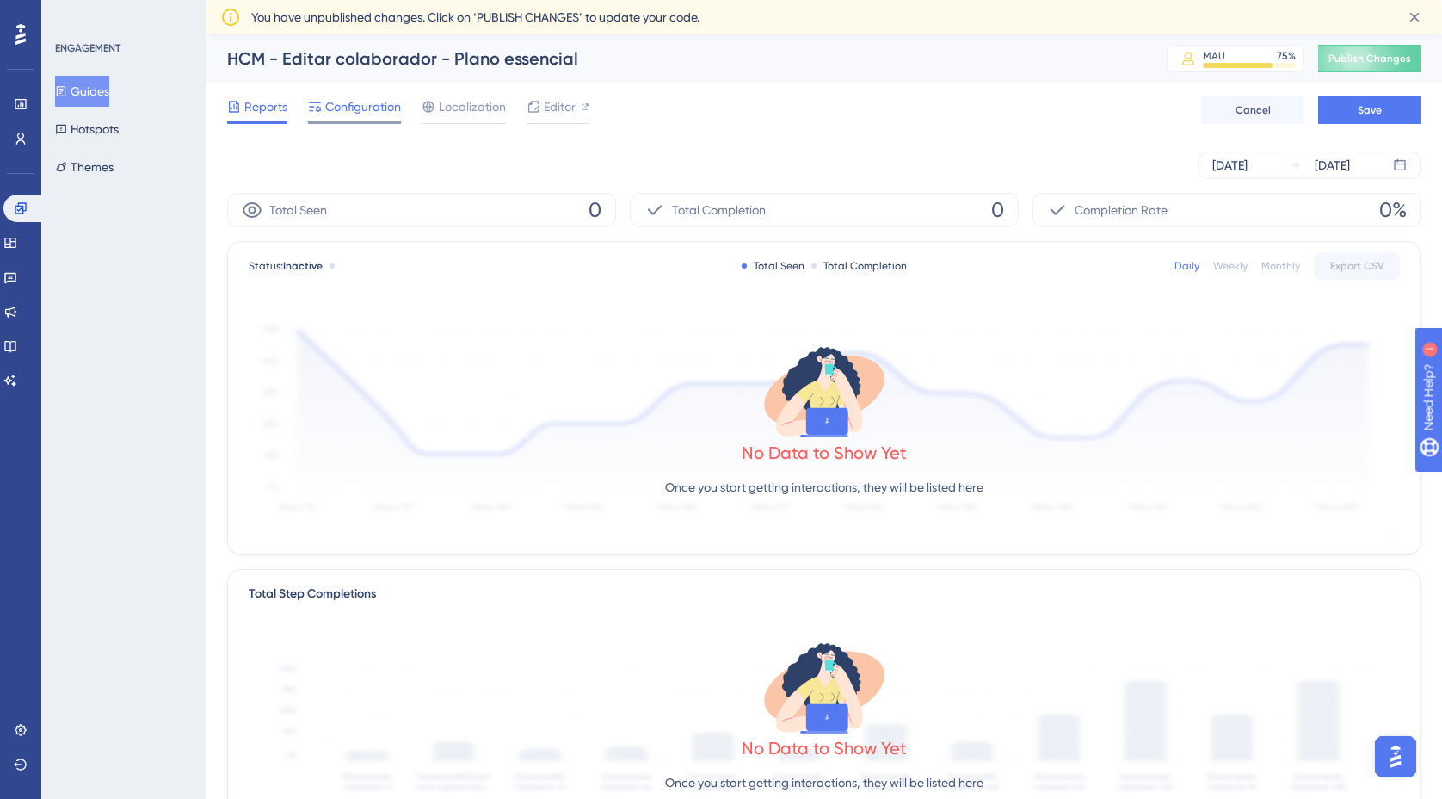
click at [366, 109] on span "Configuration" at bounding box center [363, 106] width 76 height 21
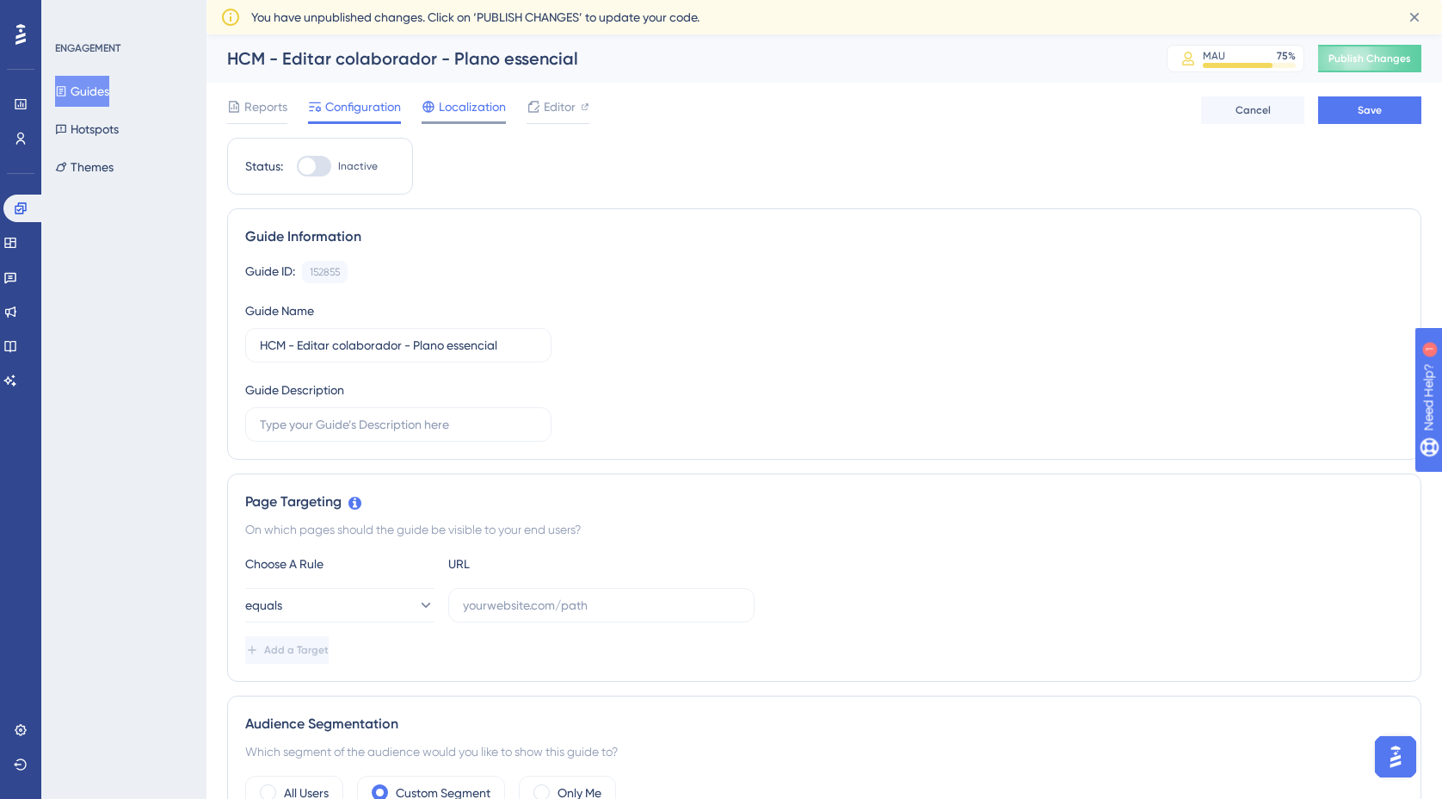
click at [454, 108] on span "Localization" at bounding box center [472, 106] width 67 height 21
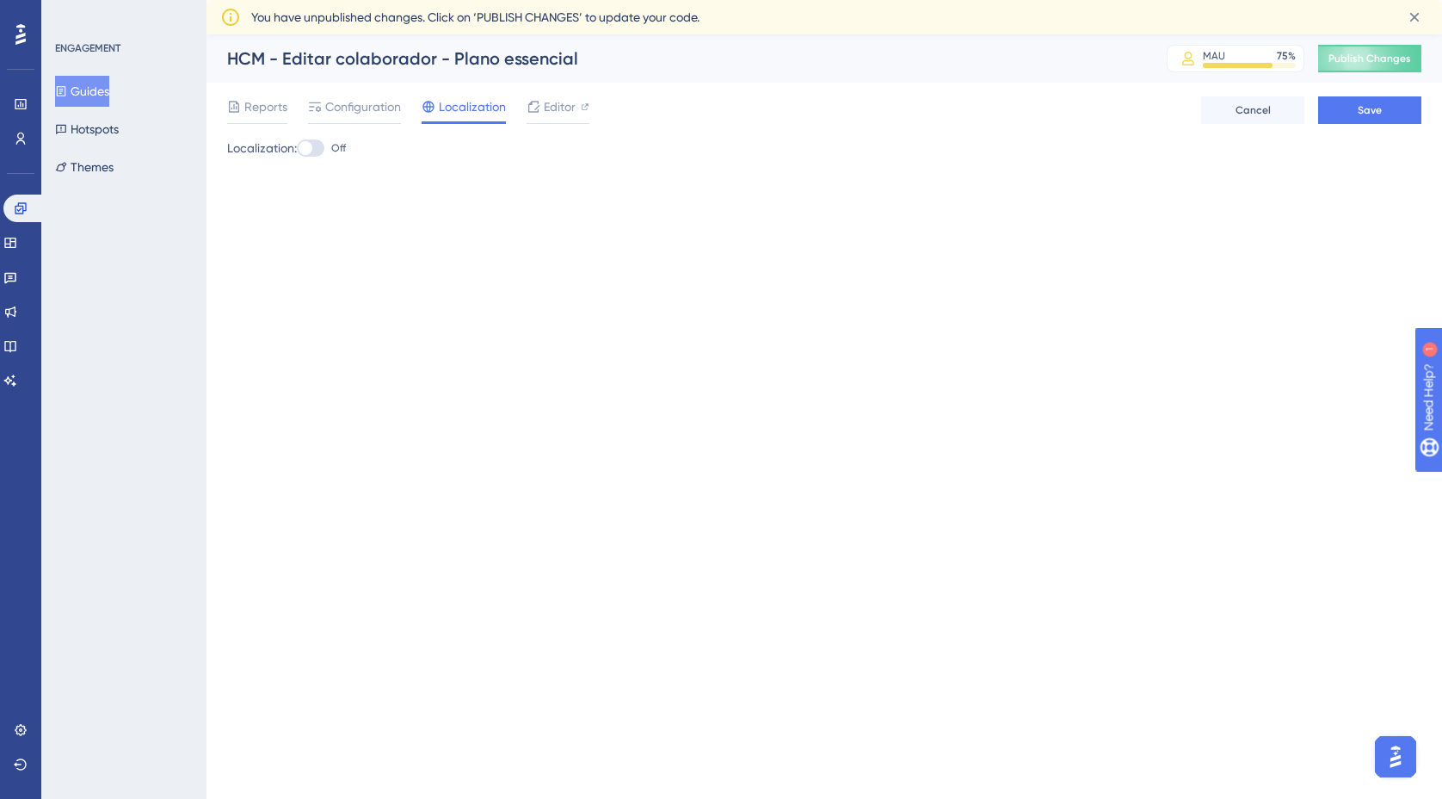
click at [323, 150] on div at bounding box center [311, 147] width 28 height 17
click at [297, 149] on input "Off" at bounding box center [296, 148] width 1 height 1
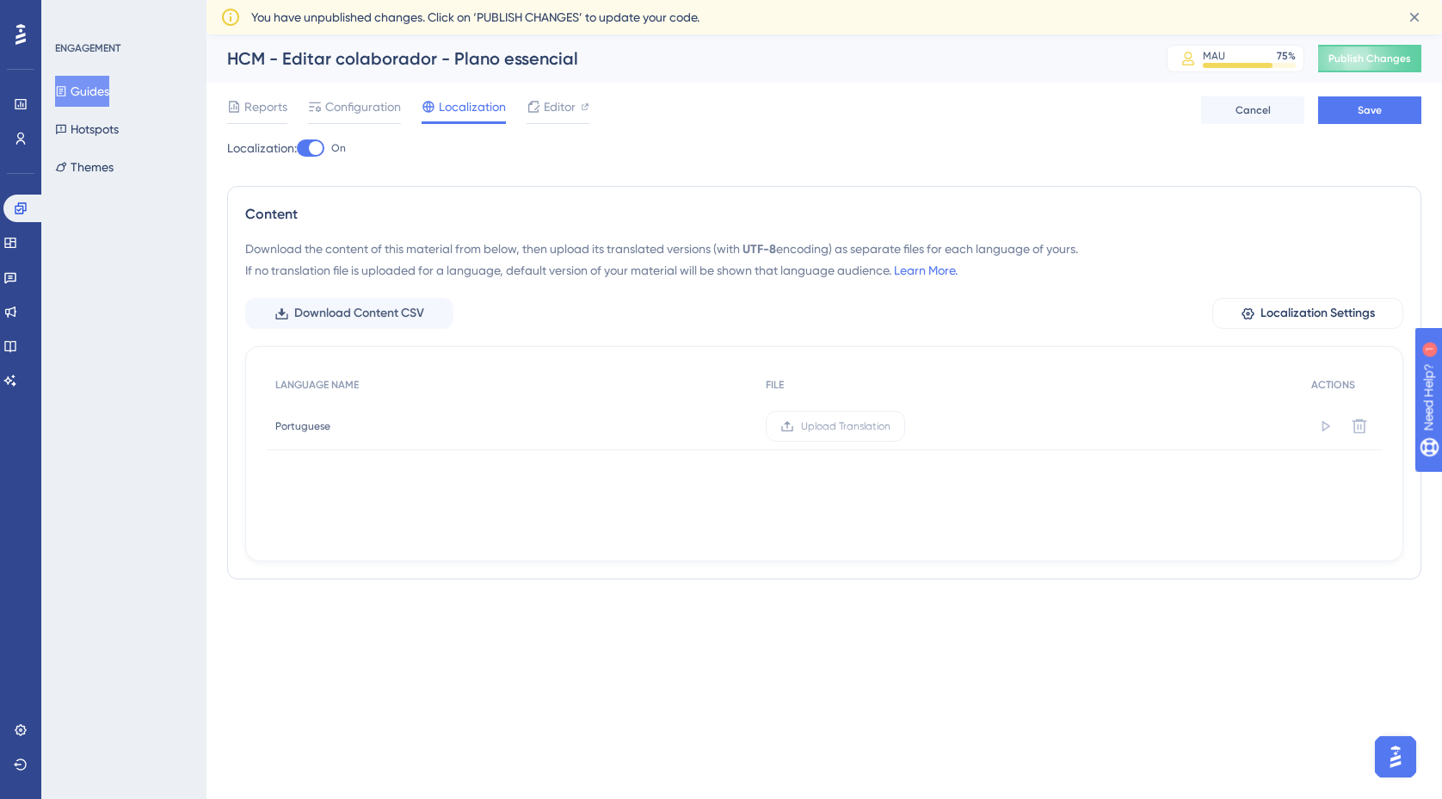
click at [308, 151] on div at bounding box center [311, 147] width 28 height 17
click at [297, 149] on input "On" at bounding box center [296, 148] width 1 height 1
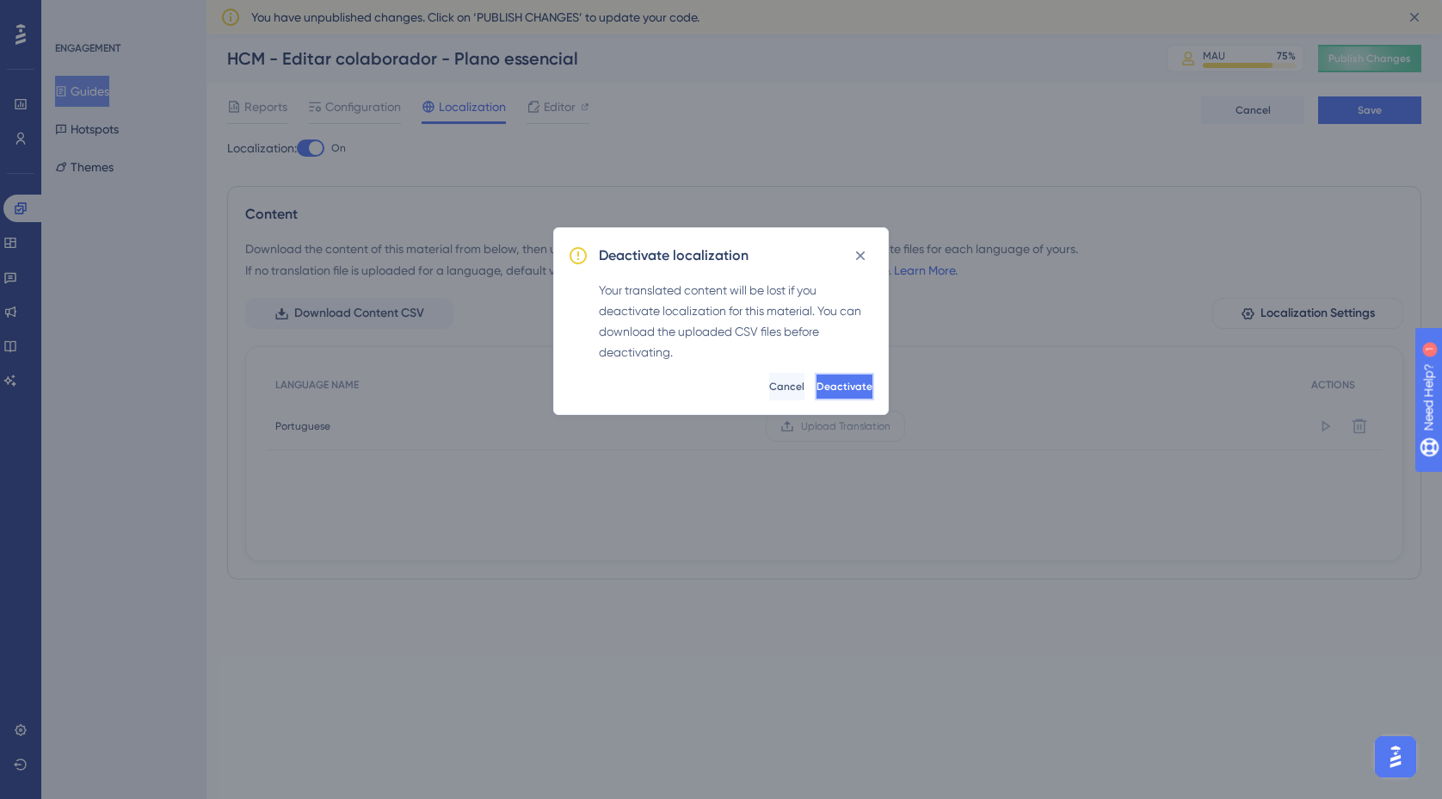
click at [817, 384] on span "Deactivate" at bounding box center [845, 387] width 56 height 14
checkbox input "false"
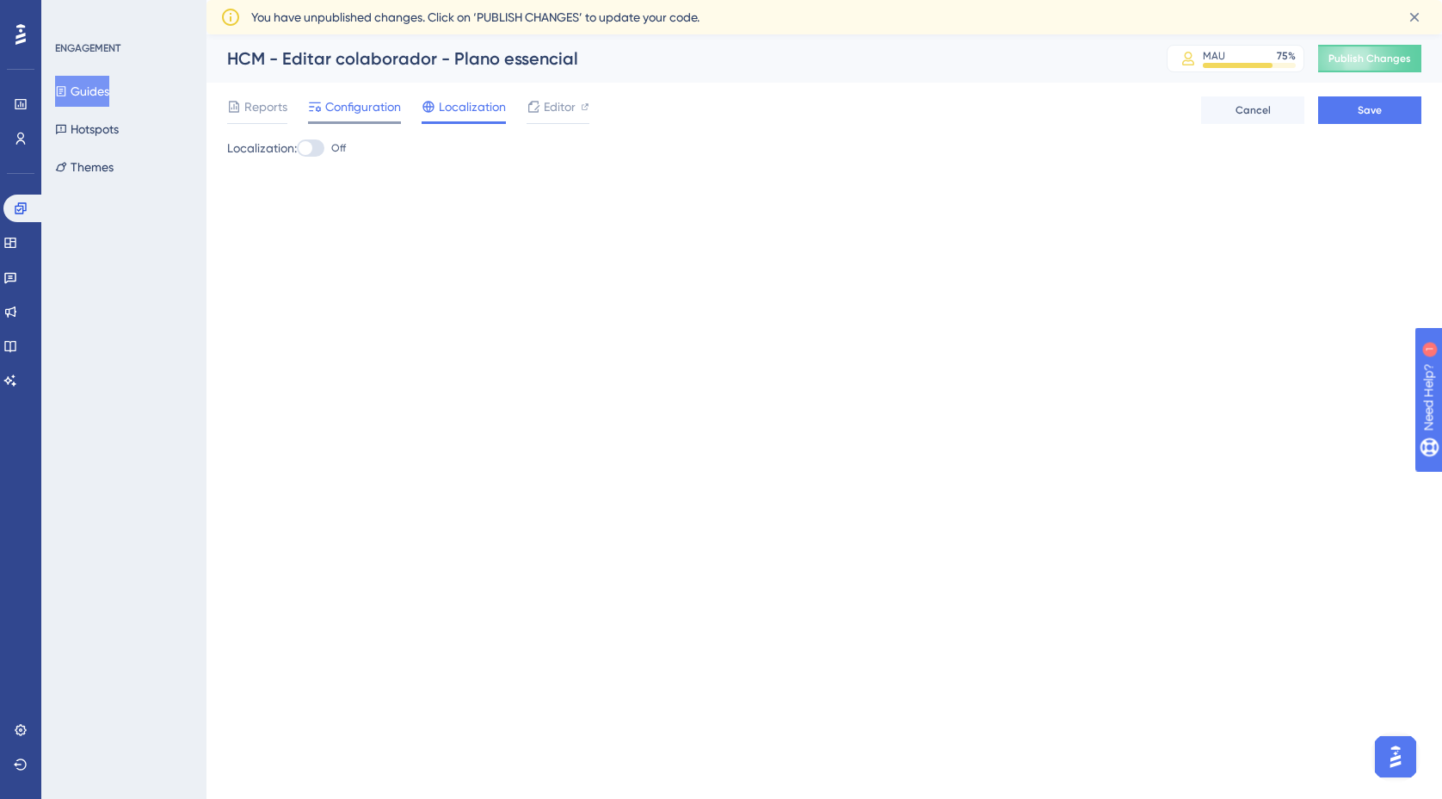
click at [334, 108] on span "Configuration" at bounding box center [363, 106] width 76 height 21
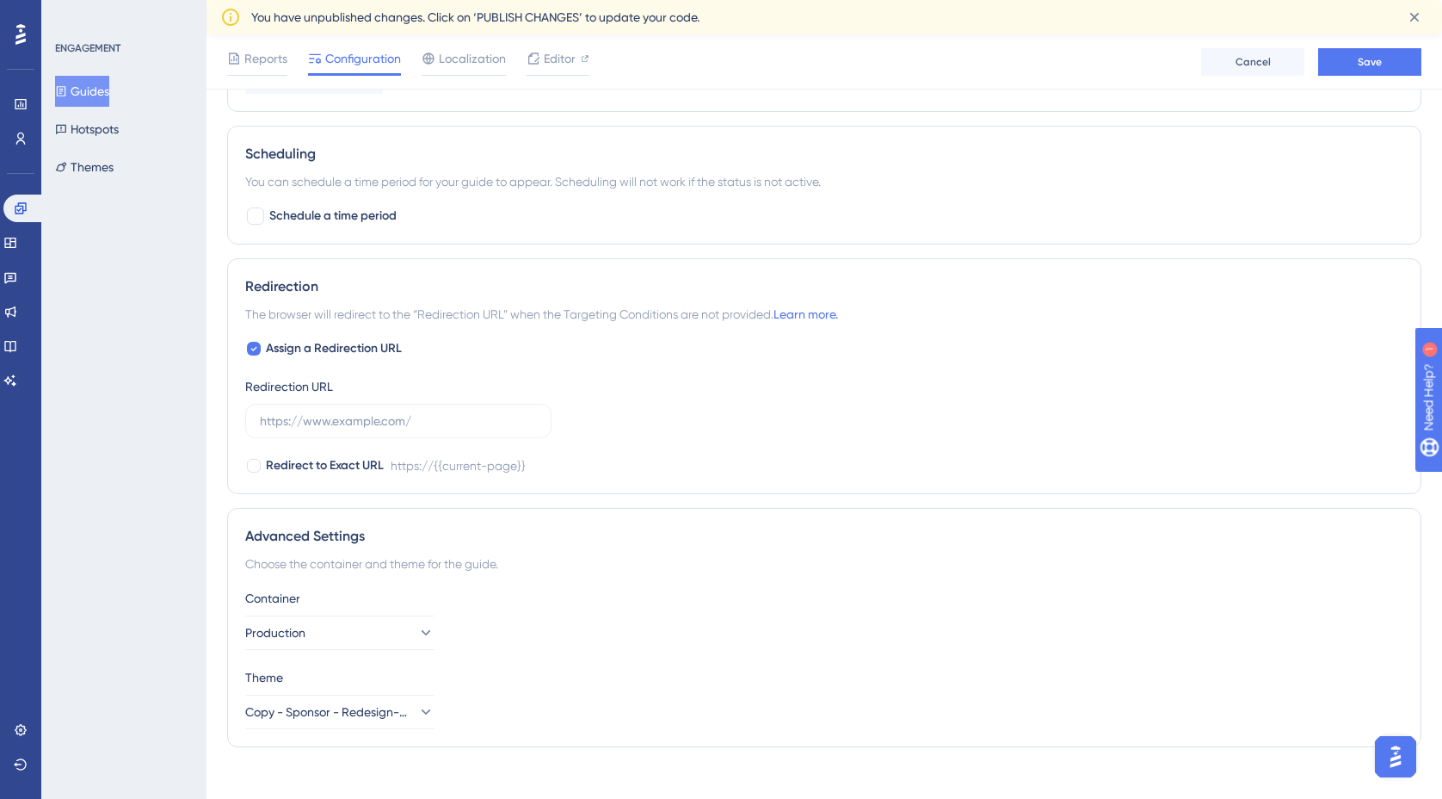
scroll to position [1162, 0]
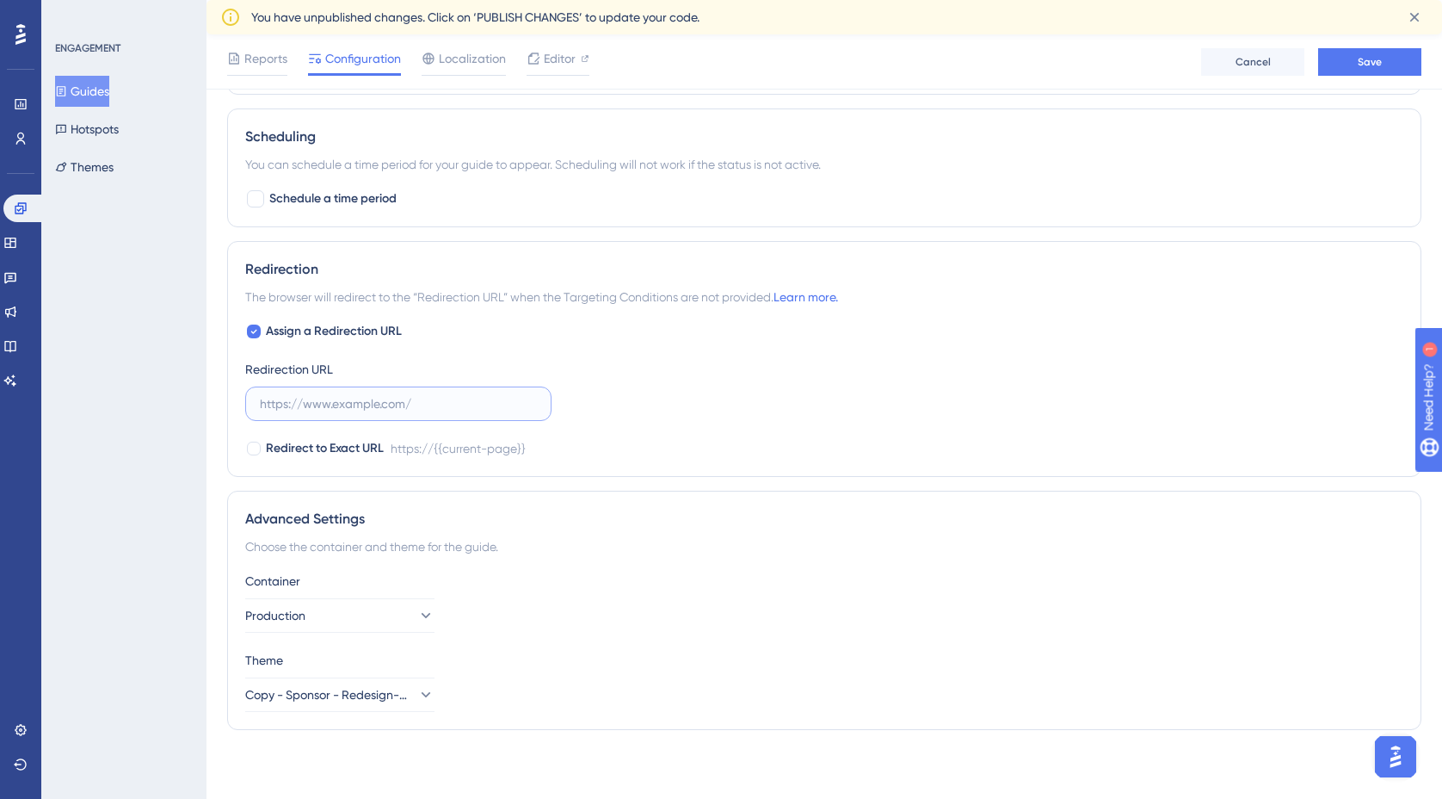
click at [425, 404] on input "text" at bounding box center [398, 403] width 277 height 19
click at [417, 621] on icon at bounding box center [425, 615] width 17 height 17
click at [520, 604] on div "Container Production Staging Staging Production Production" at bounding box center [824, 602] width 1158 height 62
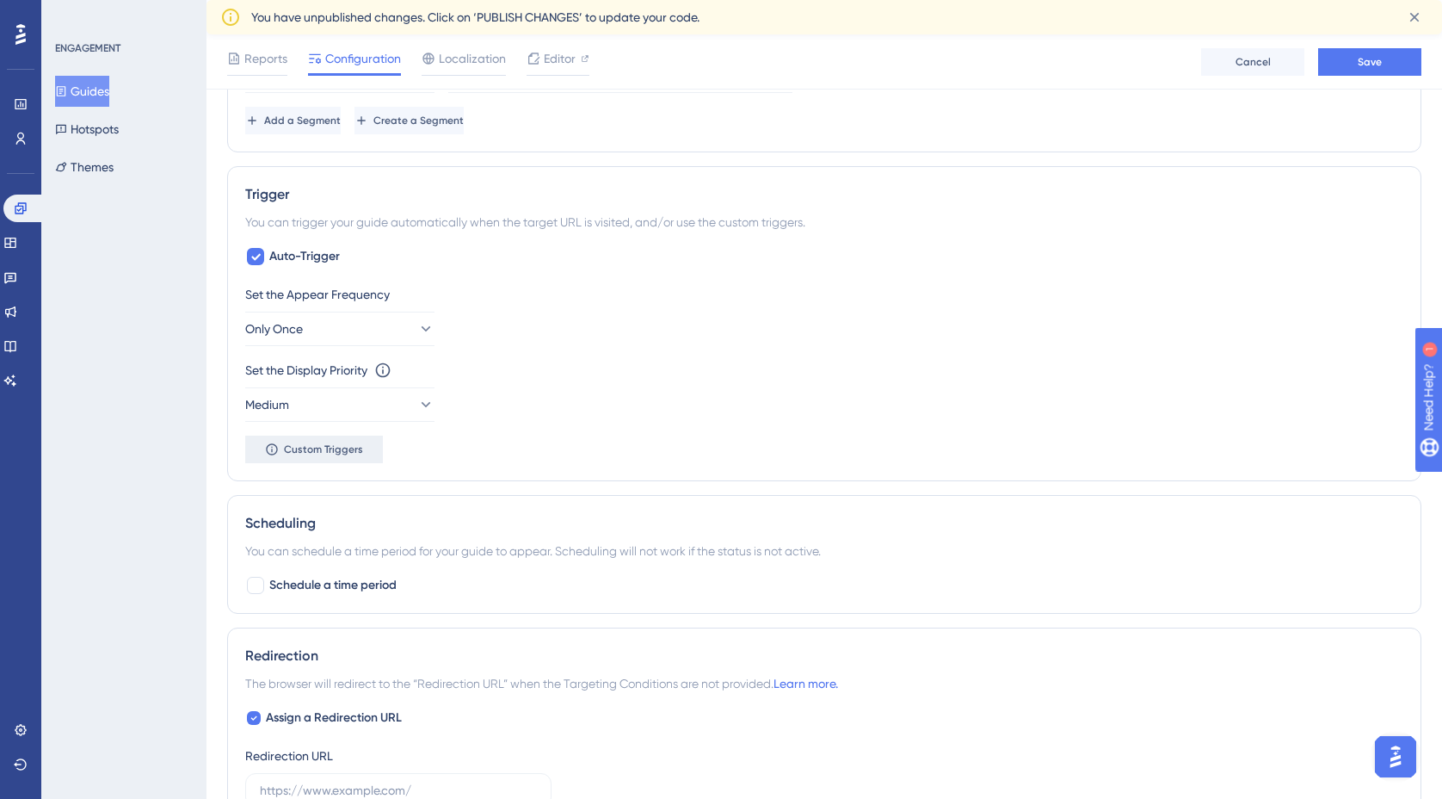
scroll to position [766, 0]
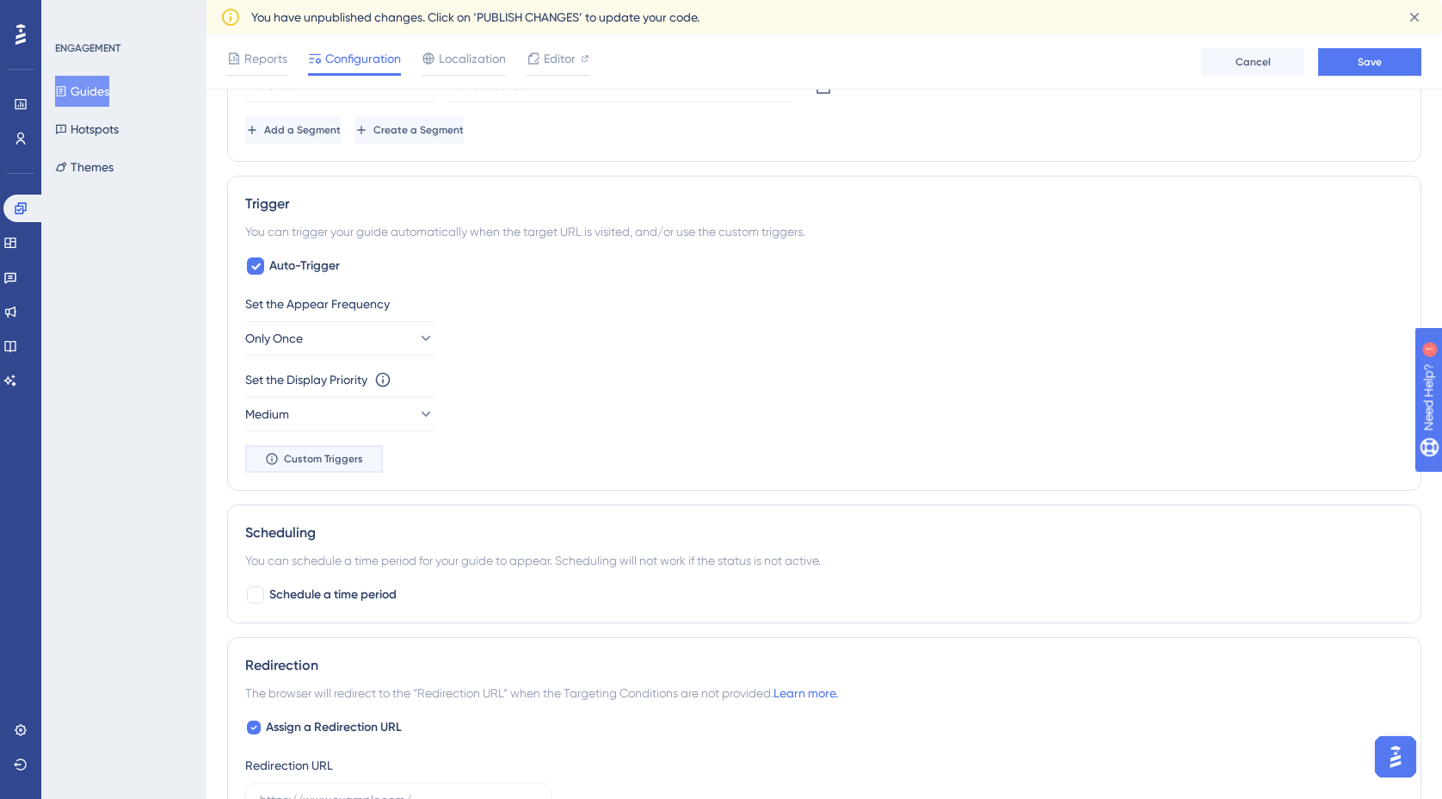
click at [335, 462] on span "Custom Triggers" at bounding box center [323, 459] width 79 height 14
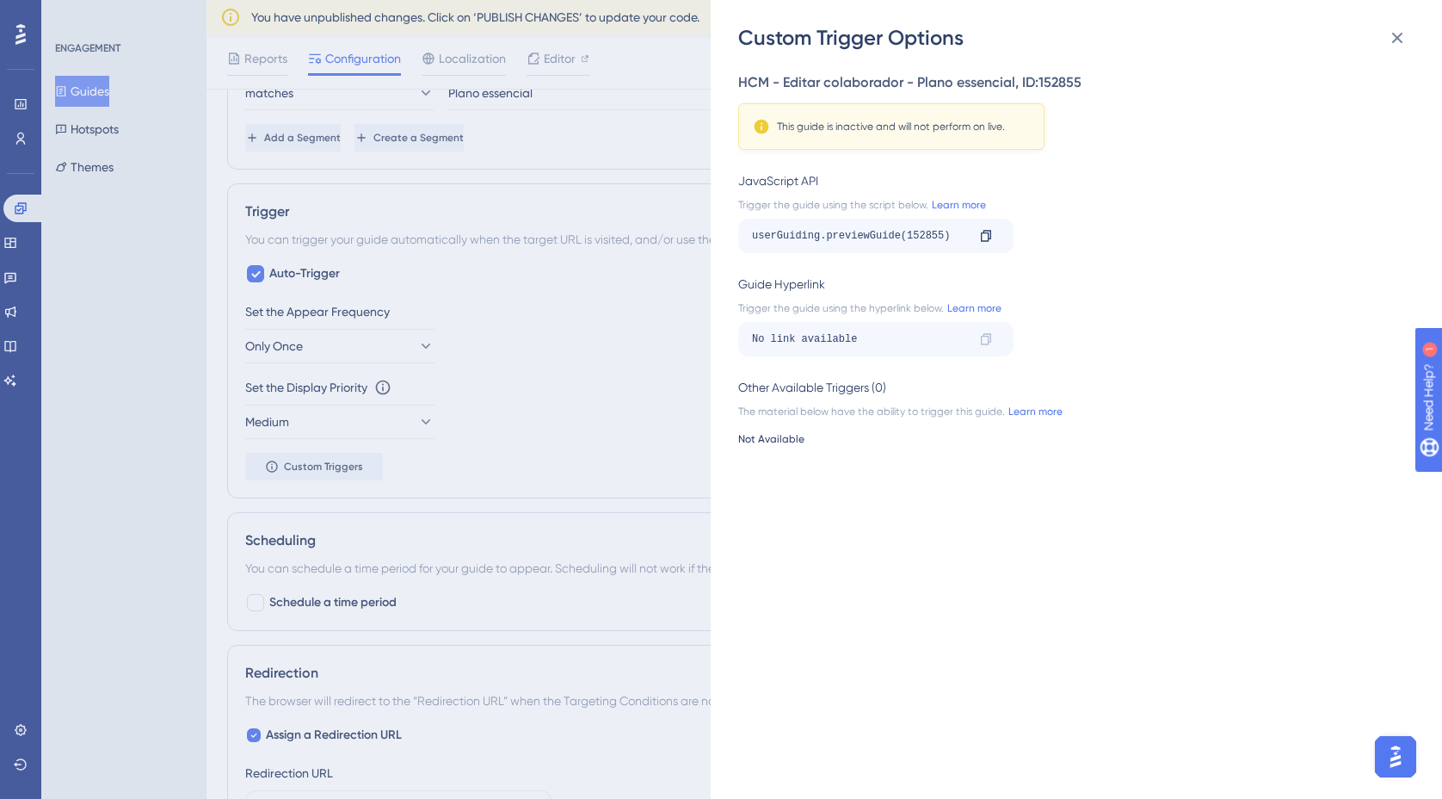
scroll to position [759, 0]
click at [603, 296] on div "Custom Trigger Options HCM - Editar colaborador - Plano essencial , ID: 152855 …" at bounding box center [721, 399] width 1442 height 799
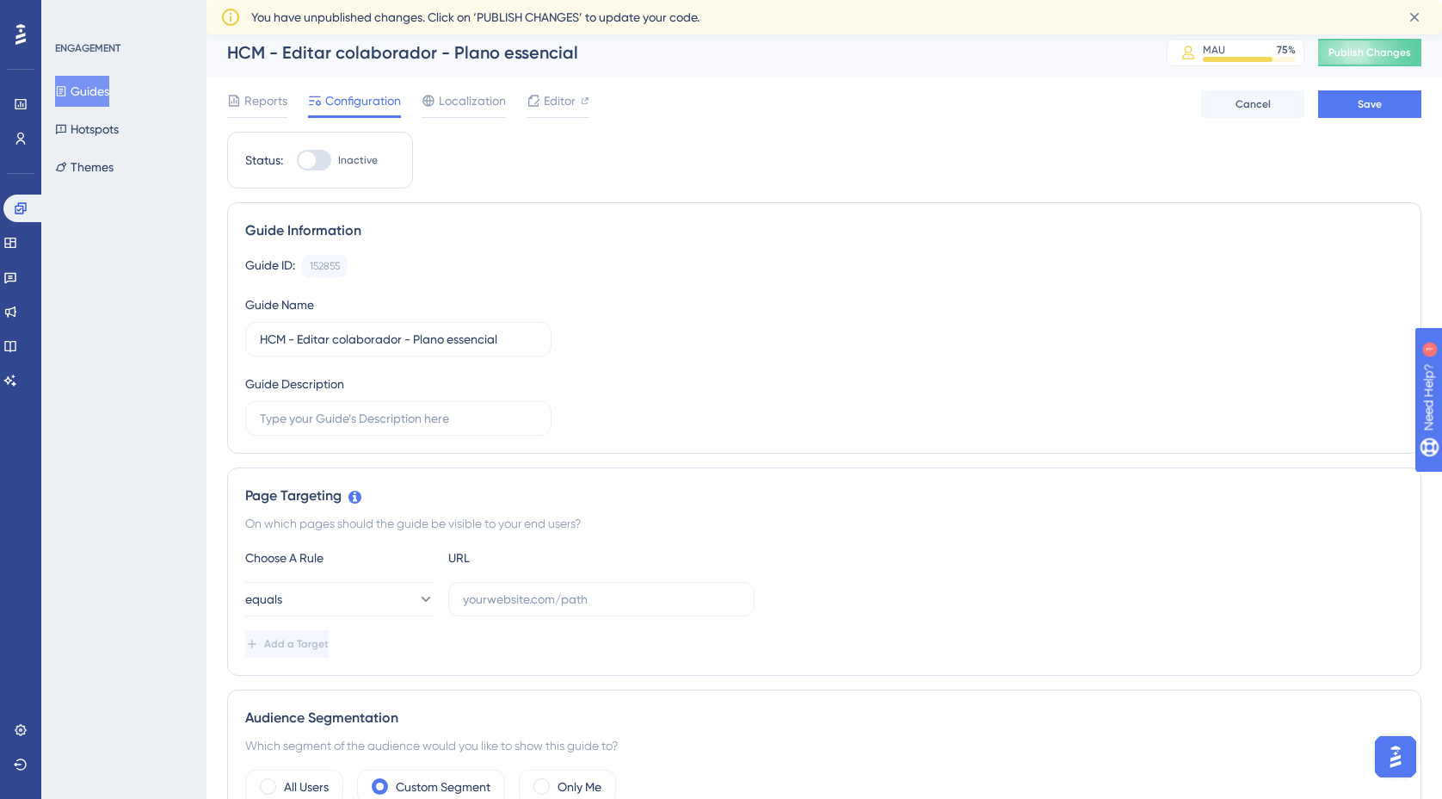
scroll to position [0, 0]
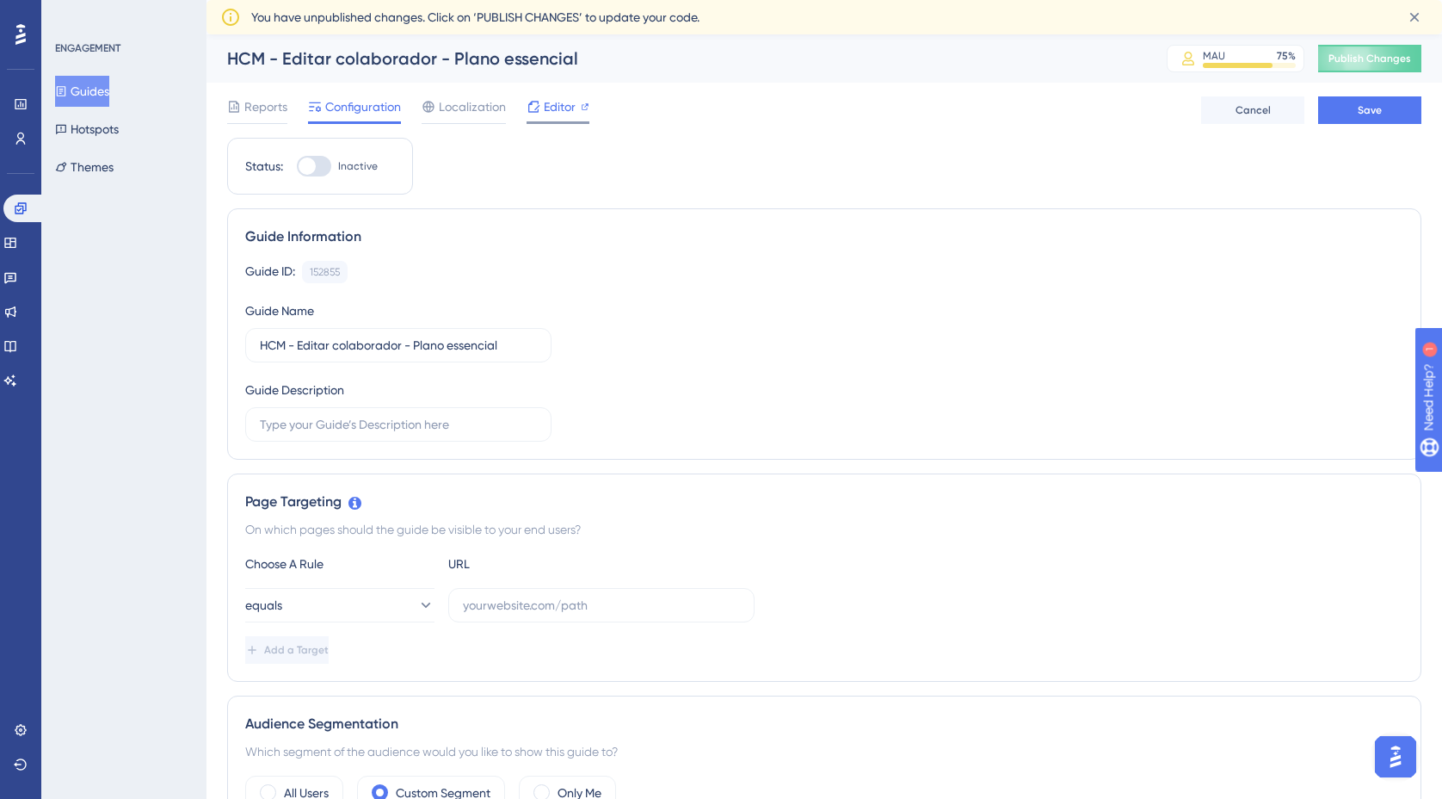
click at [562, 108] on span "Editor" at bounding box center [560, 106] width 32 height 21
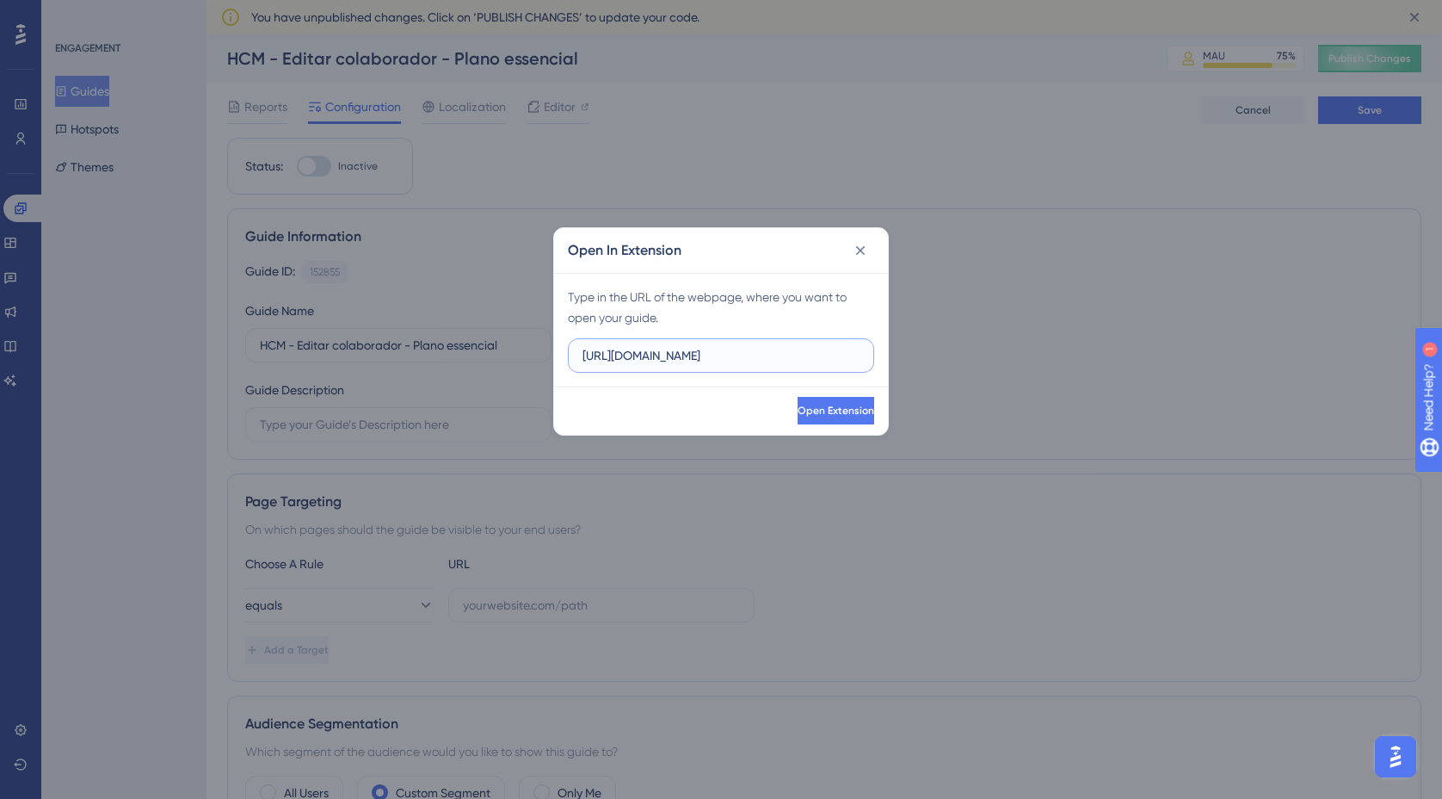
click at [781, 349] on input "https://empresa.caju.com.br" at bounding box center [721, 355] width 277 height 19
drag, startPoint x: 781, startPoint y: 349, endPoint x: 486, endPoint y: 355, distance: 294.4
click at [486, 355] on div "Open In Extension Type in the URL of the webpage, where you want to open your g…" at bounding box center [721, 399] width 1442 height 799
paste input "/onboarding/#/directory/employee/e0e1b1b1-8ce9-44f1-8cd0-ceac8fd5af6a/general"
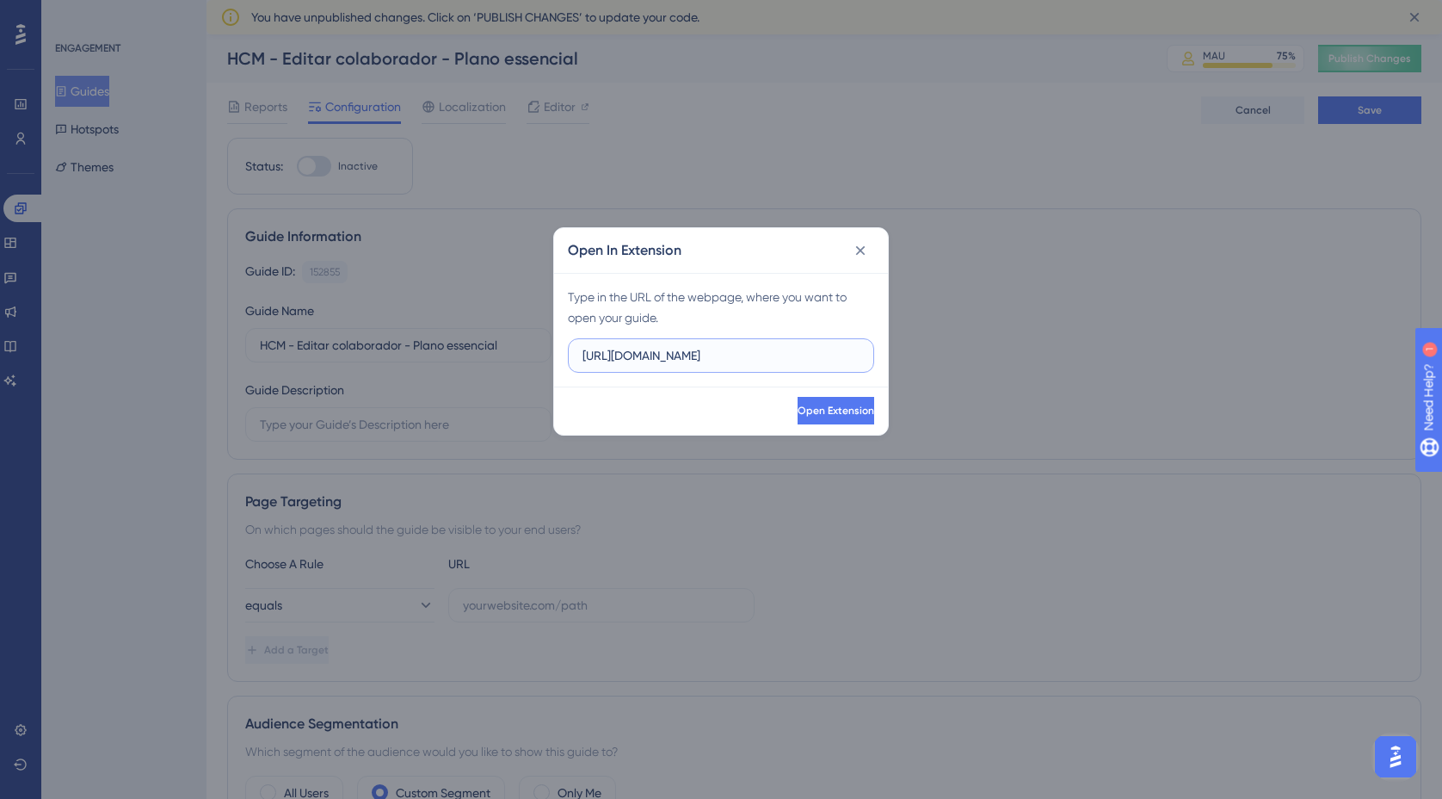
click at [790, 356] on input "https://empresa.caju.com.br/onboarding/#/directory/employee/e0e1b1b1-8ce9-44f1-…" at bounding box center [721, 355] width 277 height 19
drag, startPoint x: 813, startPoint y: 355, endPoint x: 655, endPoint y: 353, distance: 158.4
click at [655, 353] on input "https://empresa.caju.com.br/onboarding/#/directory/employee/e0e1b1b1-8ce9-44f1-…" at bounding box center [721, 355] width 277 height 19
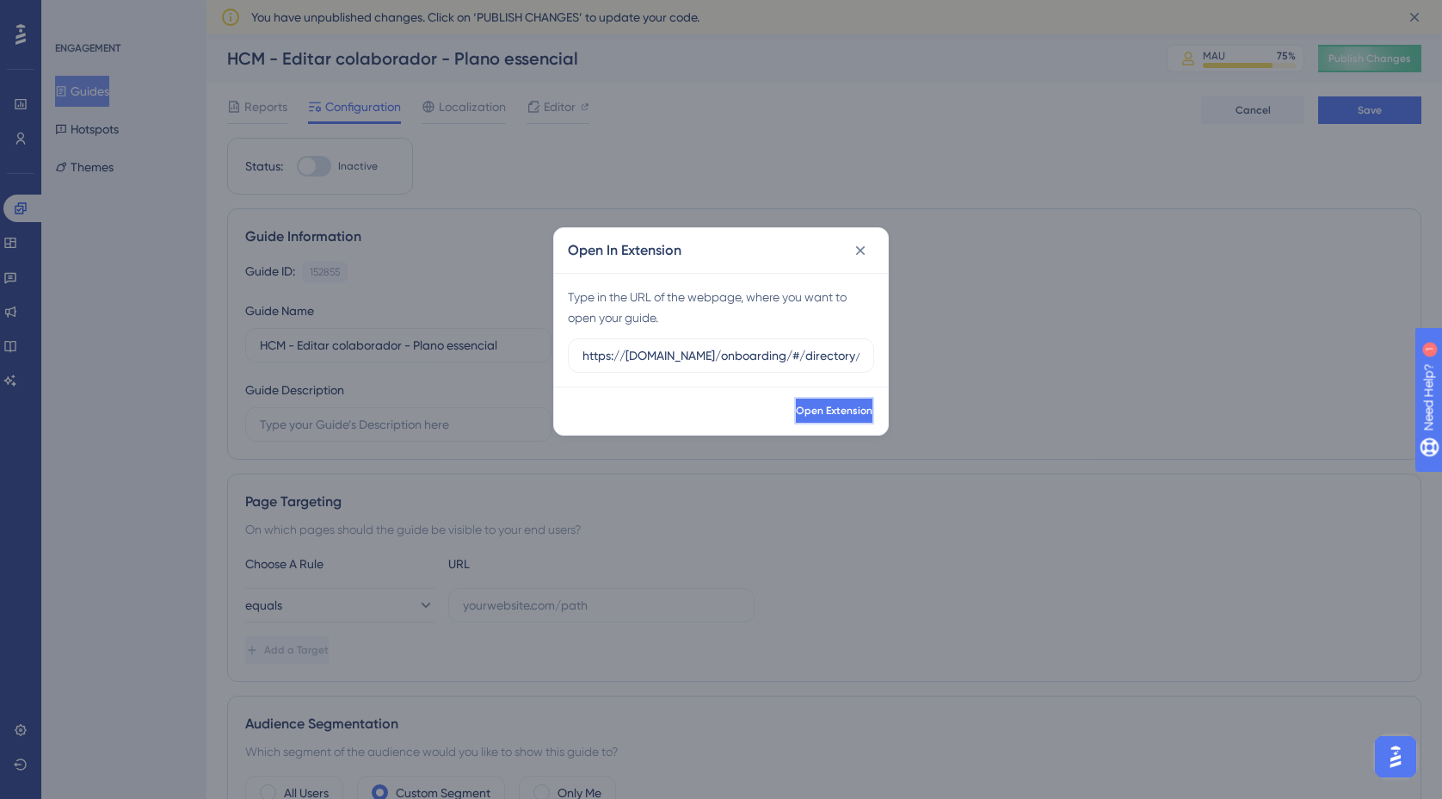
click at [830, 417] on span "Open Extension" at bounding box center [834, 411] width 77 height 14
click at [751, 355] on input "https://empresa.caju.com.br/onboarding/#/directory/employee/{{current-page}}/ge…" at bounding box center [721, 355] width 277 height 19
paste input "e0e1b1b1-8ce9-44f1-8cd0-ceac8fd5af6a/corporate"
type input "https://empresa.caju.com.br/onboarding/#/directory/employee/e0e1b1b1-8ce9-44f1-…"
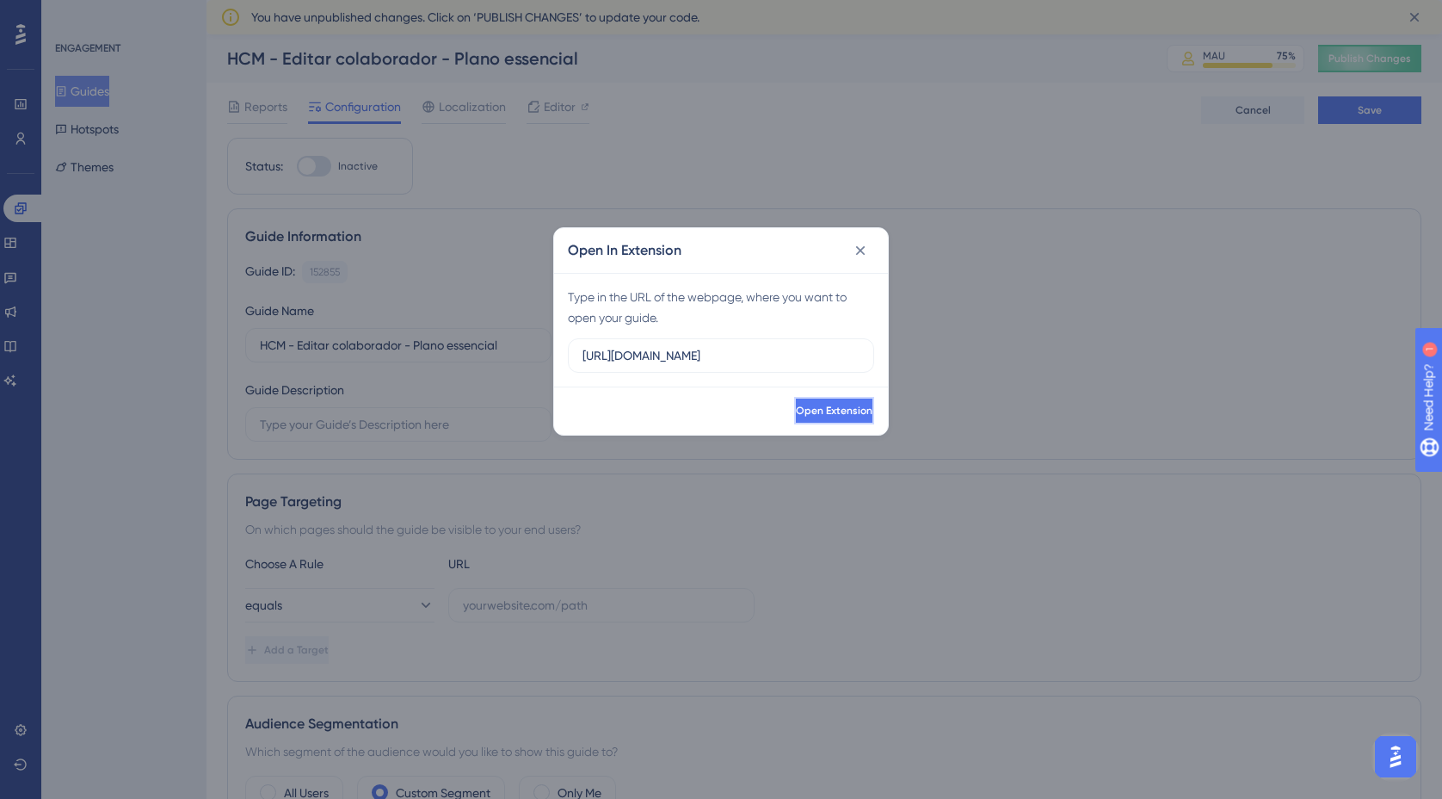
scroll to position [0, 0]
click at [835, 411] on span "Open Extension" at bounding box center [834, 411] width 77 height 14
